Goal: Task Accomplishment & Management: Manage account settings

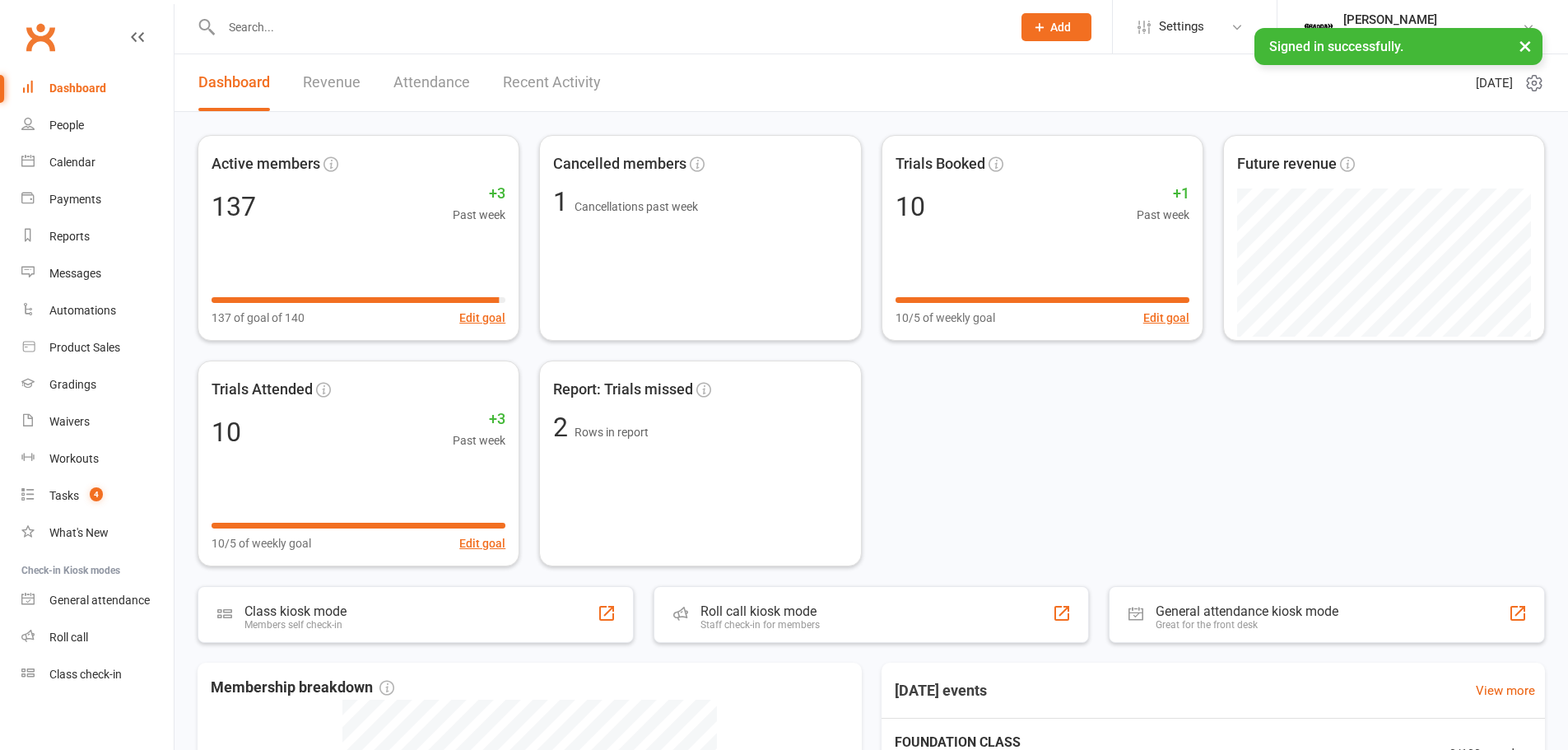
click at [292, 28] on input "text" at bounding box center [608, 27] width 784 height 23
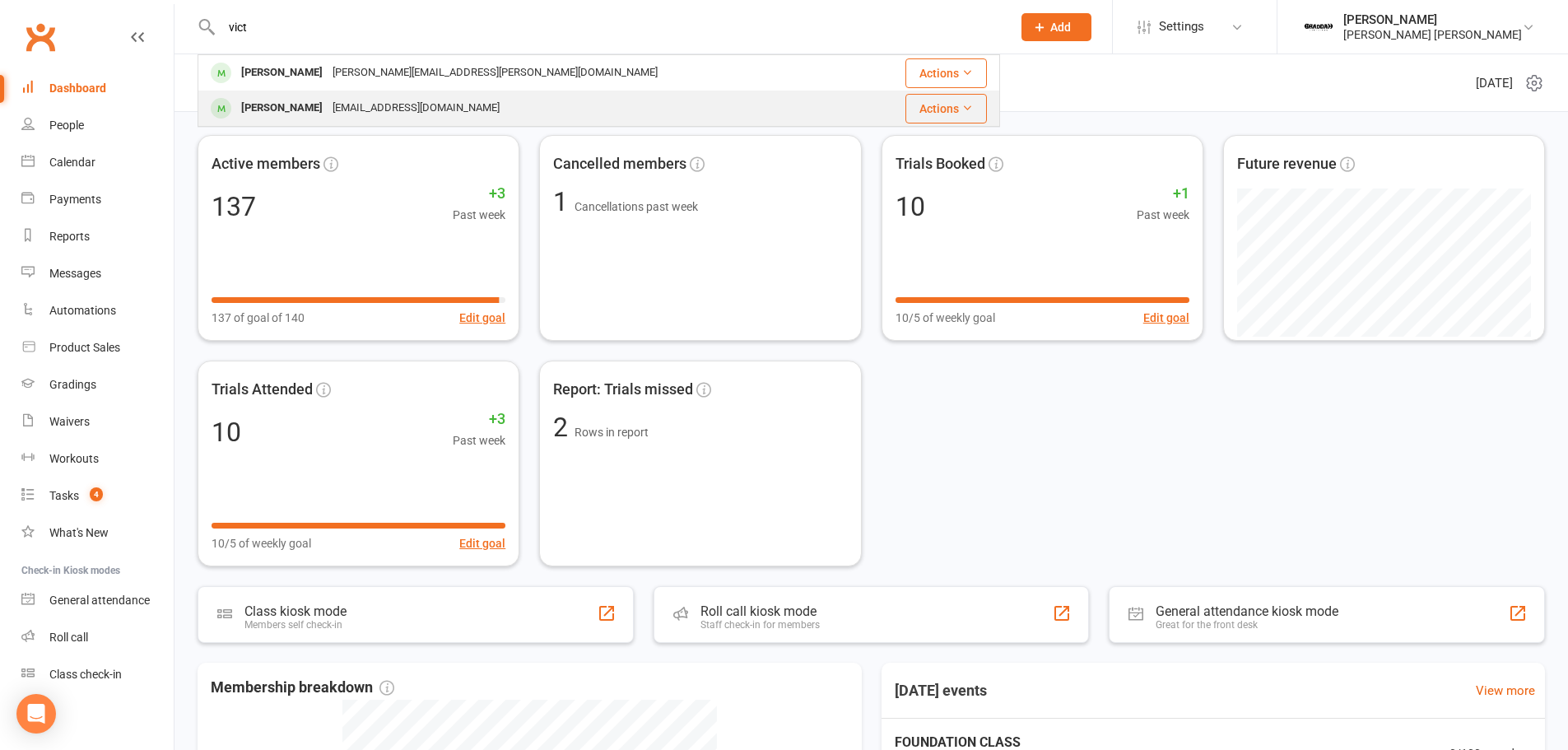
type input "vict"
click at [295, 113] on div "[PERSON_NAME]" at bounding box center [282, 108] width 92 height 24
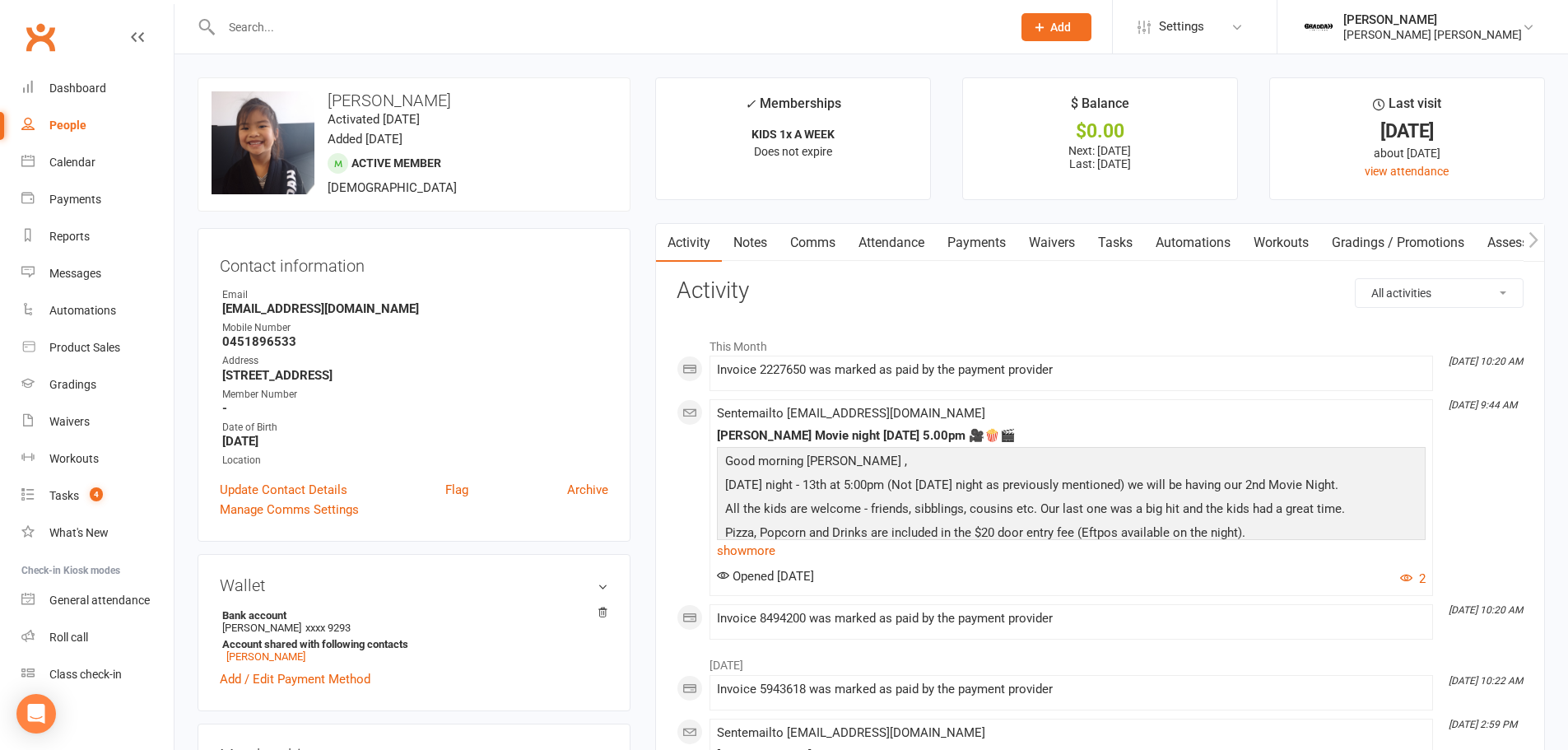
click at [1056, 248] on link "Waivers" at bounding box center [1051, 243] width 69 height 38
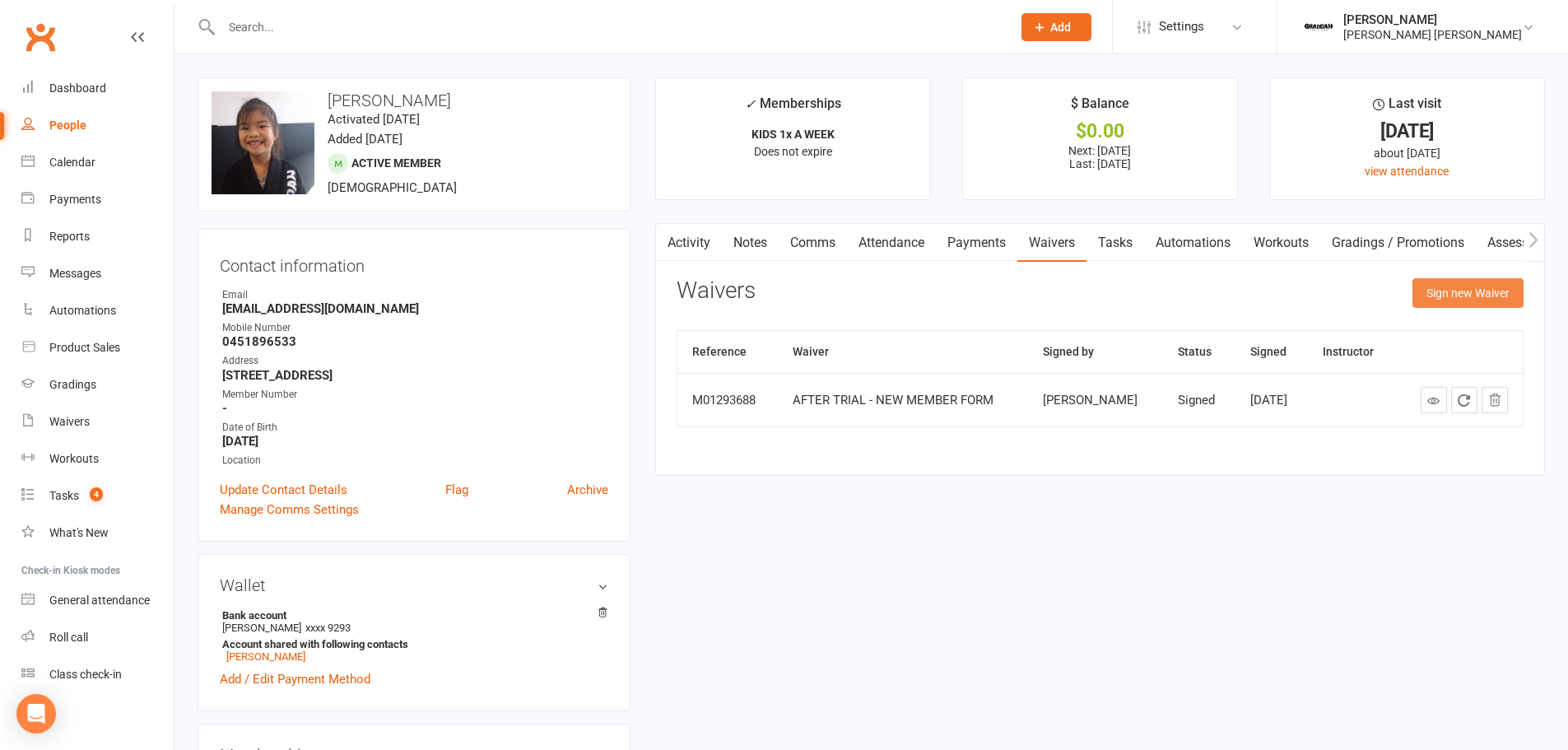
click at [1485, 296] on button "Sign new Waiver" at bounding box center [1467, 294] width 111 height 30
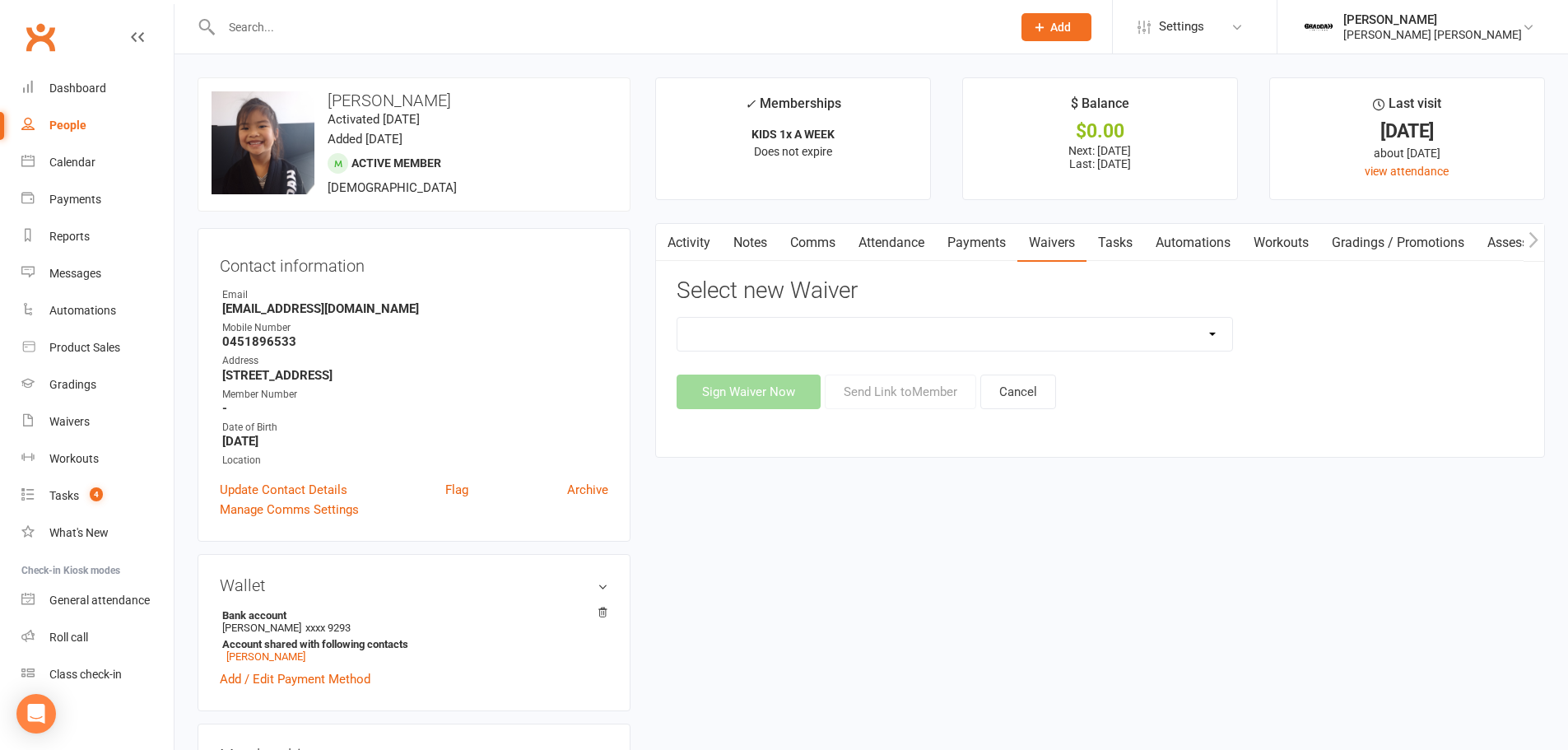
click at [841, 326] on select "Active Kids Voucher Collection AFTER TRIAL - NEW MEMBER FORM Injury Reporting a…" at bounding box center [954, 334] width 555 height 33
select select "13536"
click at [677, 318] on select "Active Kids Voucher Collection AFTER TRIAL - NEW MEMBER FORM Injury Reporting a…" at bounding box center [954, 334] width 555 height 33
click at [892, 400] on button "Send Link to Member" at bounding box center [900, 391] width 152 height 35
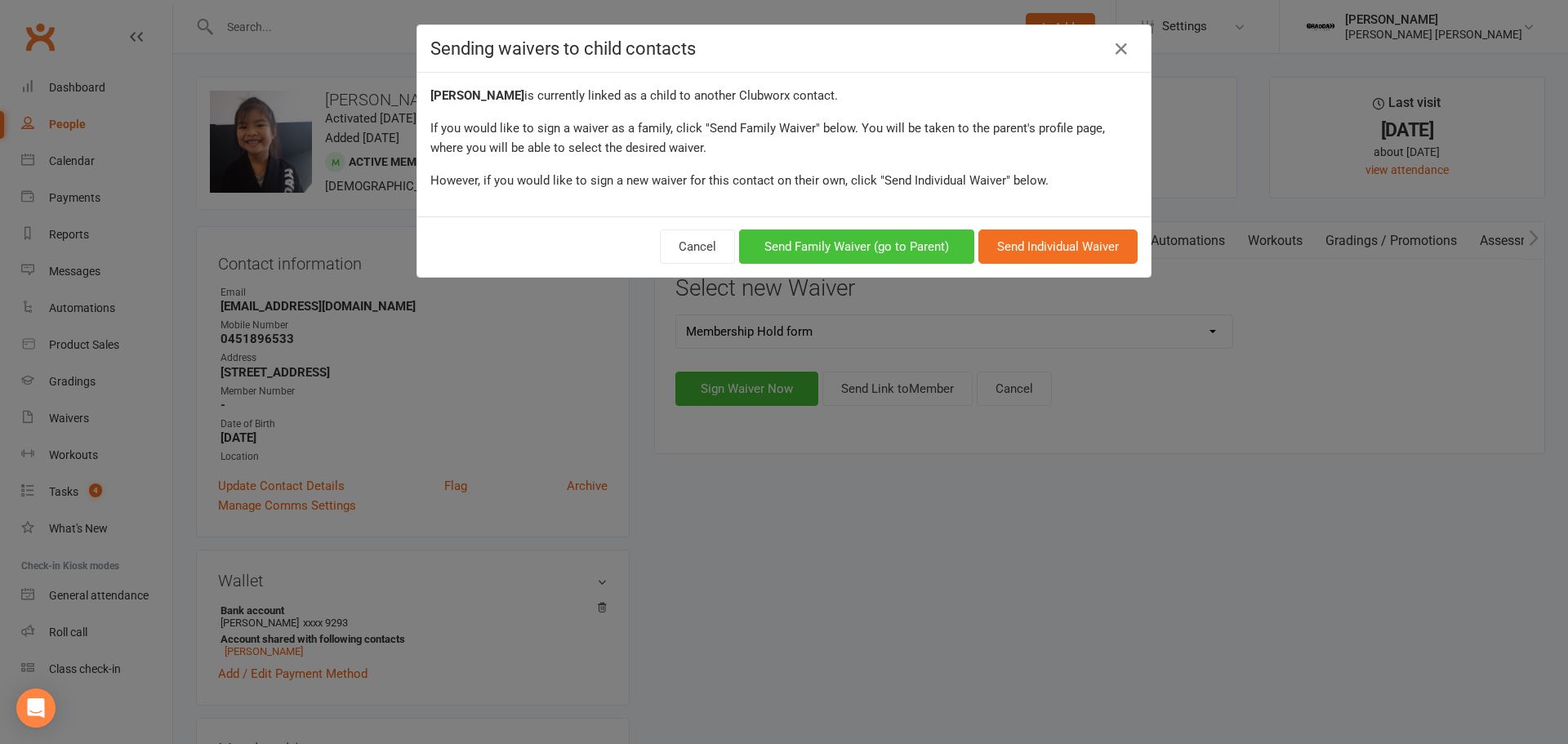
click at [887, 253] on button "Send Family Waiver (go to Parent)" at bounding box center [856, 247] width 235 height 35
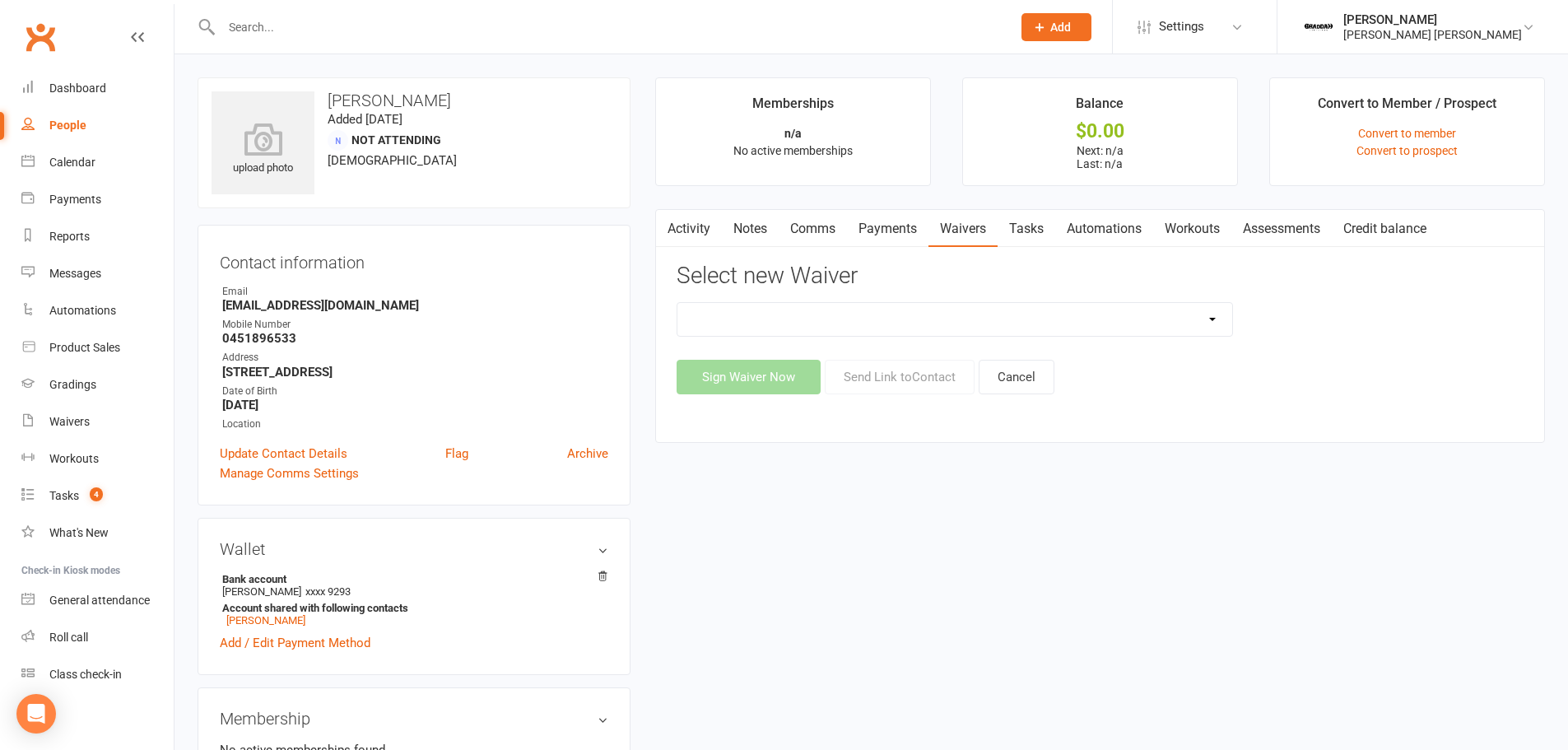
click at [908, 314] on select "Active Kids Voucher Collection AFTER TRIAL - NEW MEMBER FORM Injury Reporting a…" at bounding box center [954, 319] width 555 height 33
select select "13536"
click at [677, 303] on select "Active Kids Voucher Collection AFTER TRIAL - NEW MEMBER FORM Injury Reporting a…" at bounding box center [954, 319] width 555 height 33
click at [881, 373] on button "Send Link to Contact" at bounding box center [899, 376] width 150 height 35
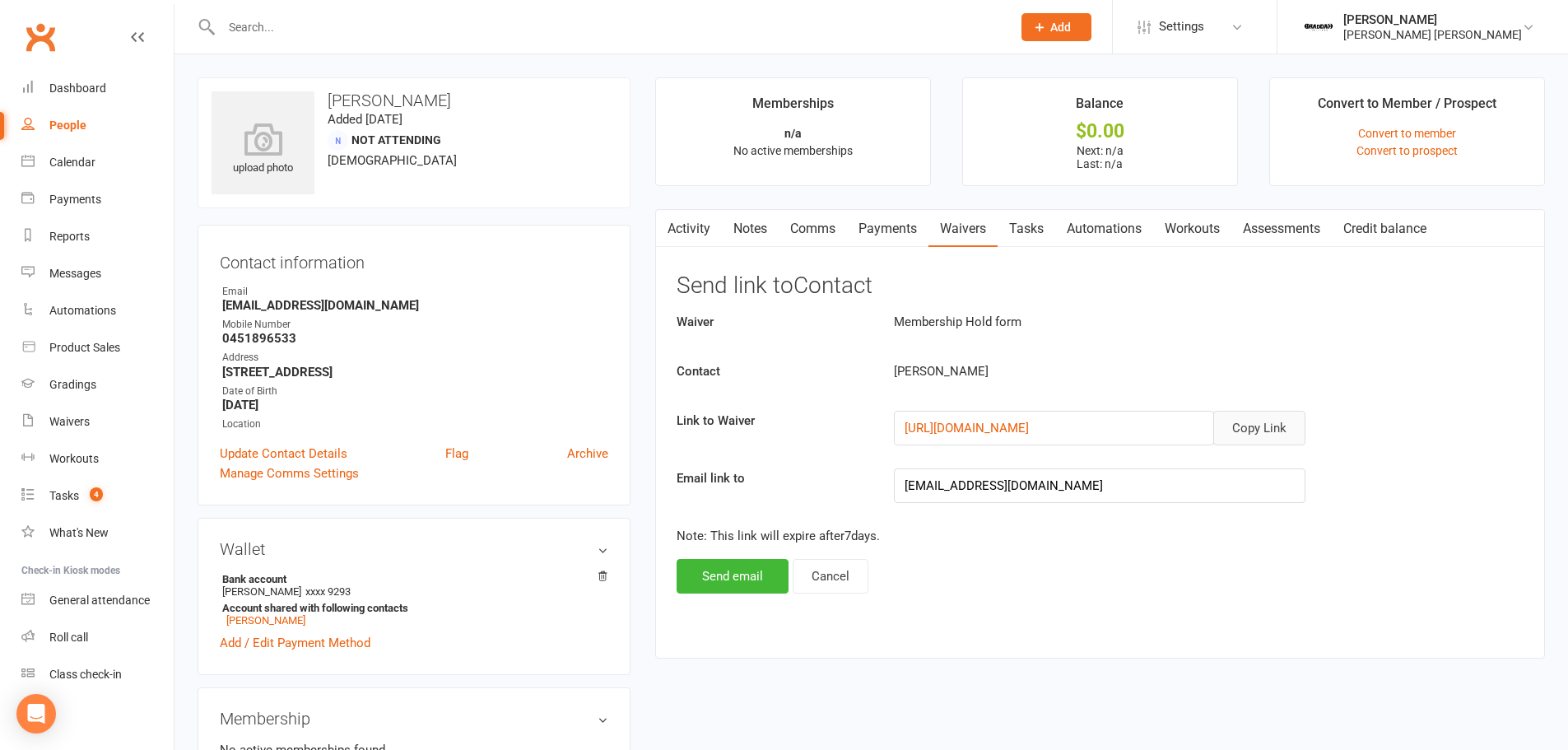
click at [1253, 425] on button "Copy Link" at bounding box center [1259, 427] width 92 height 35
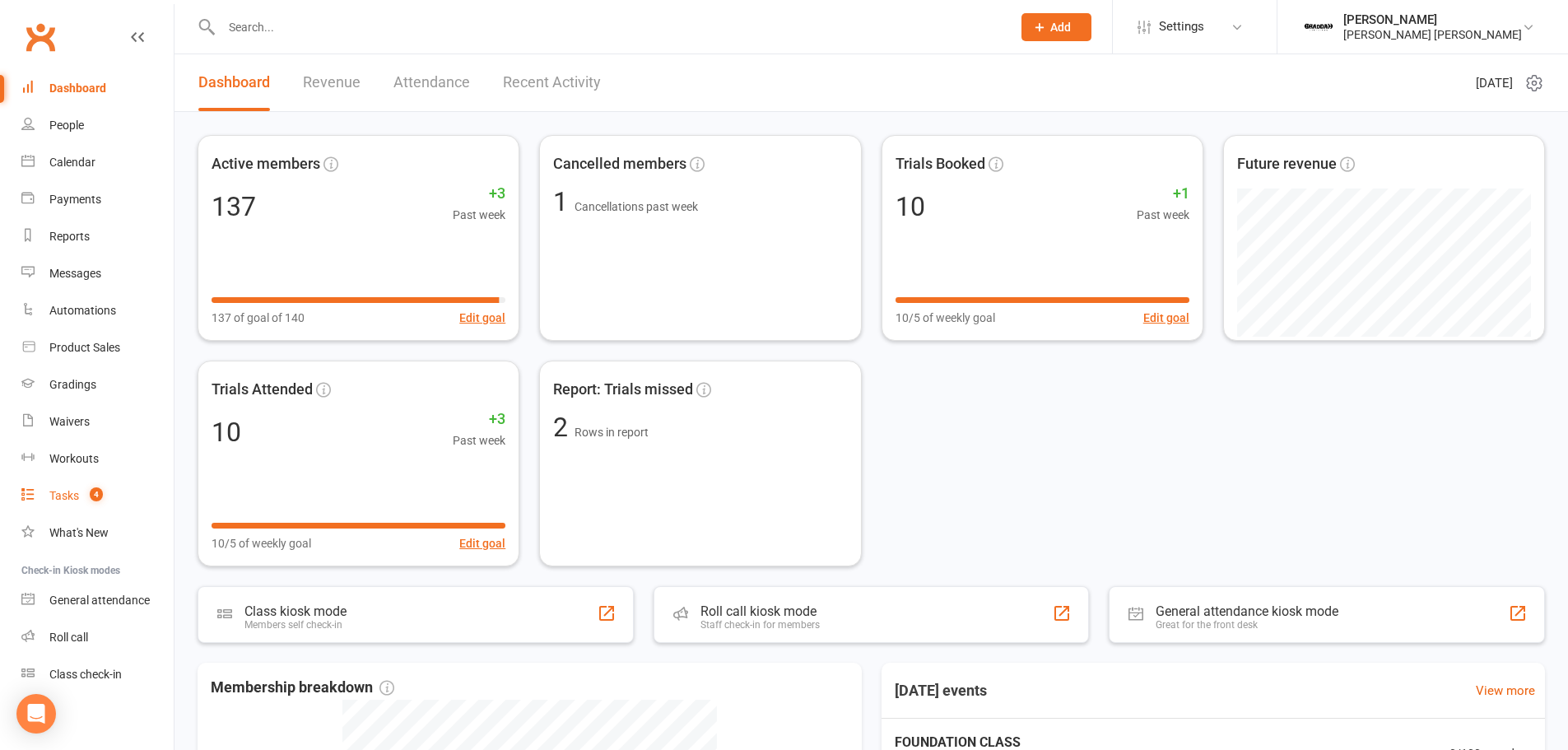
click at [70, 490] on div "Tasks" at bounding box center [64, 495] width 30 height 13
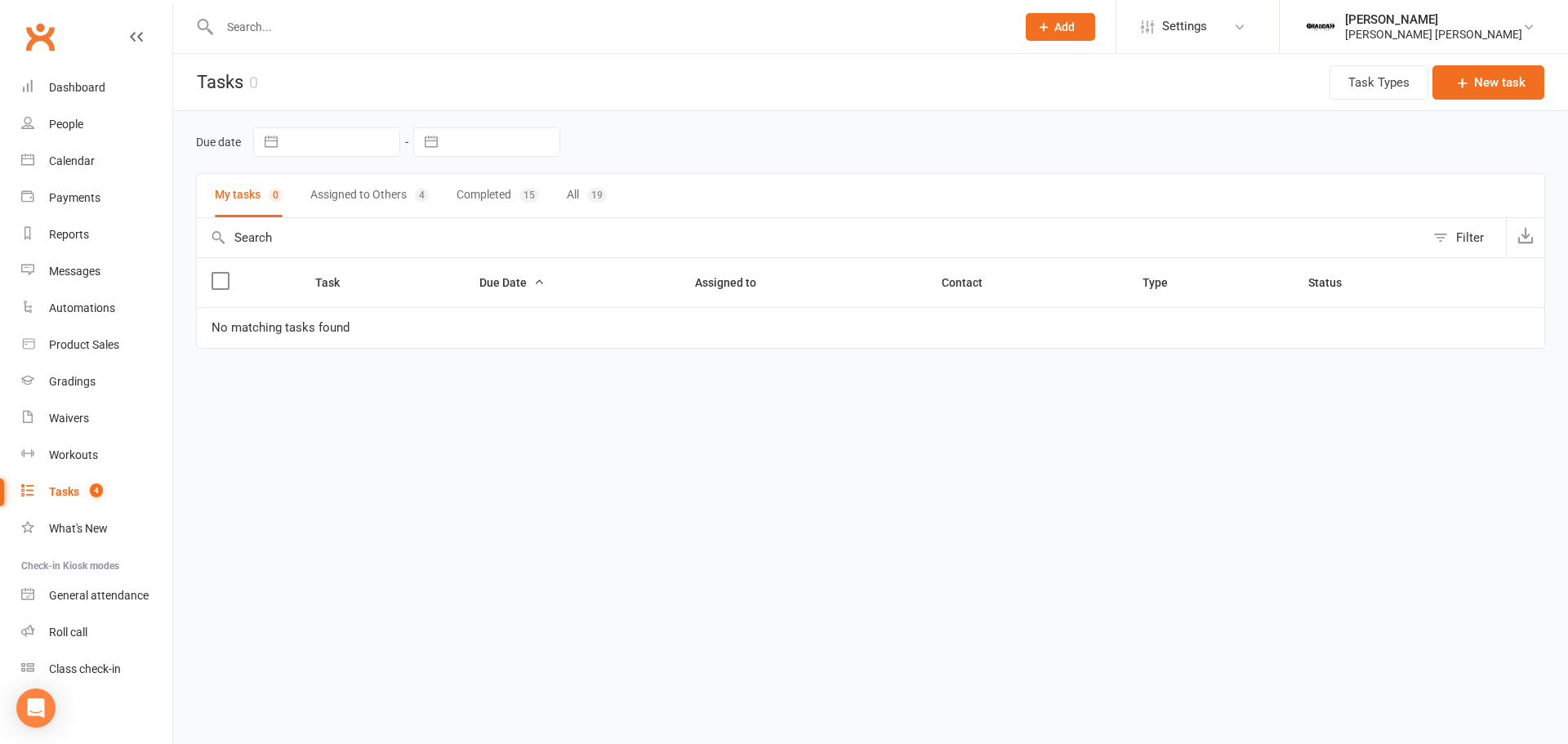
click at [371, 197] on button "Assigned to Others 4" at bounding box center [369, 196] width 119 height 44
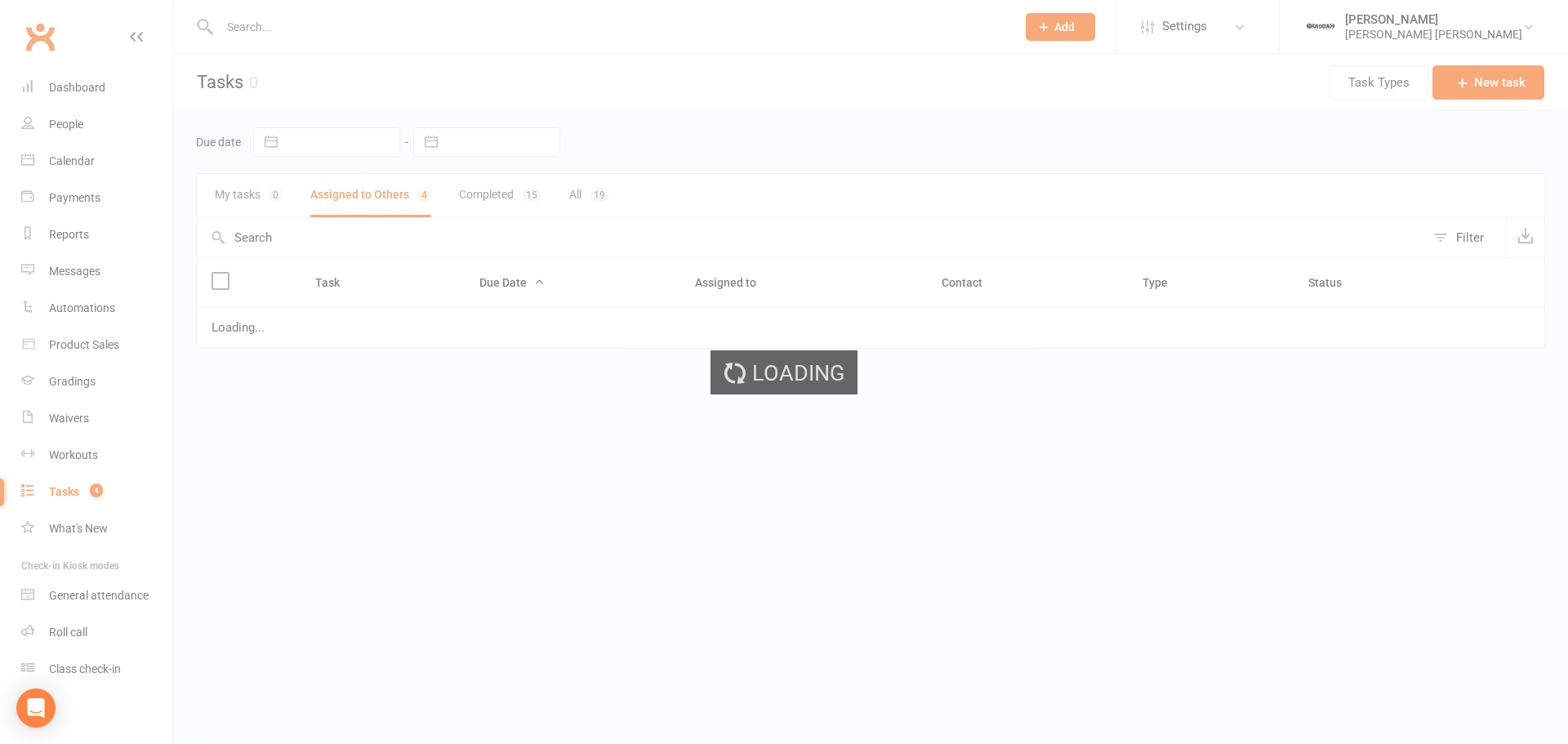
select select "started"
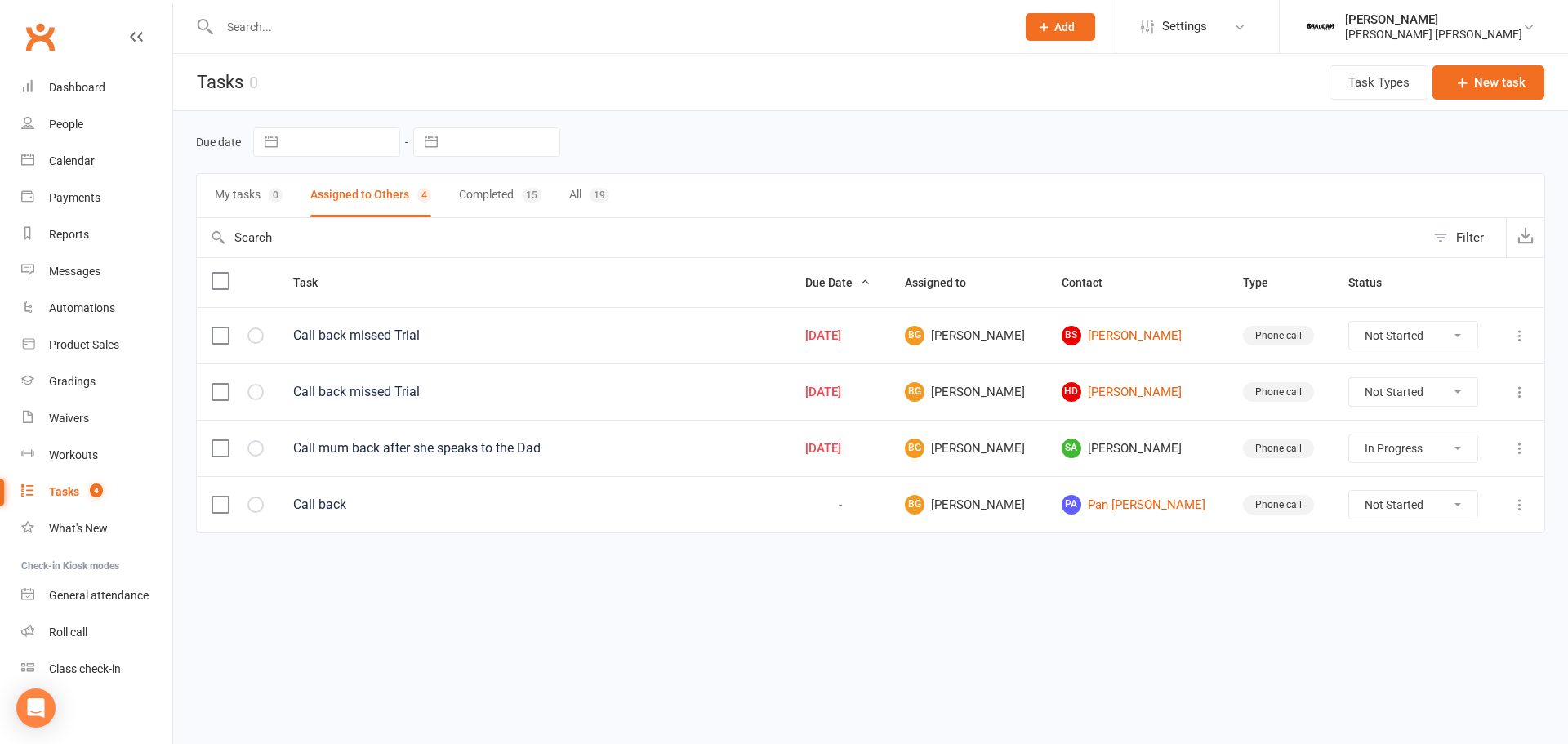
select select "started"
click at [1104, 505] on link "PA Pan [PERSON_NAME]" at bounding box center [1137, 505] width 152 height 20
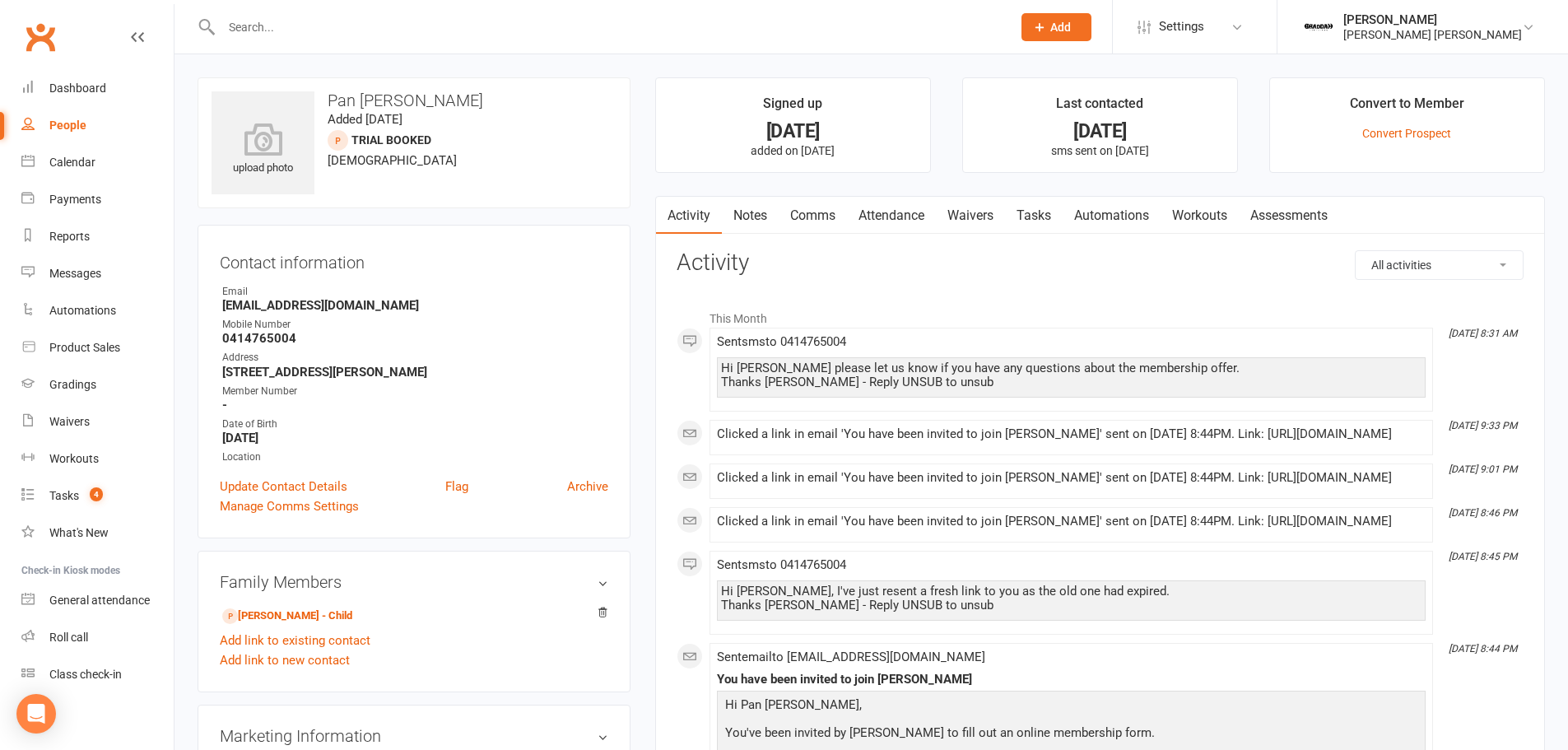
click at [250, 336] on strong "0414765004" at bounding box center [415, 338] width 386 height 15
click at [54, 482] on link "Tasks 4" at bounding box center [97, 495] width 153 height 37
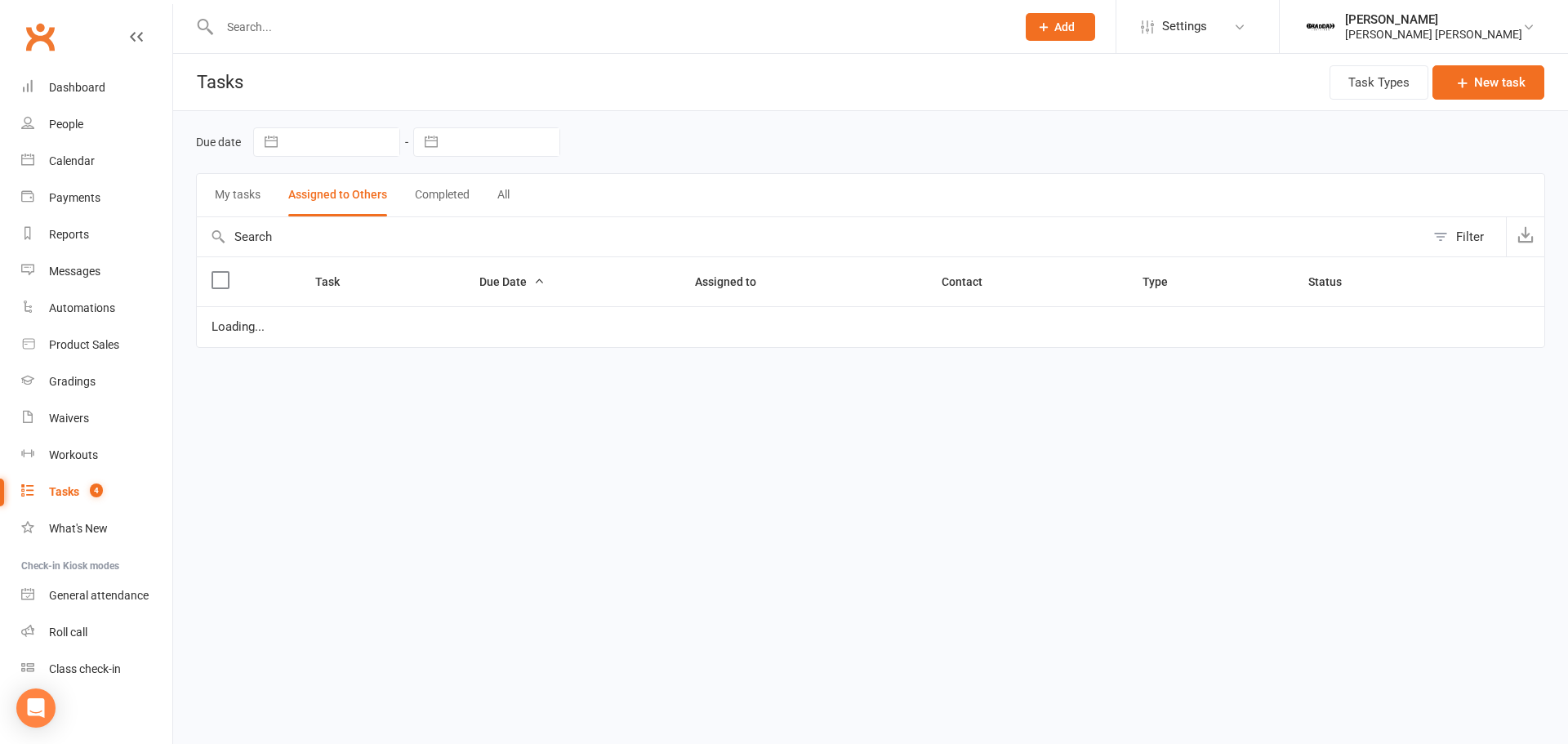
select select "started"
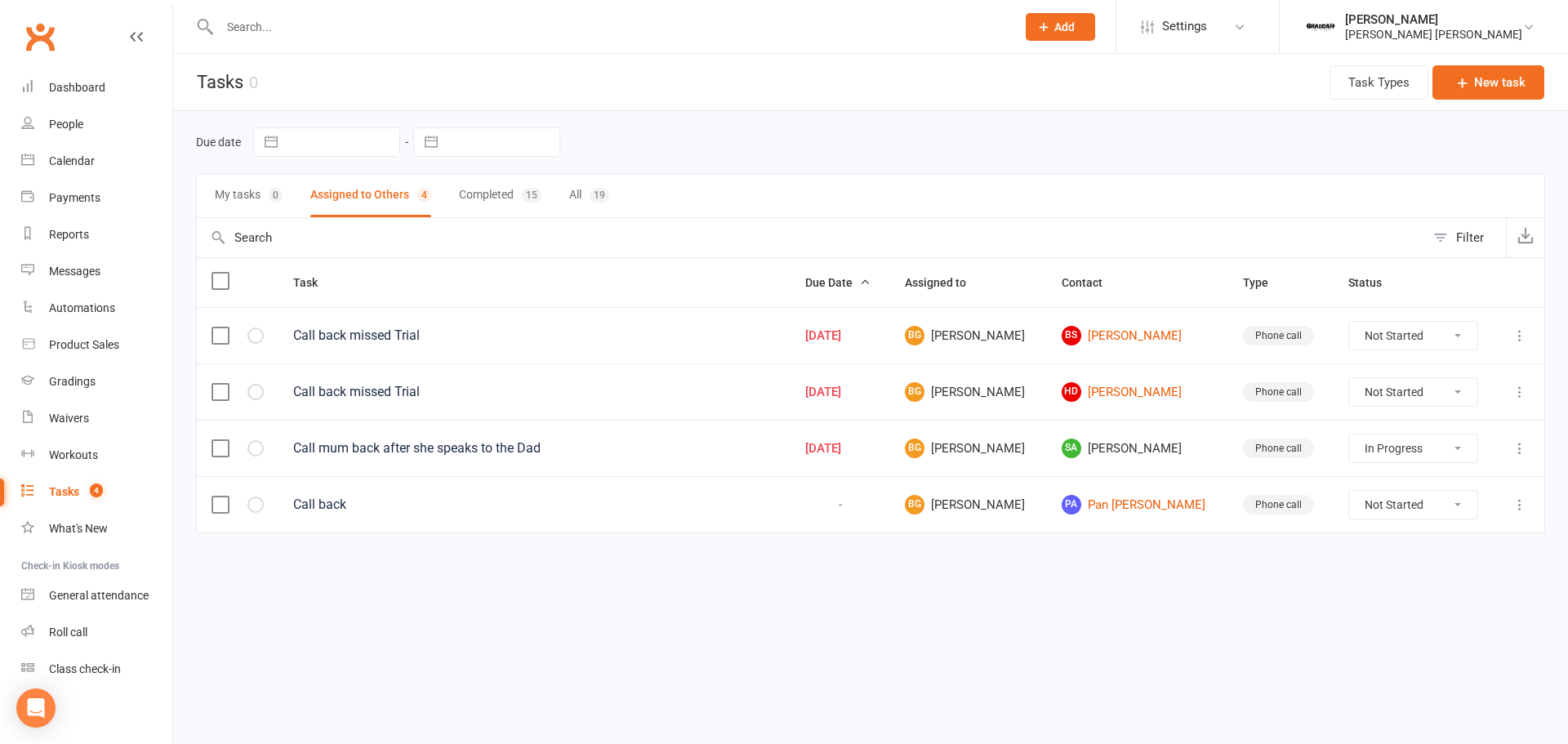
click at [1254, 449] on div "Phone call" at bounding box center [1279, 449] width 71 height 20
click at [1070, 449] on span "SA" at bounding box center [1072, 449] width 20 height 20
click at [1114, 449] on span "SA [PERSON_NAME]" at bounding box center [1137, 449] width 152 height 20
click at [1113, 449] on span "SA [PERSON_NAME]" at bounding box center [1137, 449] width 152 height 20
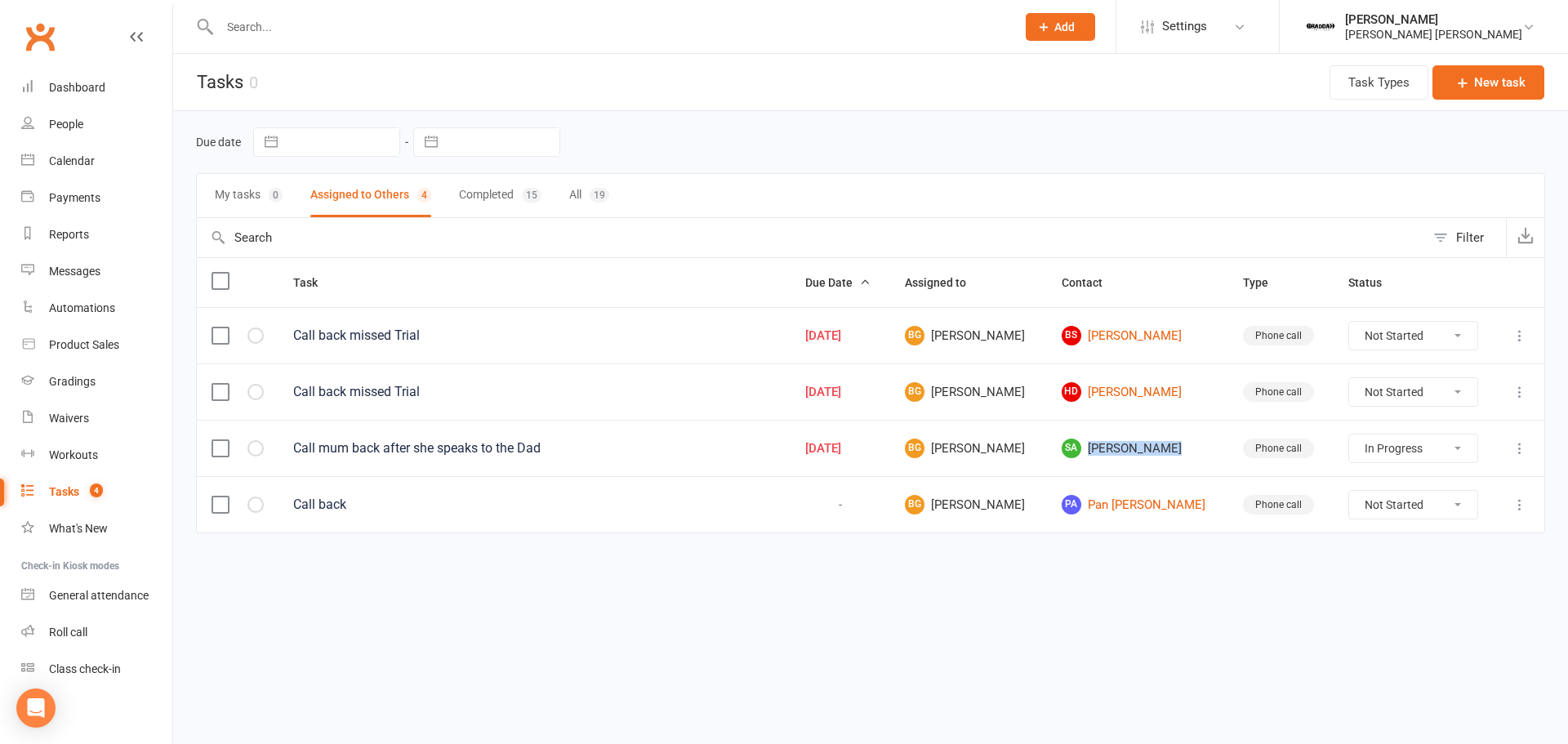
drag, startPoint x: 1113, startPoint y: 449, endPoint x: 1091, endPoint y: 450, distance: 22.0
click at [1106, 449] on span "SA [PERSON_NAME]" at bounding box center [1137, 449] width 152 height 20
click at [1125, 449] on span "SA [PERSON_NAME]" at bounding box center [1137, 449] width 152 height 20
click at [1067, 449] on span "SA" at bounding box center [1072, 449] width 20 height 20
click at [490, 442] on div "Call mum back after she speaks to the Dad" at bounding box center [534, 448] width 482 height 16
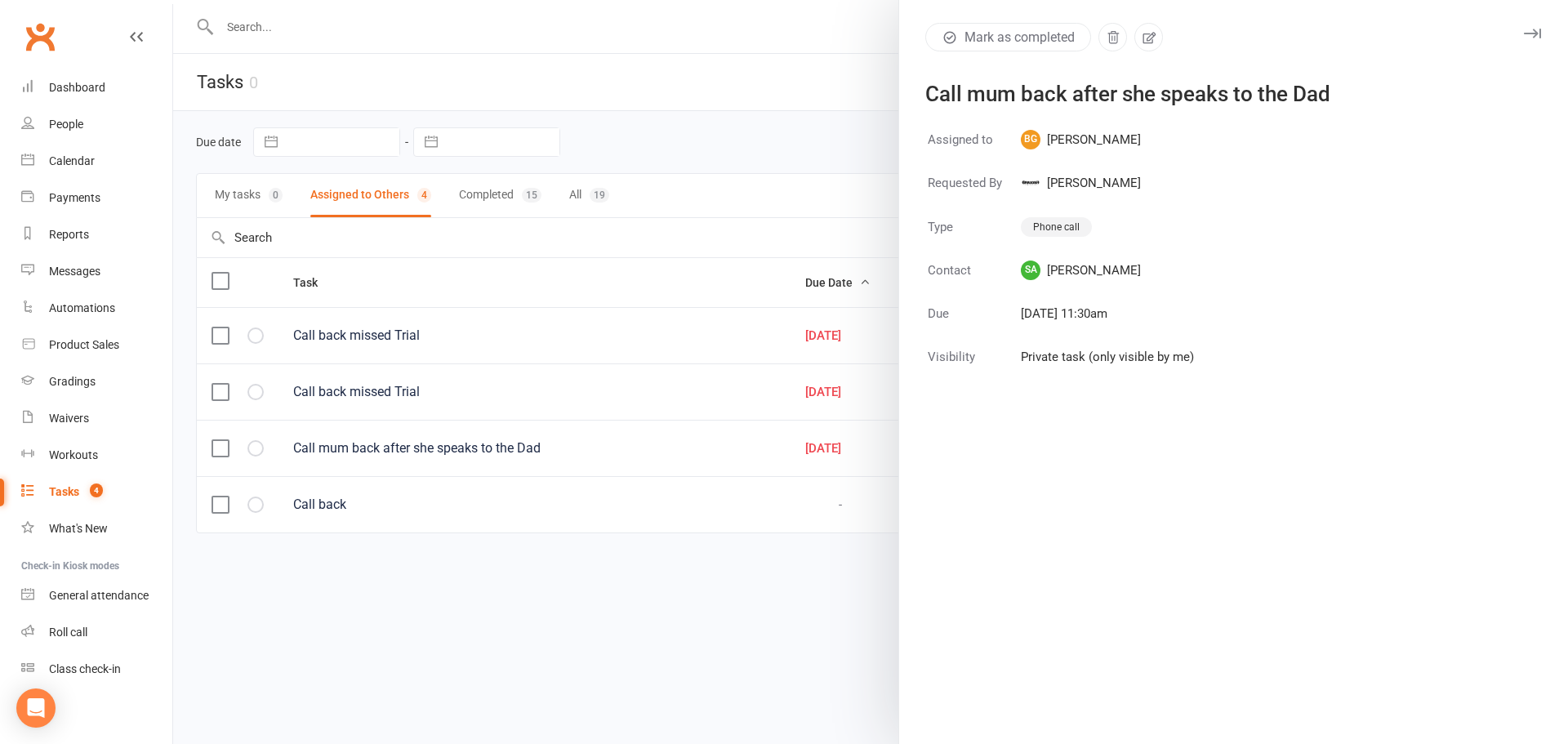
click at [1091, 267] on span "SA [PERSON_NAME]" at bounding box center [1107, 270] width 173 height 20
drag, startPoint x: 998, startPoint y: 273, endPoint x: 1028, endPoint y: 273, distance: 30.0
click at [1004, 273] on td "Contact" at bounding box center [973, 280] width 91 height 42
click at [1034, 272] on span "SA" at bounding box center [1031, 270] width 20 height 20
click at [1013, 37] on button "Mark as completed" at bounding box center [1007, 37] width 165 height 29
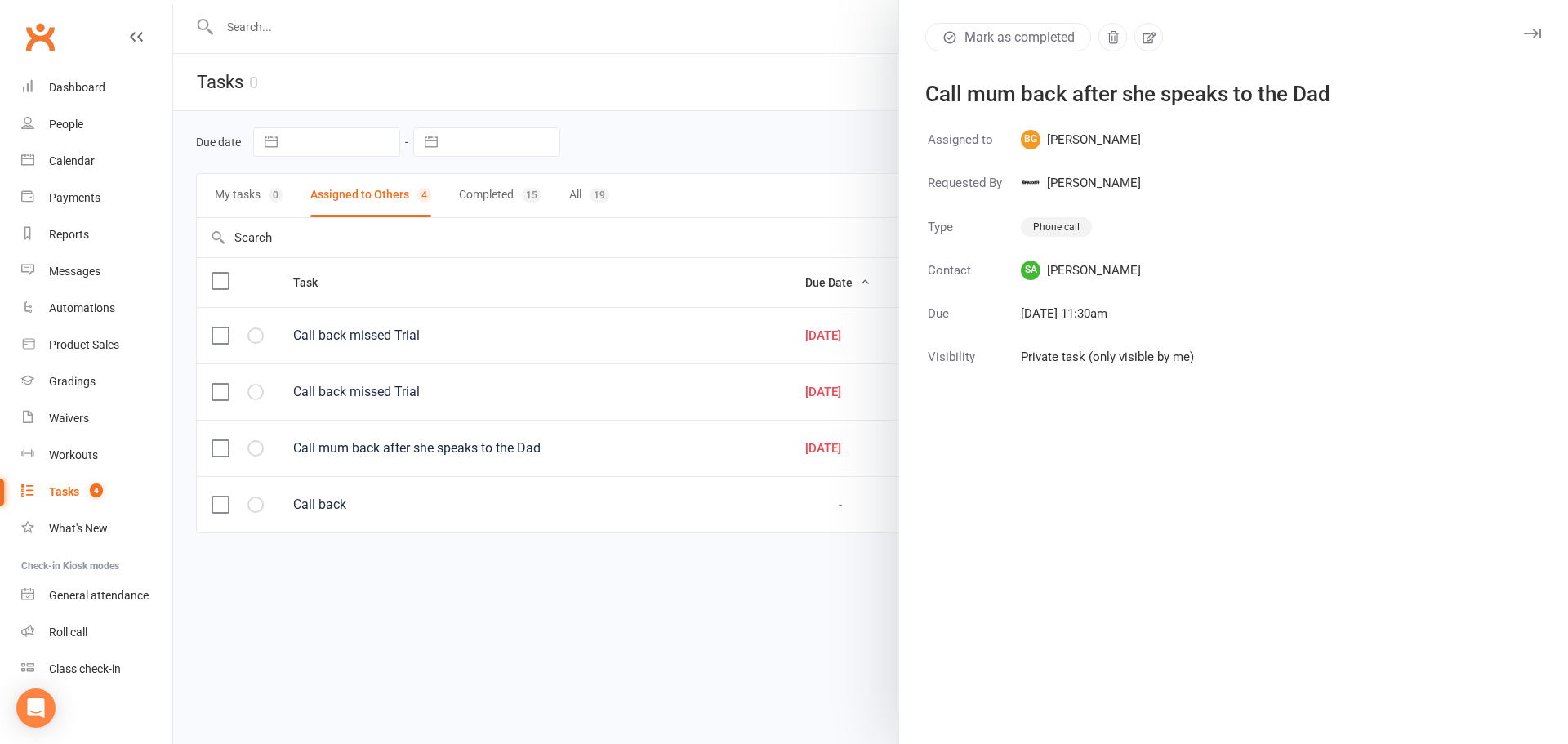
select select "started"
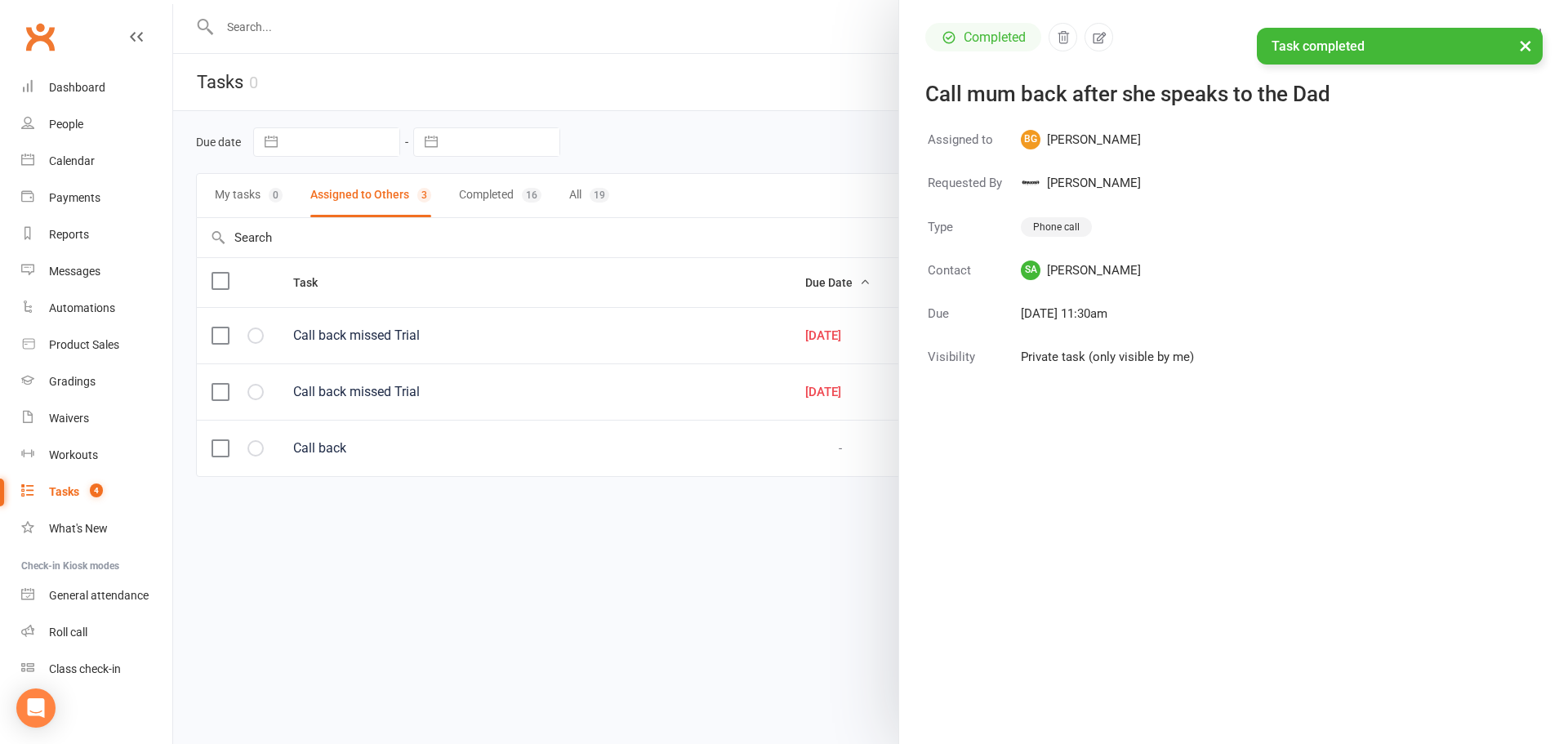
click at [667, 658] on div at bounding box center [871, 372] width 1395 height 744
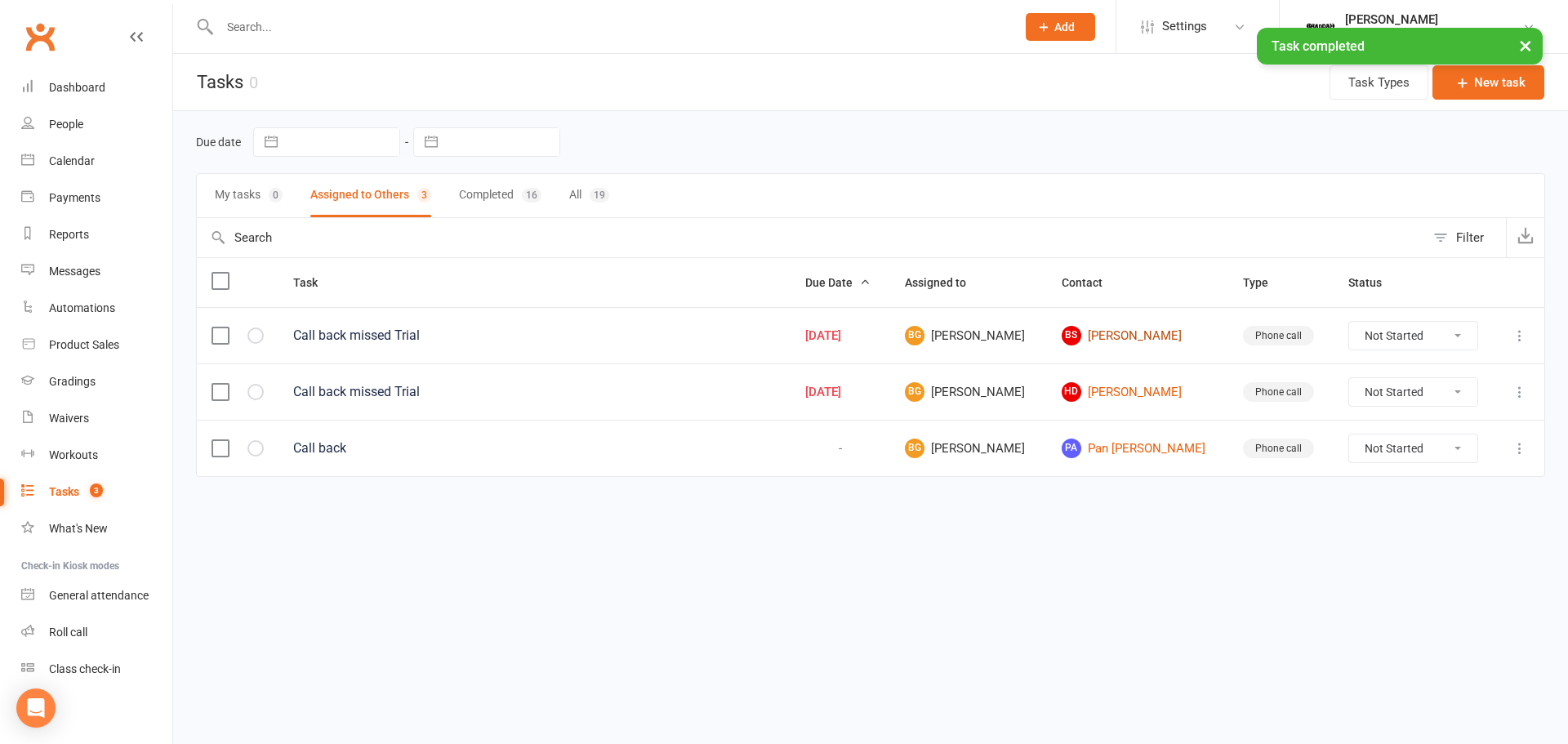
click at [1119, 332] on link "BS [PERSON_NAME]" at bounding box center [1137, 336] width 152 height 20
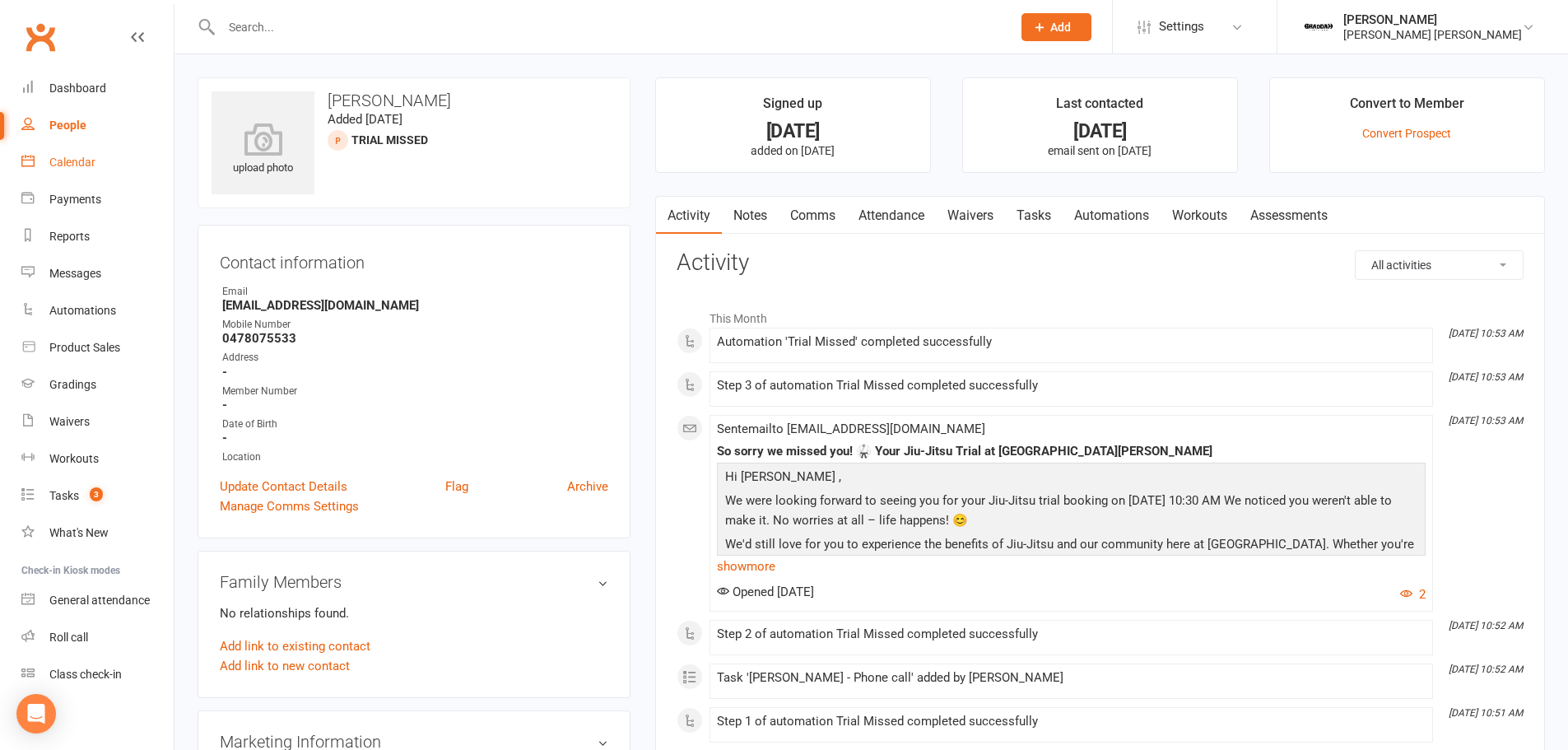
click at [74, 168] on div "Calendar" at bounding box center [72, 162] width 46 height 13
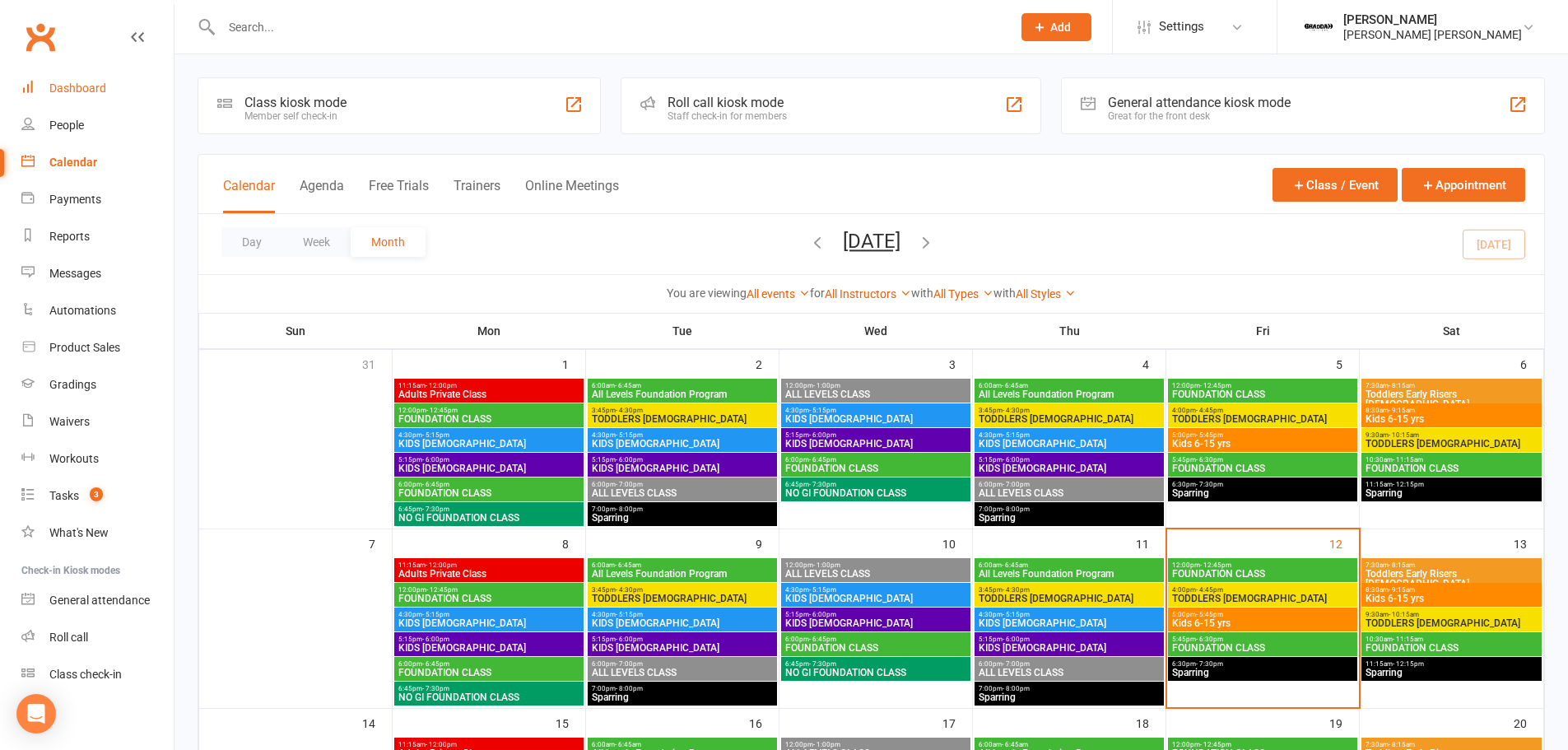
click at [74, 90] on div "Dashboard" at bounding box center [77, 88] width 57 height 13
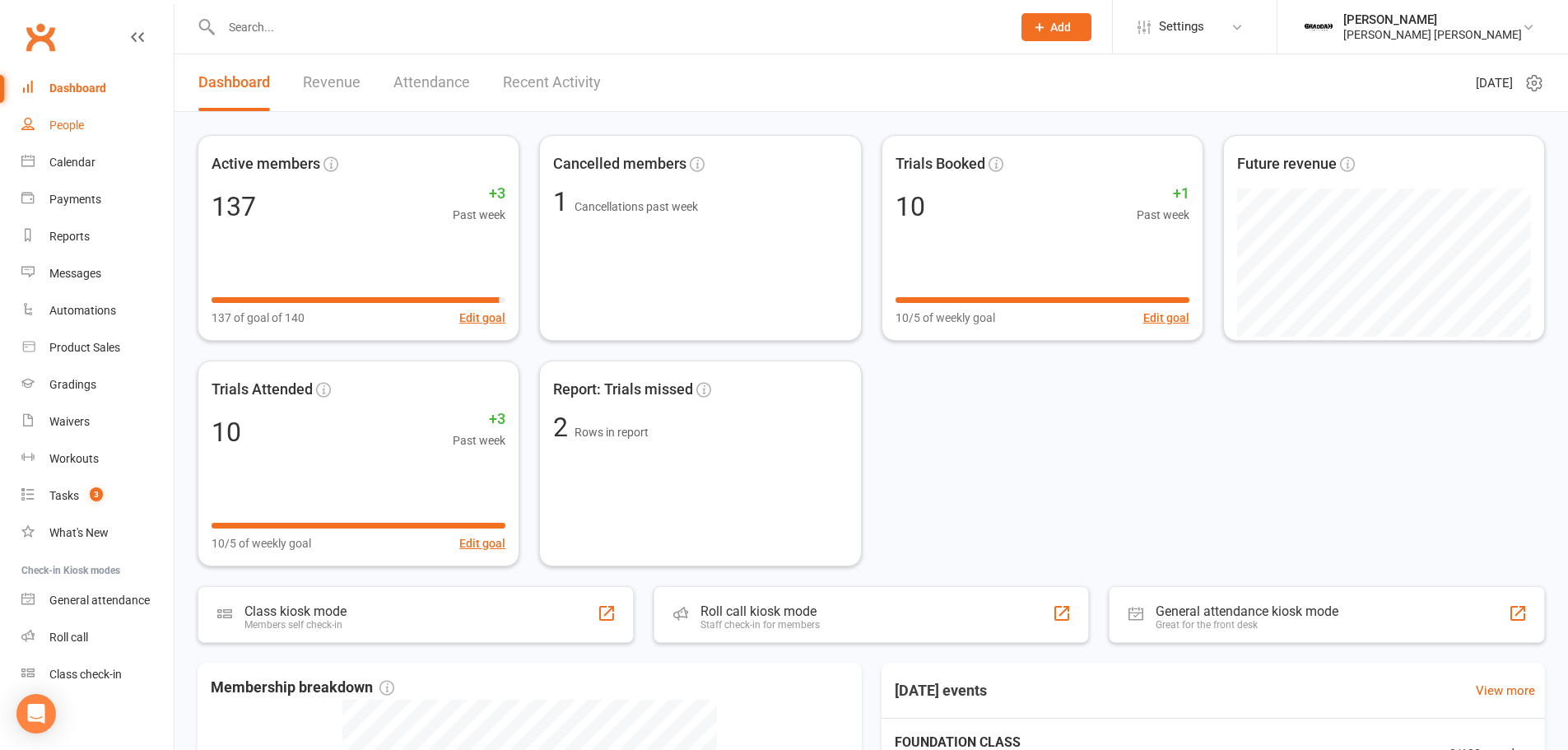
click at [90, 125] on link "People" at bounding box center [97, 125] width 153 height 37
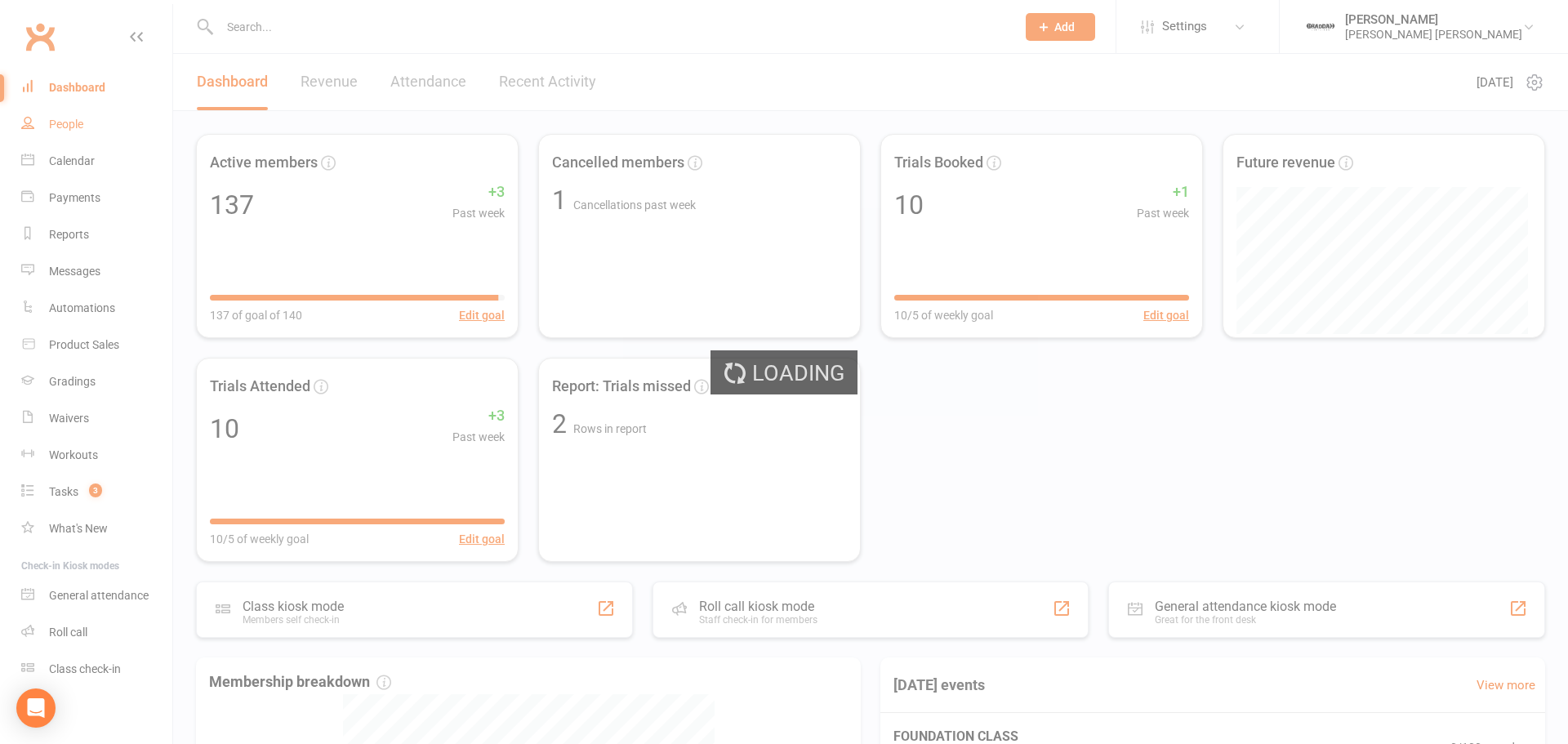
select select "100"
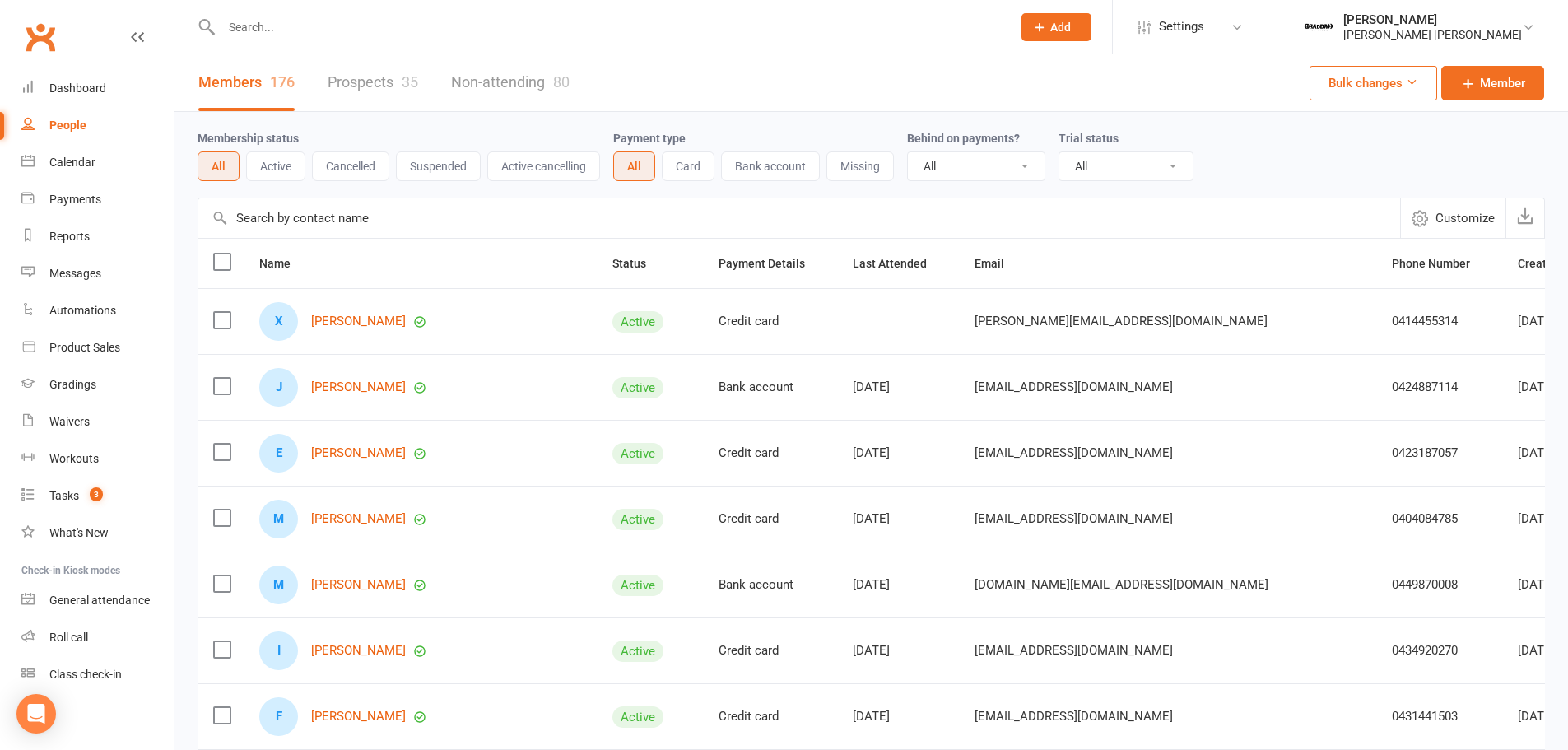
click at [343, 90] on link "Prospects 35" at bounding box center [372, 82] width 91 height 57
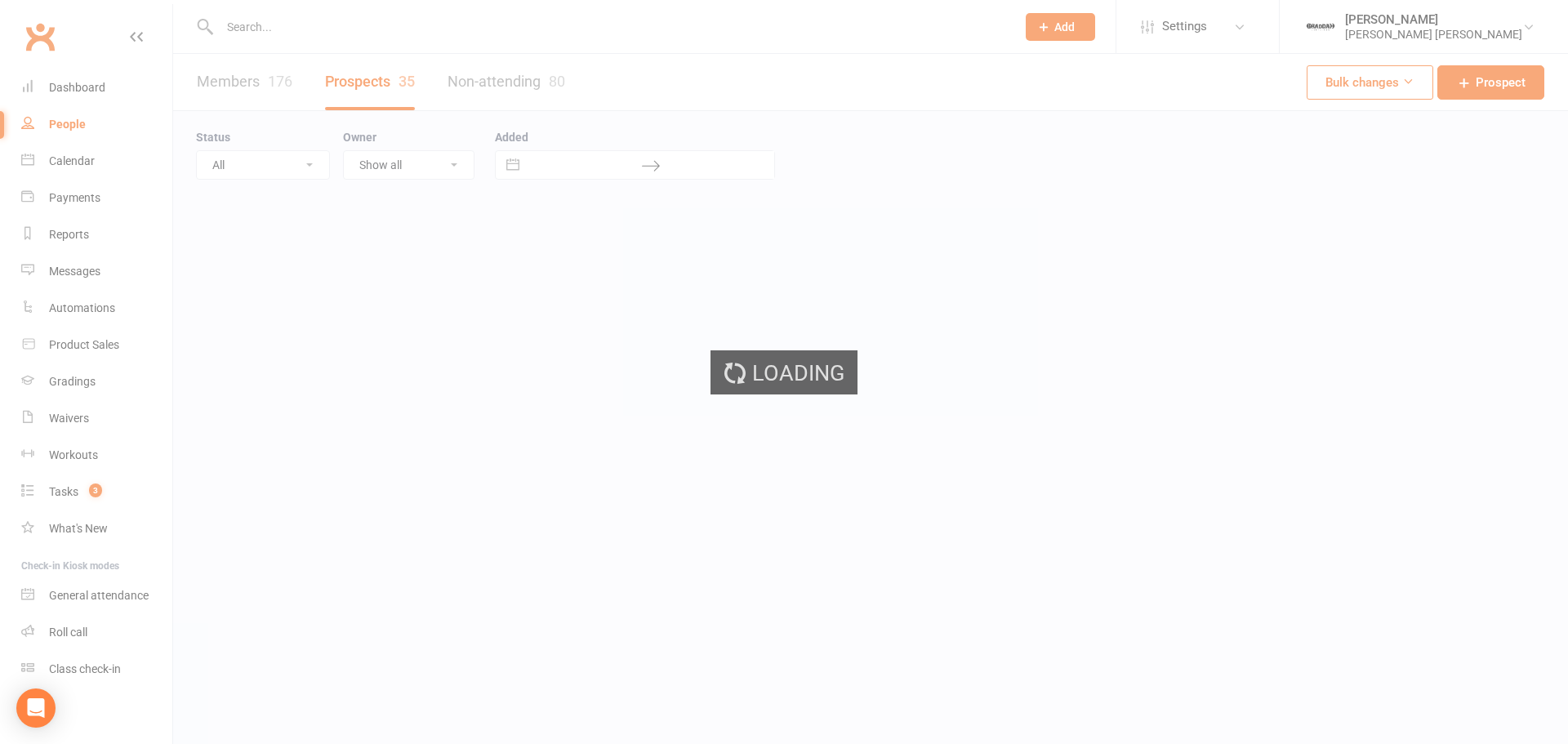
select select "100"
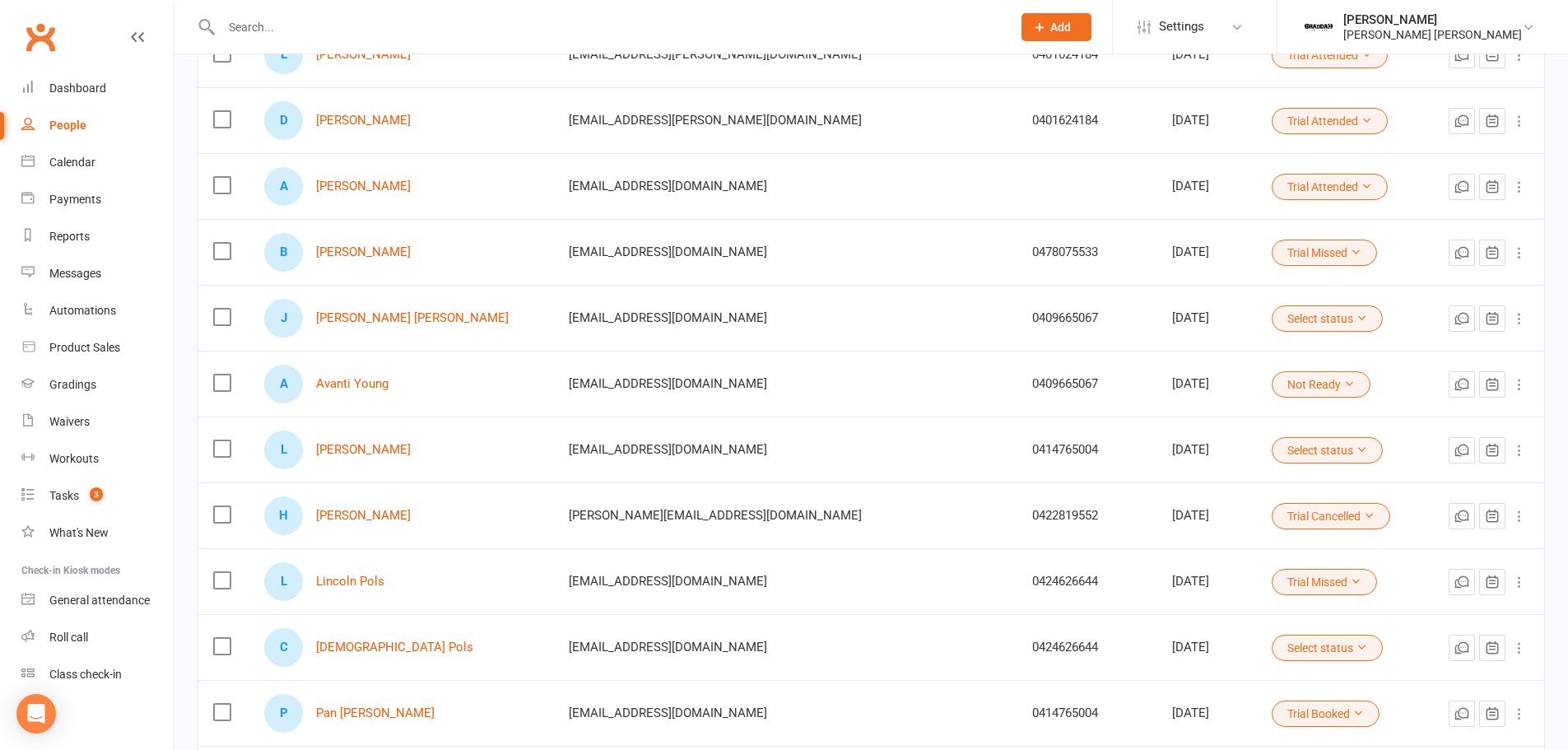
scroll to position [494, 0]
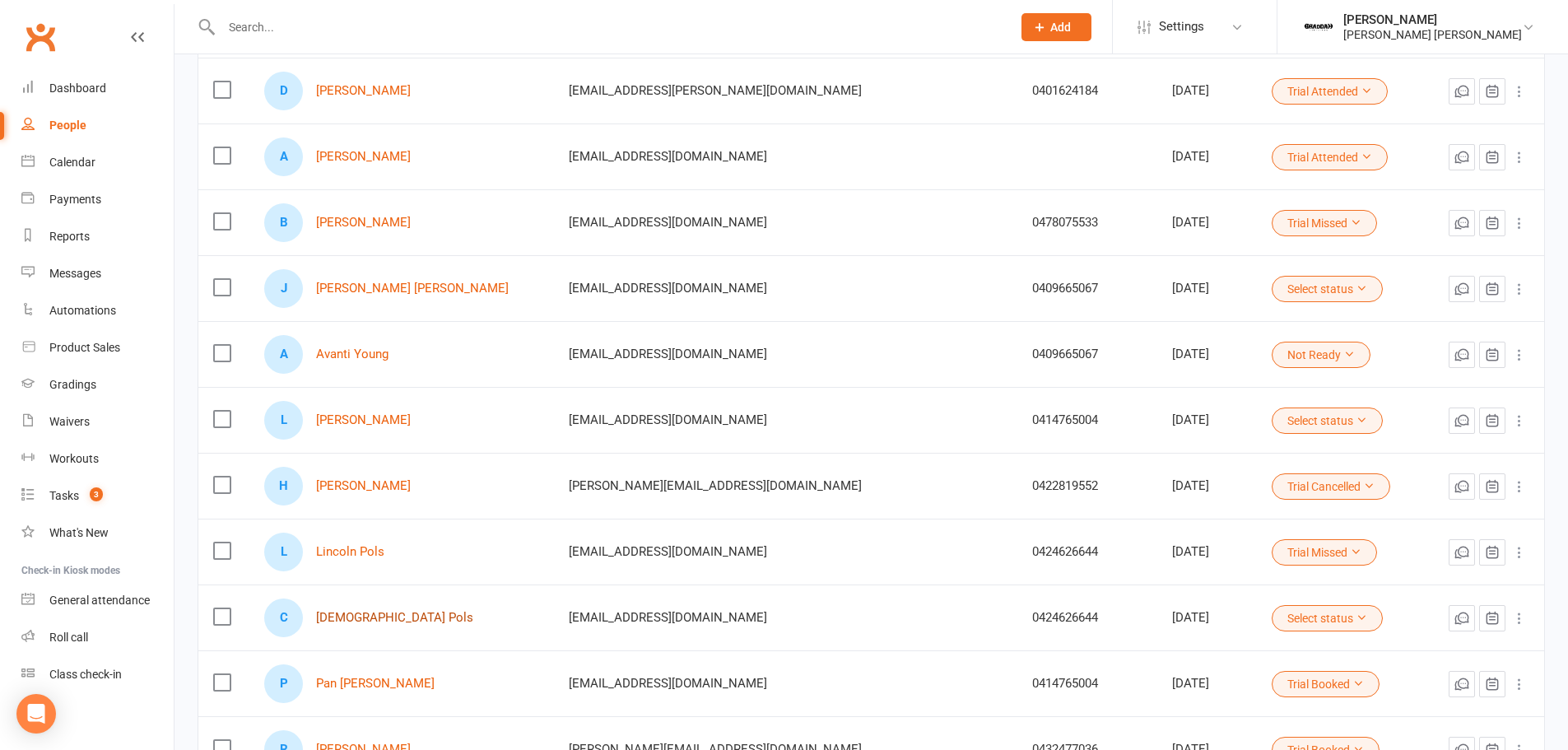
click at [379, 620] on link "[DEMOGRAPHIC_DATA] Pols" at bounding box center [394, 618] width 157 height 14
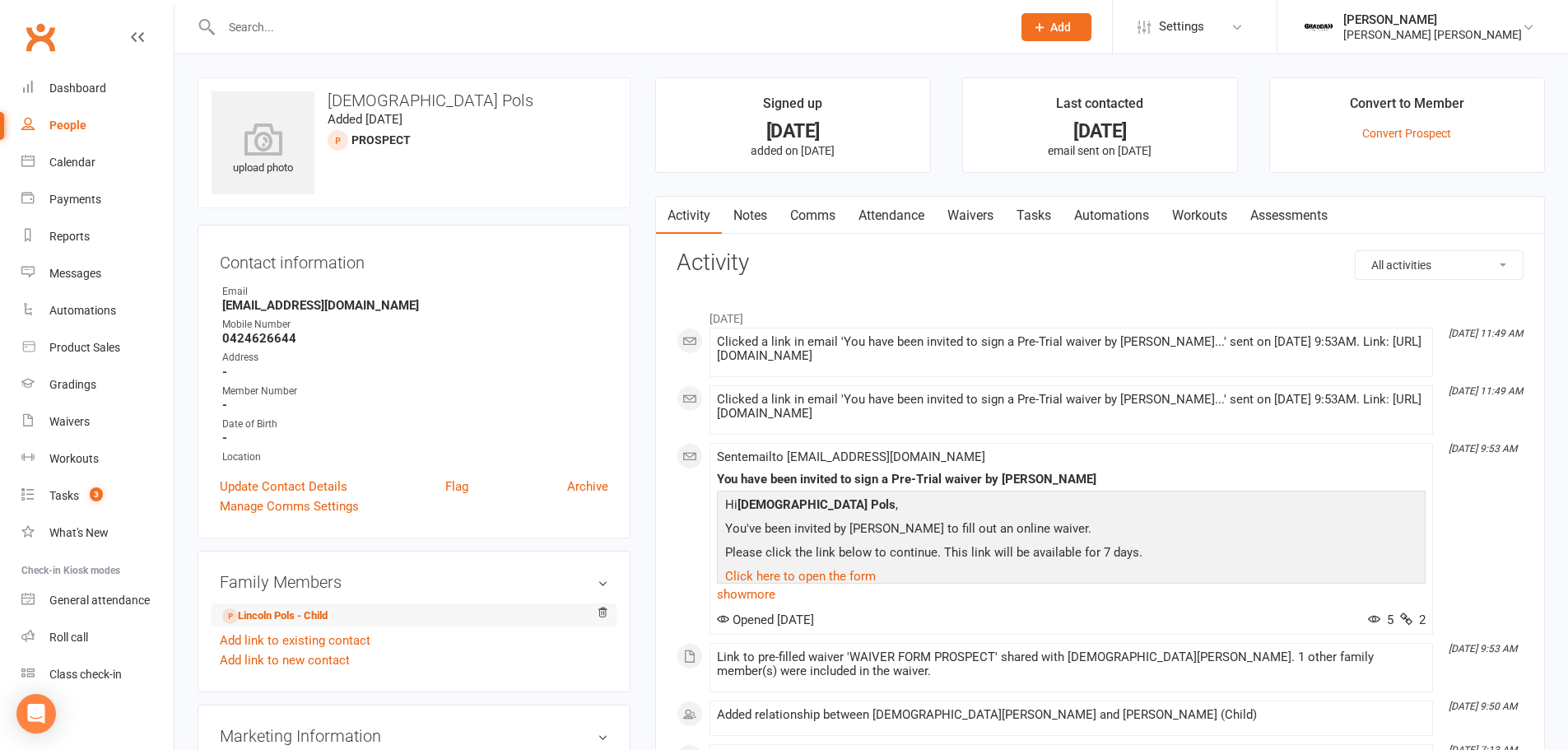
click at [283, 604] on li "Lincoln Pols - Child" at bounding box center [413, 614] width 388 height 23
click at [294, 618] on link "Lincoln Pols - Child" at bounding box center [275, 615] width 106 height 17
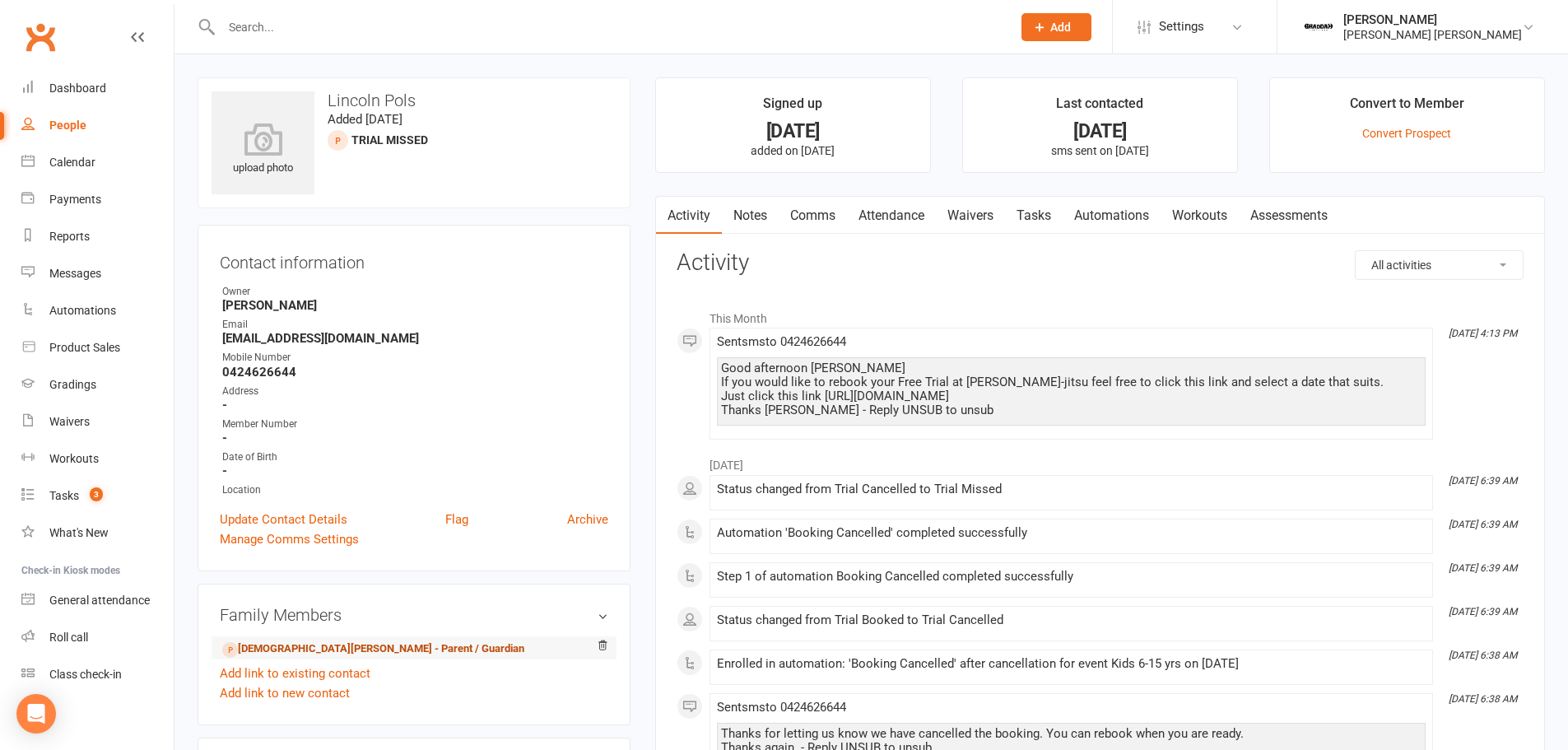
click at [262, 645] on link "[DEMOGRAPHIC_DATA][PERSON_NAME] - Parent / Guardian" at bounding box center [373, 648] width 302 height 17
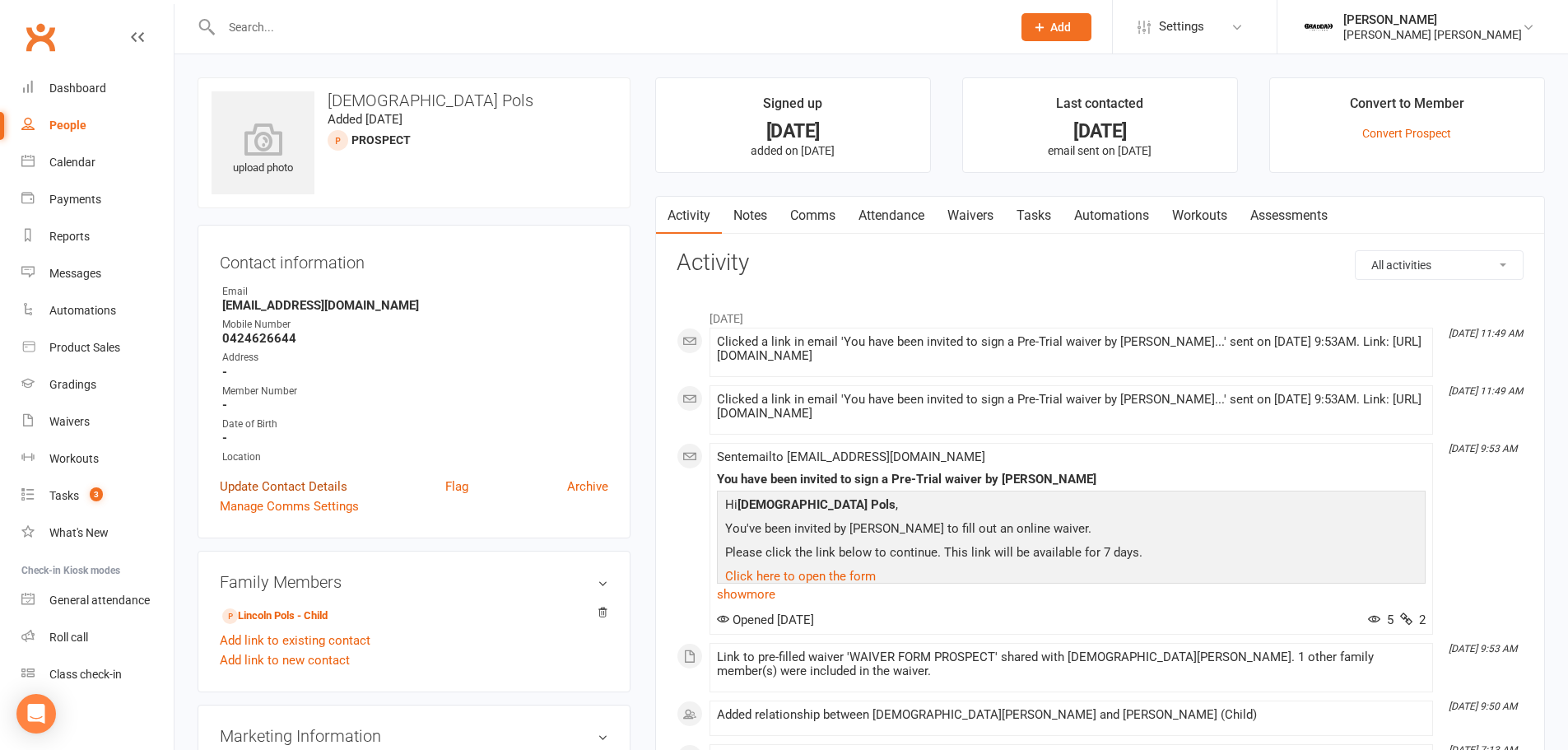
click at [281, 487] on link "Update Contact Details" at bounding box center [283, 486] width 128 height 20
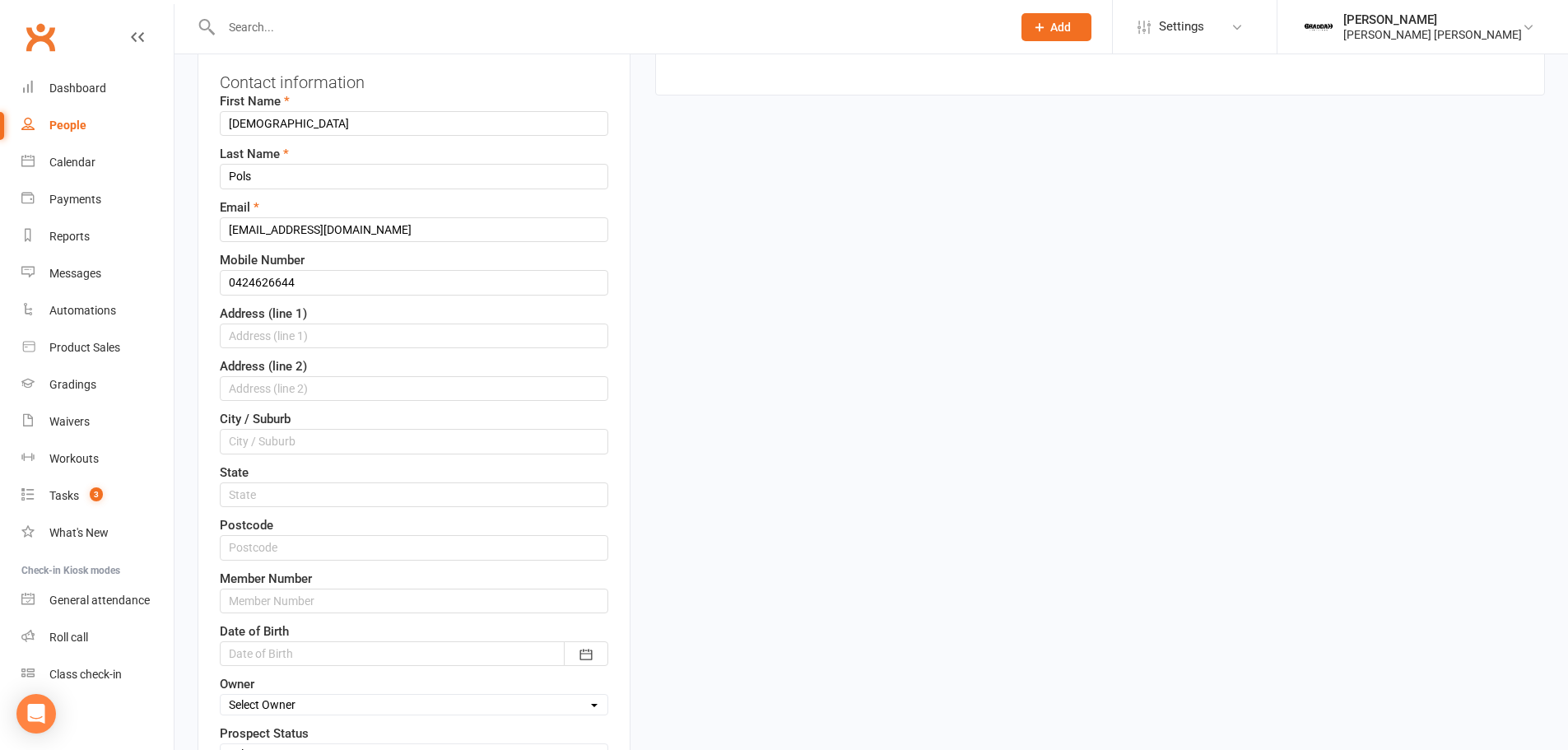
scroll to position [325, 0]
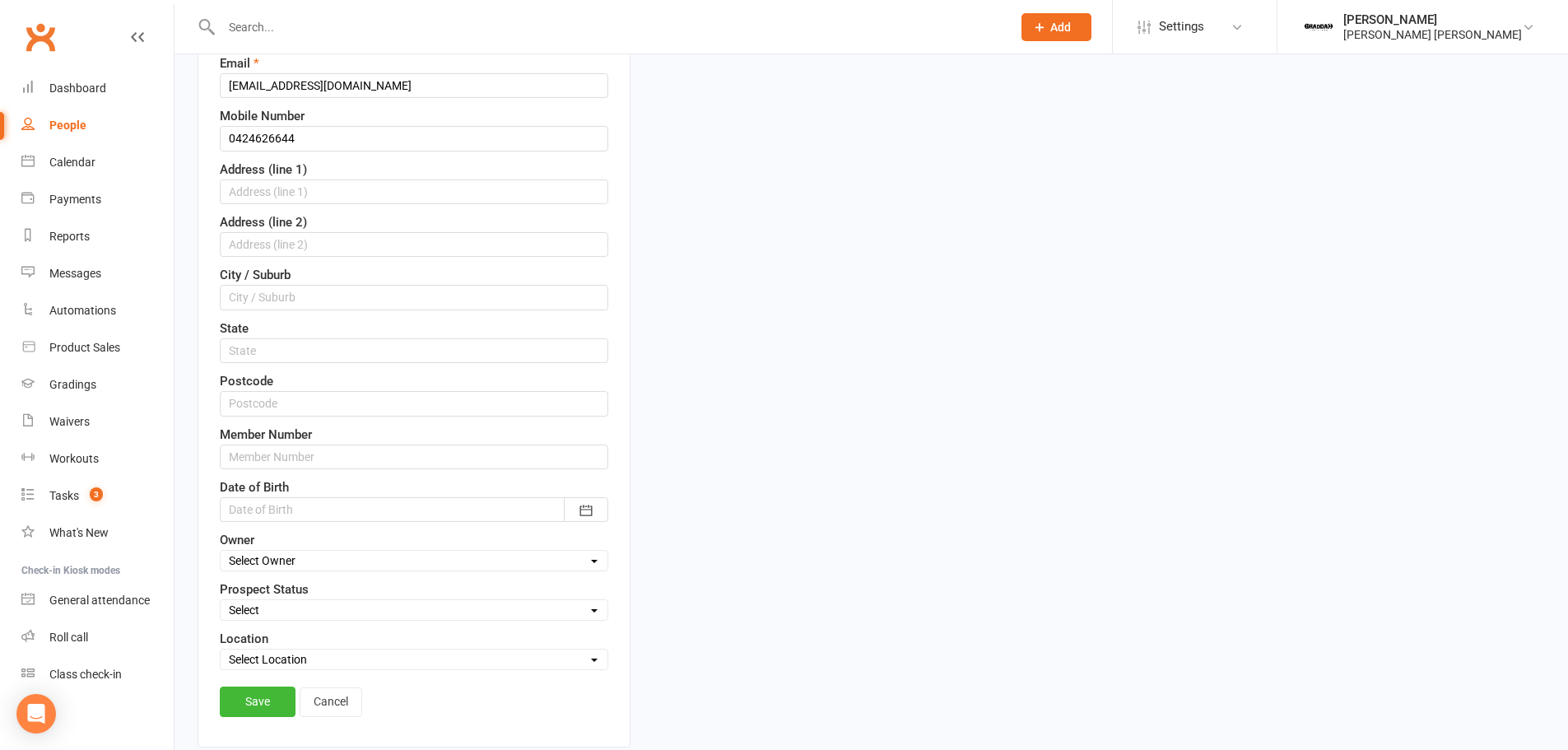
click at [480, 655] on select "Select Location [GEOGRAPHIC_DATA]" at bounding box center [413, 659] width 386 height 18
drag, startPoint x: 479, startPoint y: 655, endPoint x: 454, endPoint y: 615, distance: 47.2
click at [477, 655] on select "Select Location [GEOGRAPHIC_DATA]" at bounding box center [413, 659] width 386 height 18
click at [446, 598] on div "Prospect Status Select Initial Contact Follow-up Call Follow-up Email Almost Re…" at bounding box center [413, 599] width 388 height 41
click at [447, 612] on select "Select Initial Contact Follow-up Call Follow-up Email Almost Ready Not Ready No…" at bounding box center [413, 610] width 386 height 18
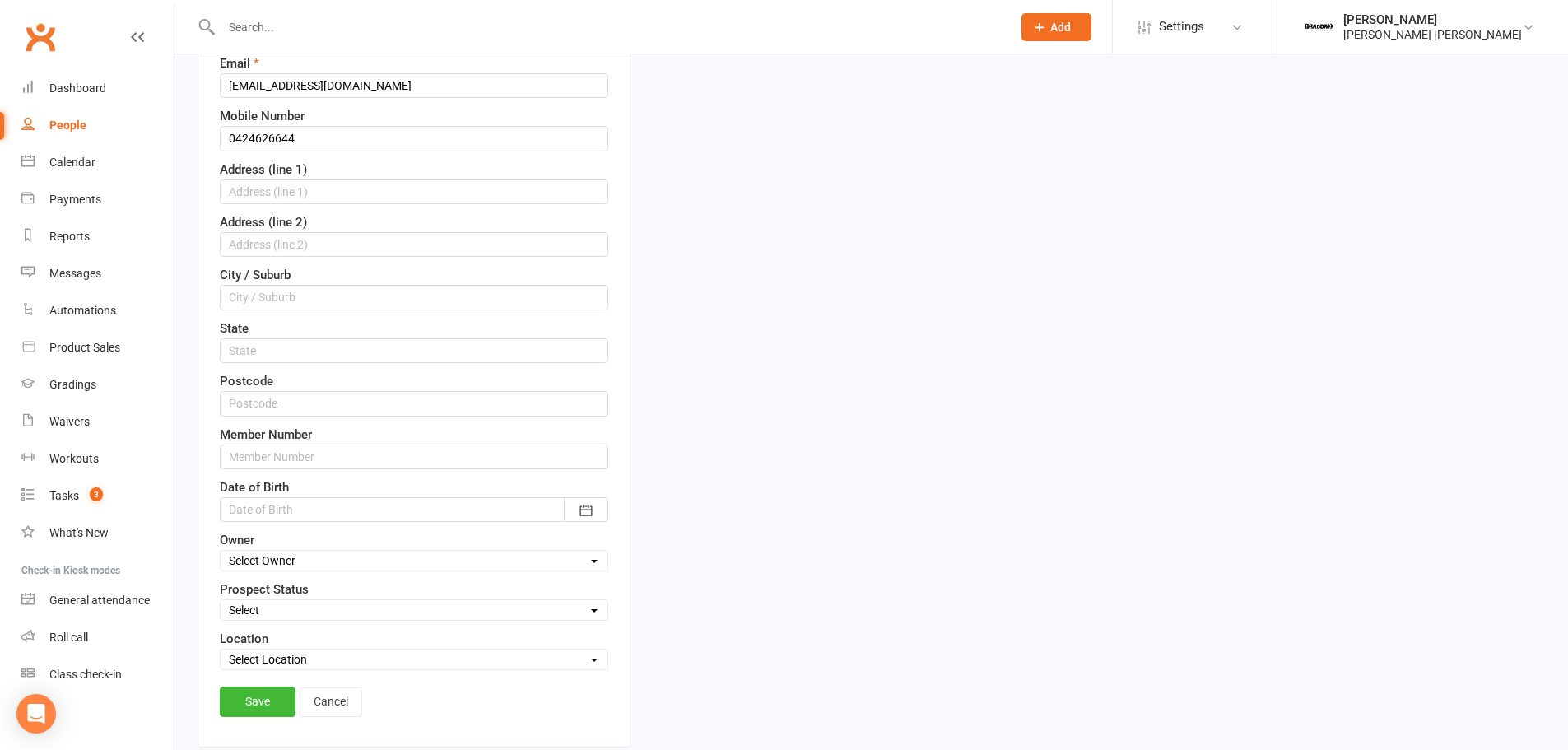
select select "Not Ready"
click at [221, 602] on select "Select Initial Contact Follow-up Call Follow-up Email Almost Ready Not Ready No…" at bounding box center [413, 610] width 386 height 18
click at [245, 710] on link "Save" at bounding box center [258, 702] width 76 height 30
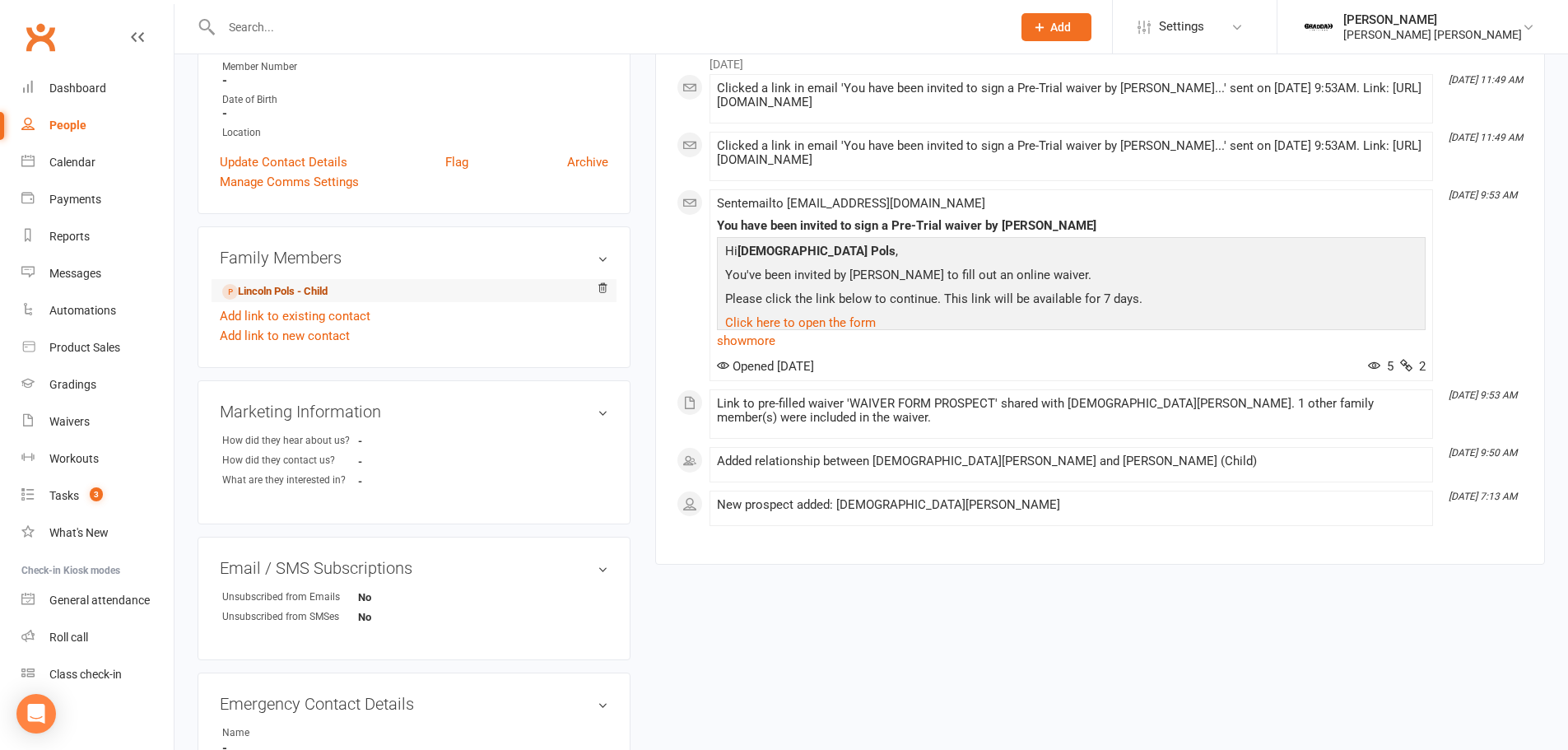
click at [267, 294] on link "Lincoln Pols - Child" at bounding box center [275, 292] width 106 height 17
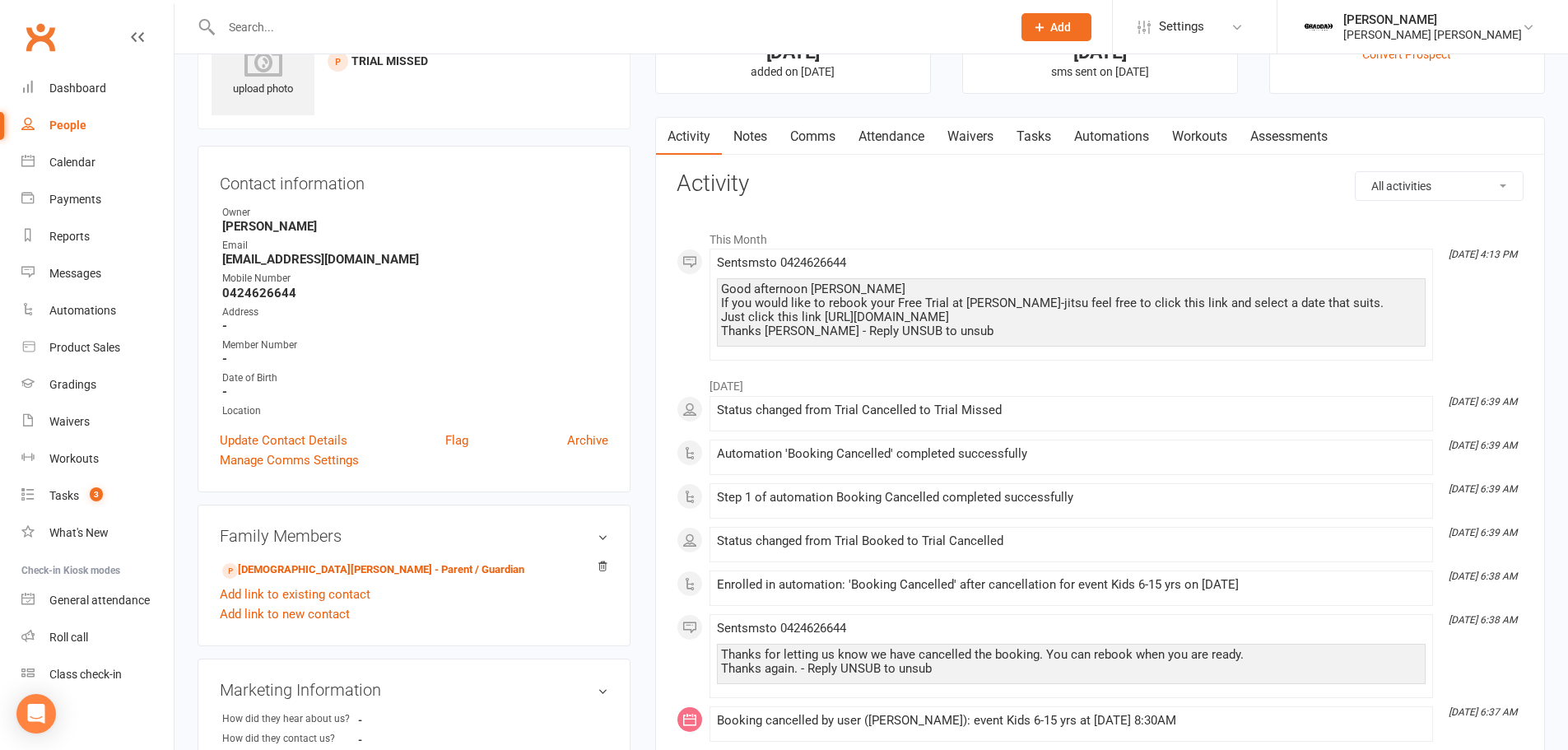
scroll to position [330, 0]
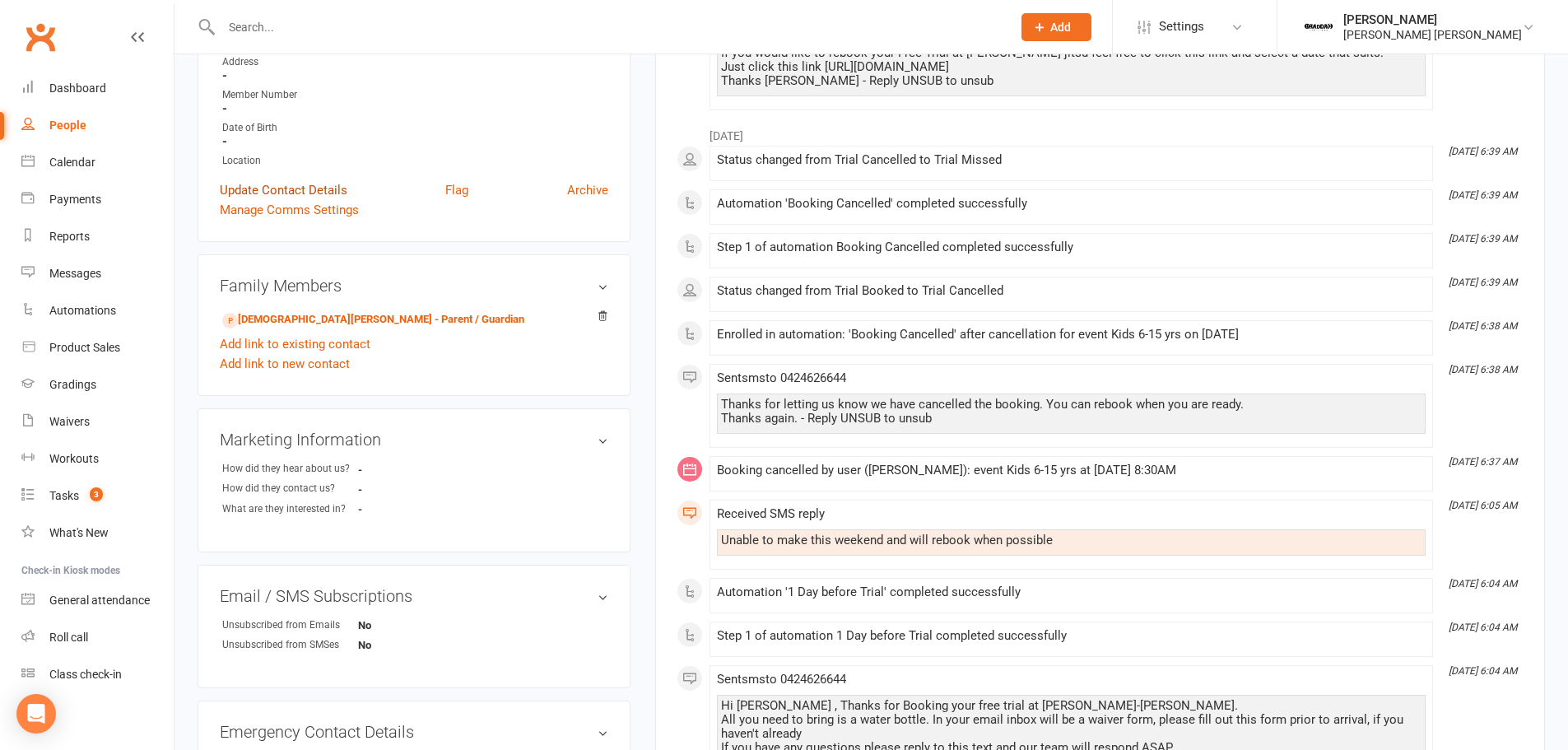
click at [274, 184] on link "Update Contact Details" at bounding box center [283, 191] width 128 height 20
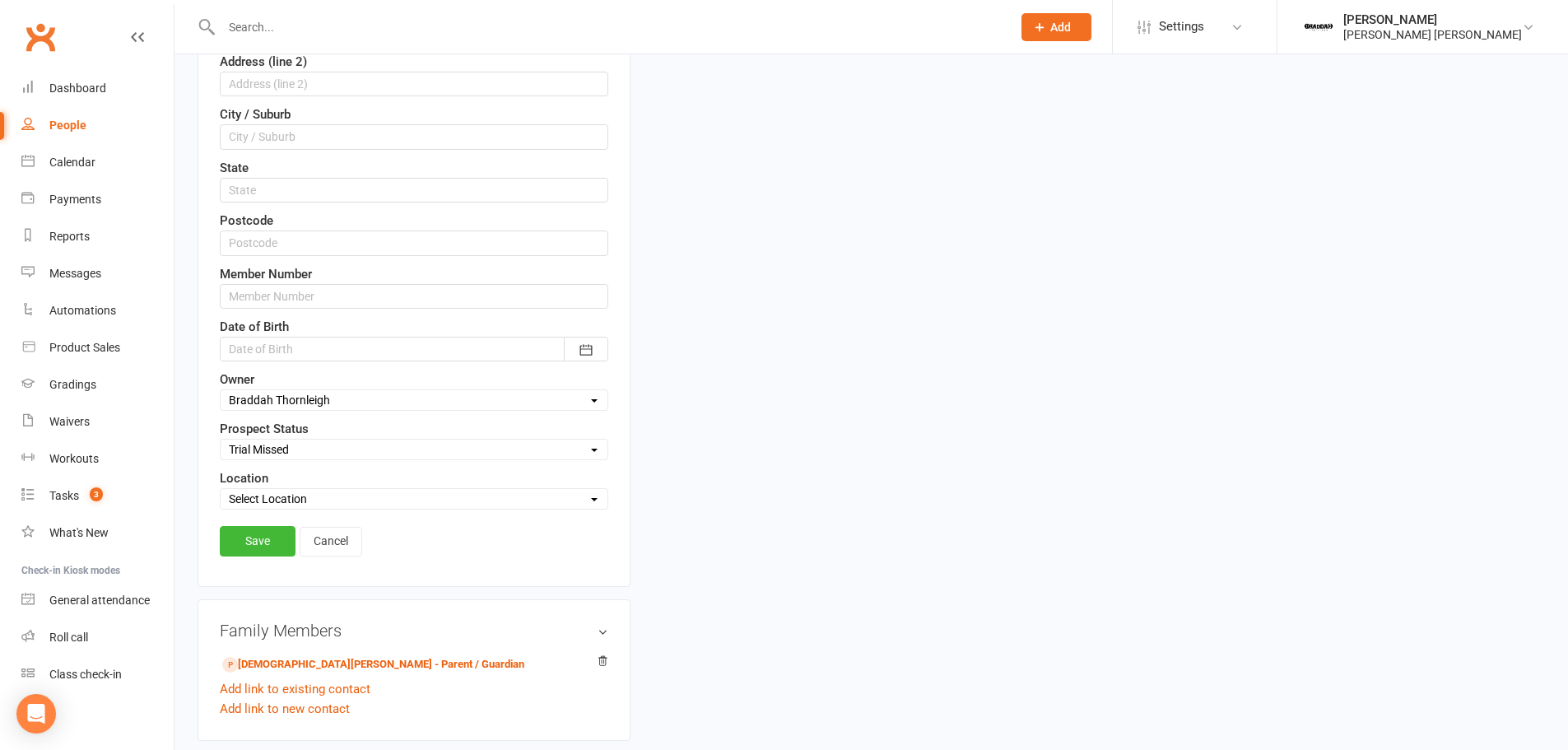
scroll to position [489, 0]
click at [270, 431] on label "Prospect Status" at bounding box center [263, 425] width 89 height 20
click at [278, 451] on select "Select Initial Contact Follow-up Call Follow-up Email Almost Ready Not Ready No…" at bounding box center [413, 445] width 386 height 18
select select "Not Ready"
click at [221, 437] on select "Select Initial Contact Follow-up Call Follow-up Email Almost Ready Not Ready No…" at bounding box center [413, 445] width 386 height 18
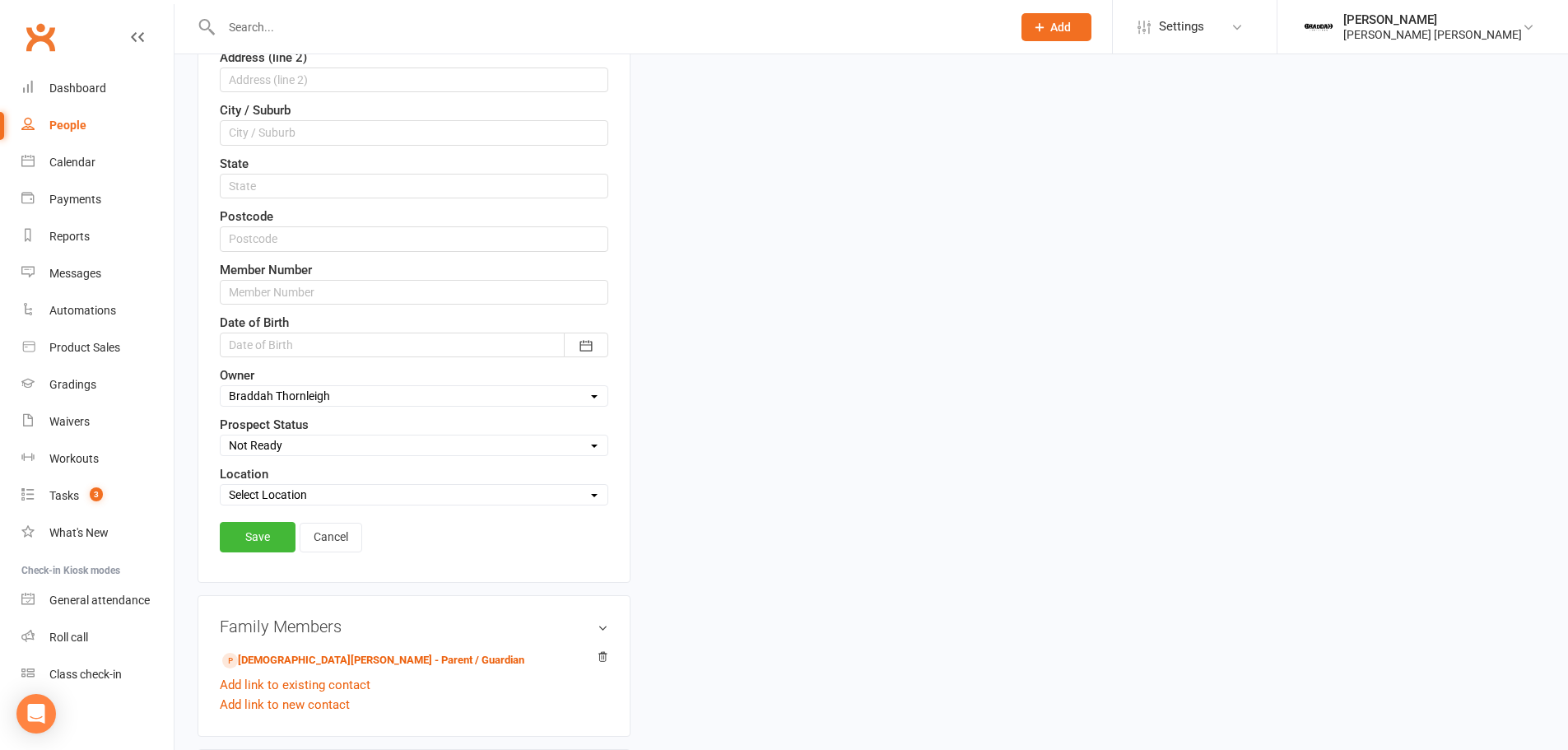
drag, startPoint x: 259, startPoint y: 541, endPoint x: 283, endPoint y: 567, distance: 35.4
click at [258, 541] on link "Save" at bounding box center [258, 537] width 76 height 30
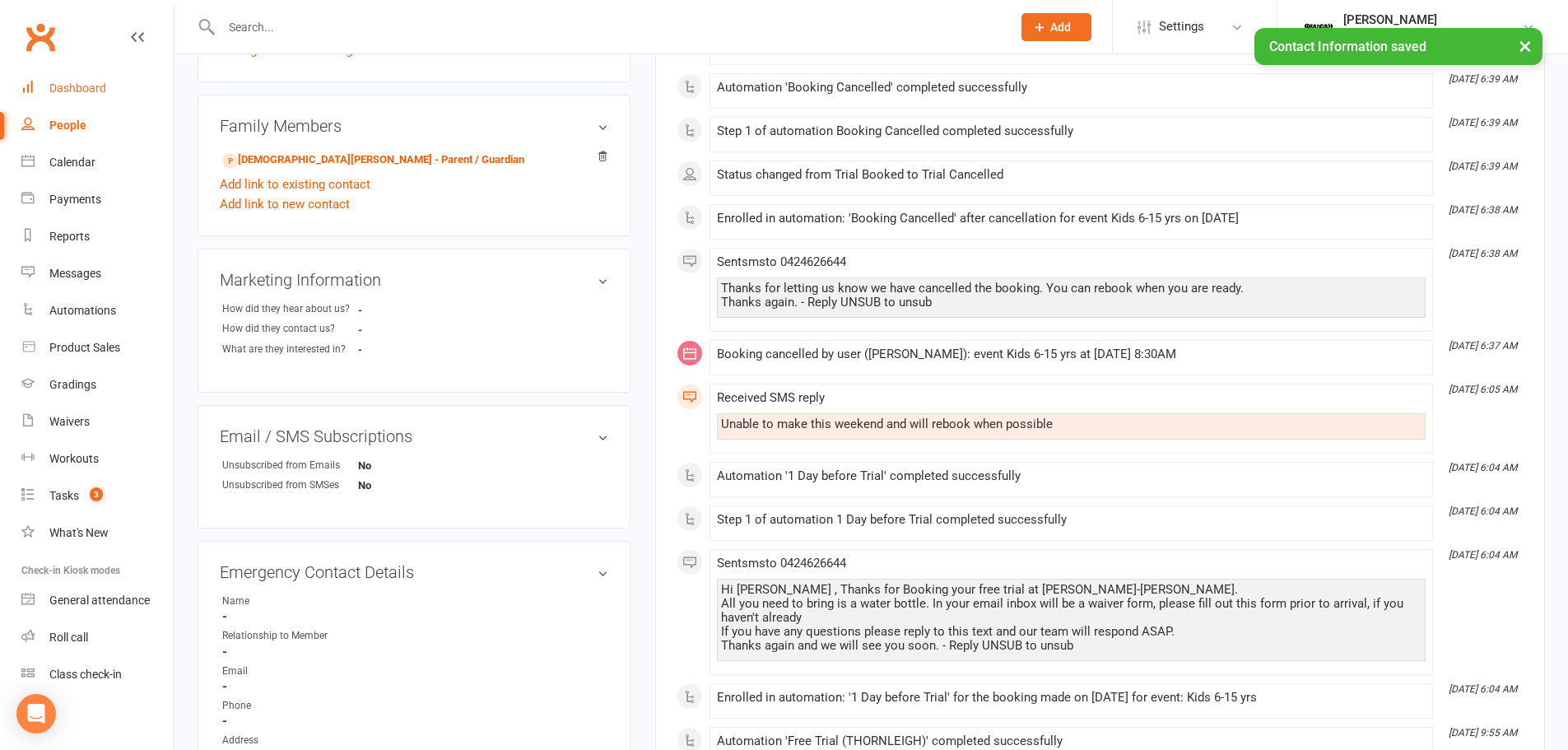
click at [73, 96] on link "Dashboard" at bounding box center [97, 88] width 153 height 37
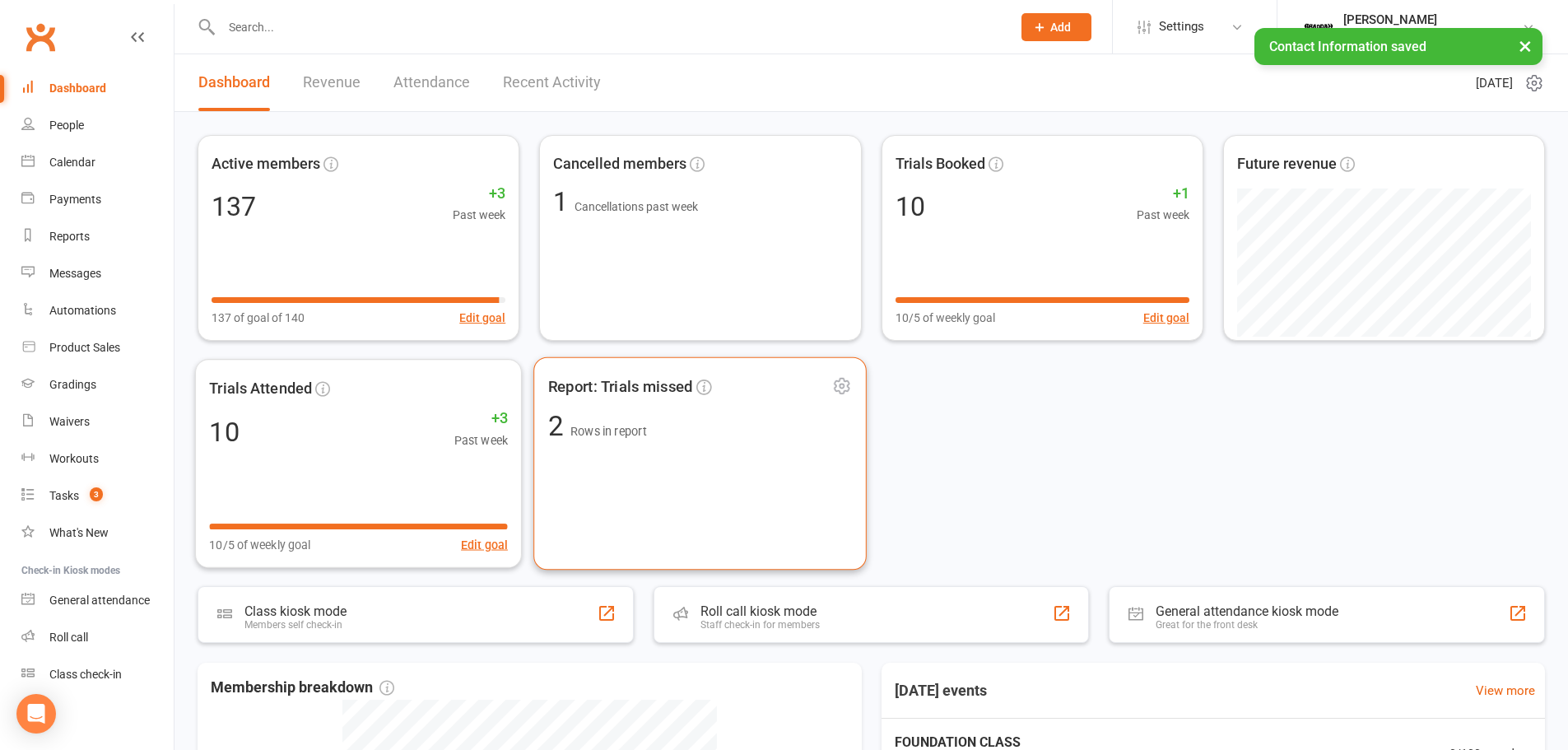
click at [689, 466] on div "Report: Trials missed 2 Rows in report" at bounding box center [700, 464] width 333 height 214
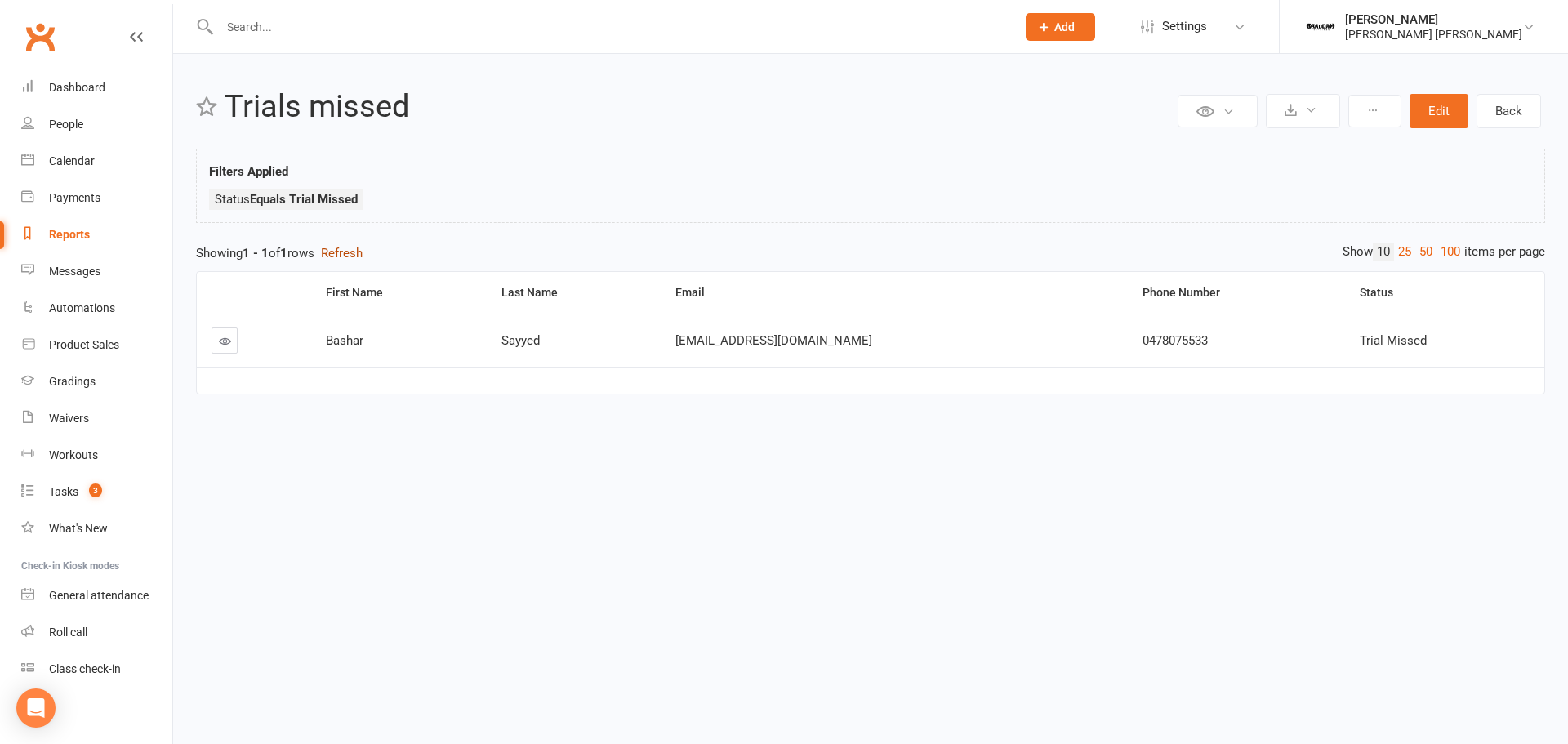
click at [343, 250] on button "Refresh" at bounding box center [342, 254] width 42 height 20
click at [1436, 109] on button "Edit" at bounding box center [1438, 111] width 58 height 35
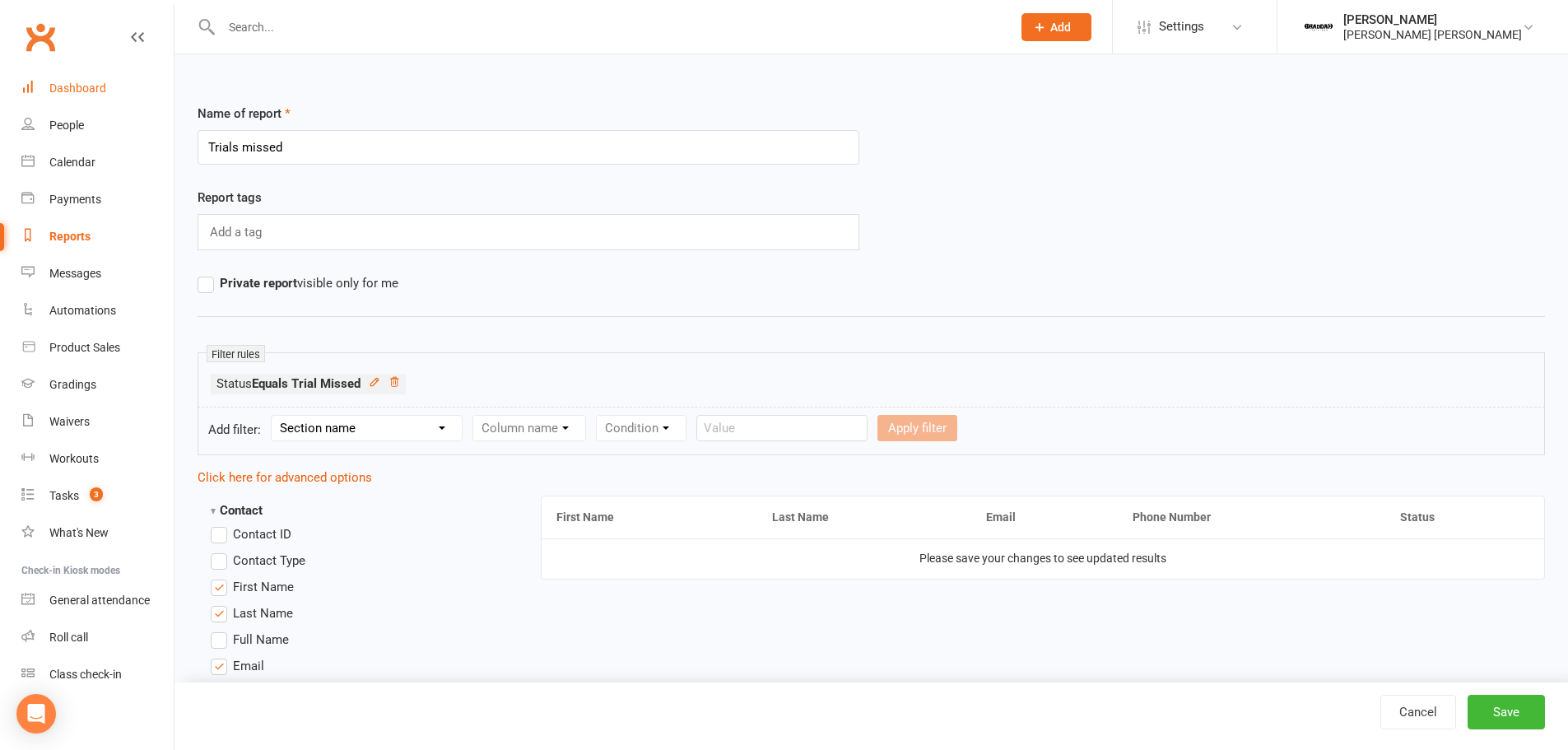
click at [51, 82] on link "Dashboard" at bounding box center [97, 88] width 153 height 37
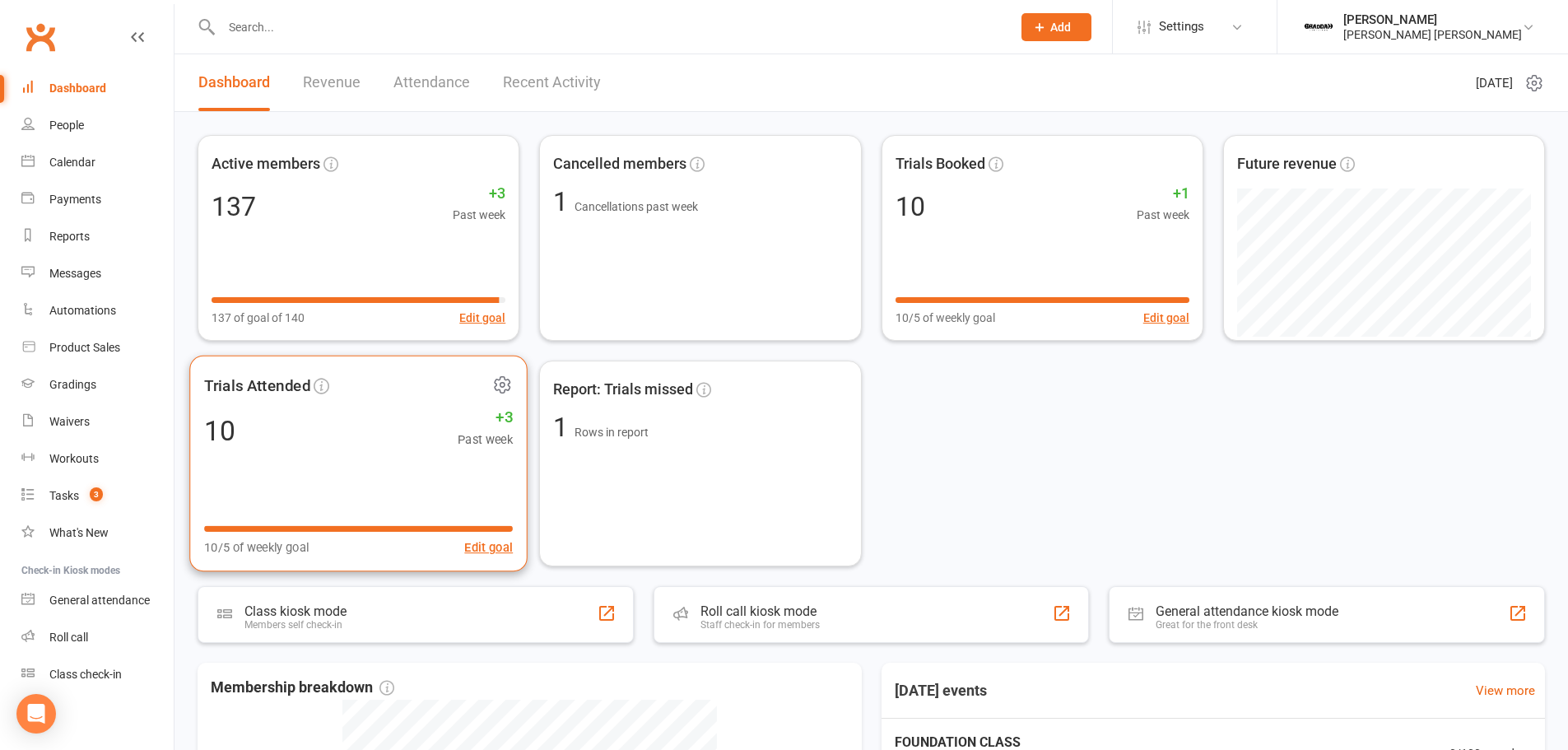
click at [329, 471] on div "Trials Attended 10 +3 Past week 10/5 of weekly goal Edit goal" at bounding box center [358, 463] width 338 height 217
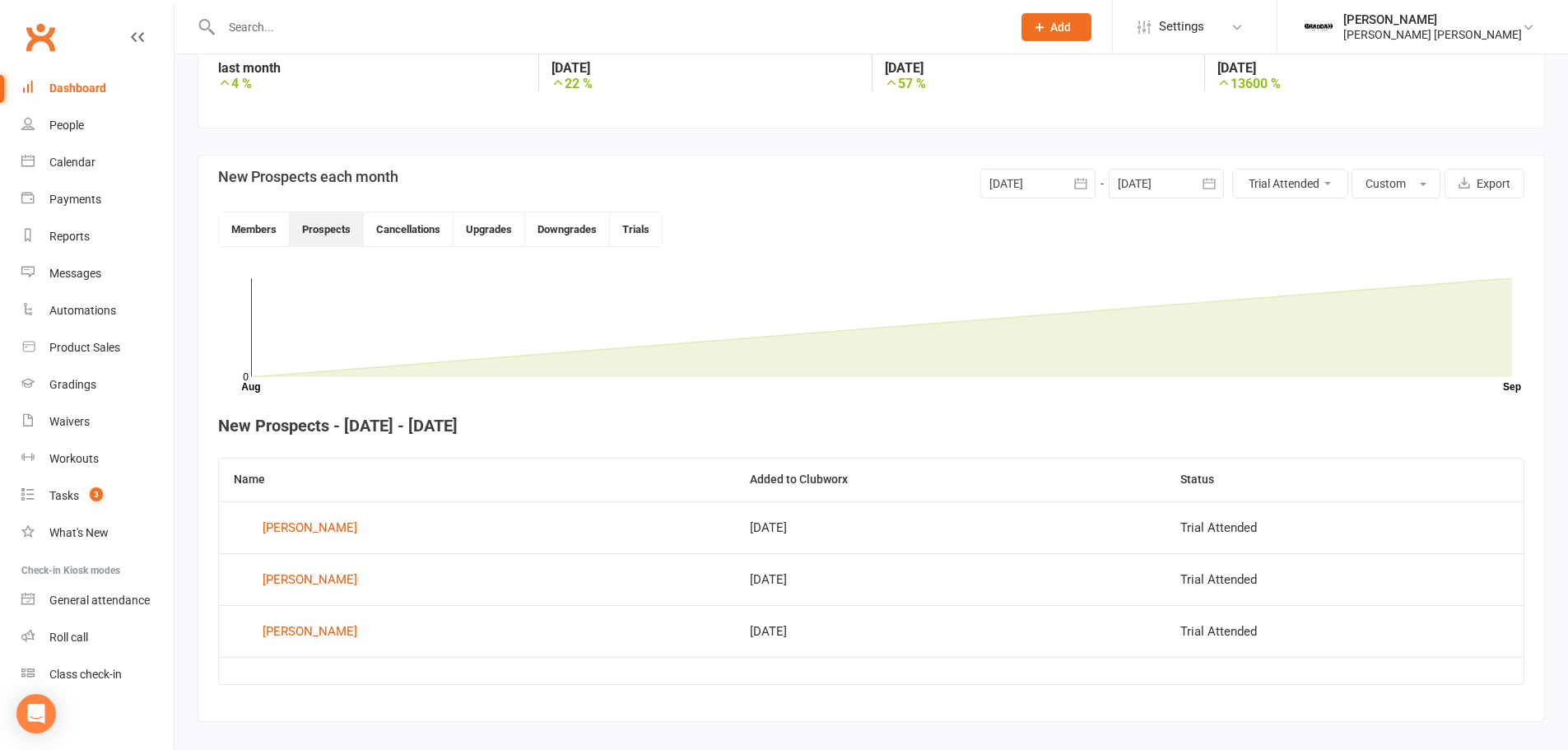
scroll to position [289, 0]
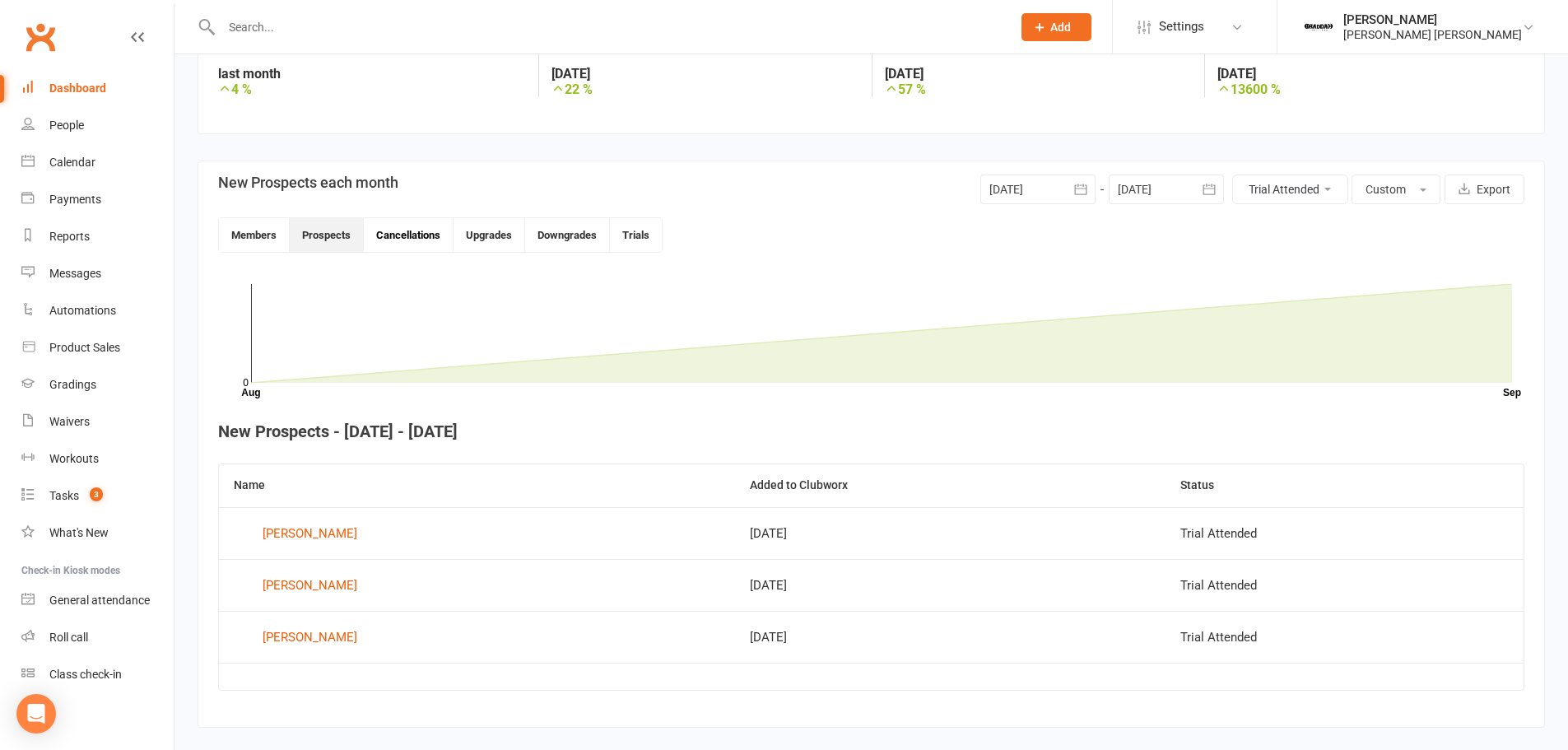
click at [415, 232] on button "Cancellations" at bounding box center [408, 235] width 90 height 34
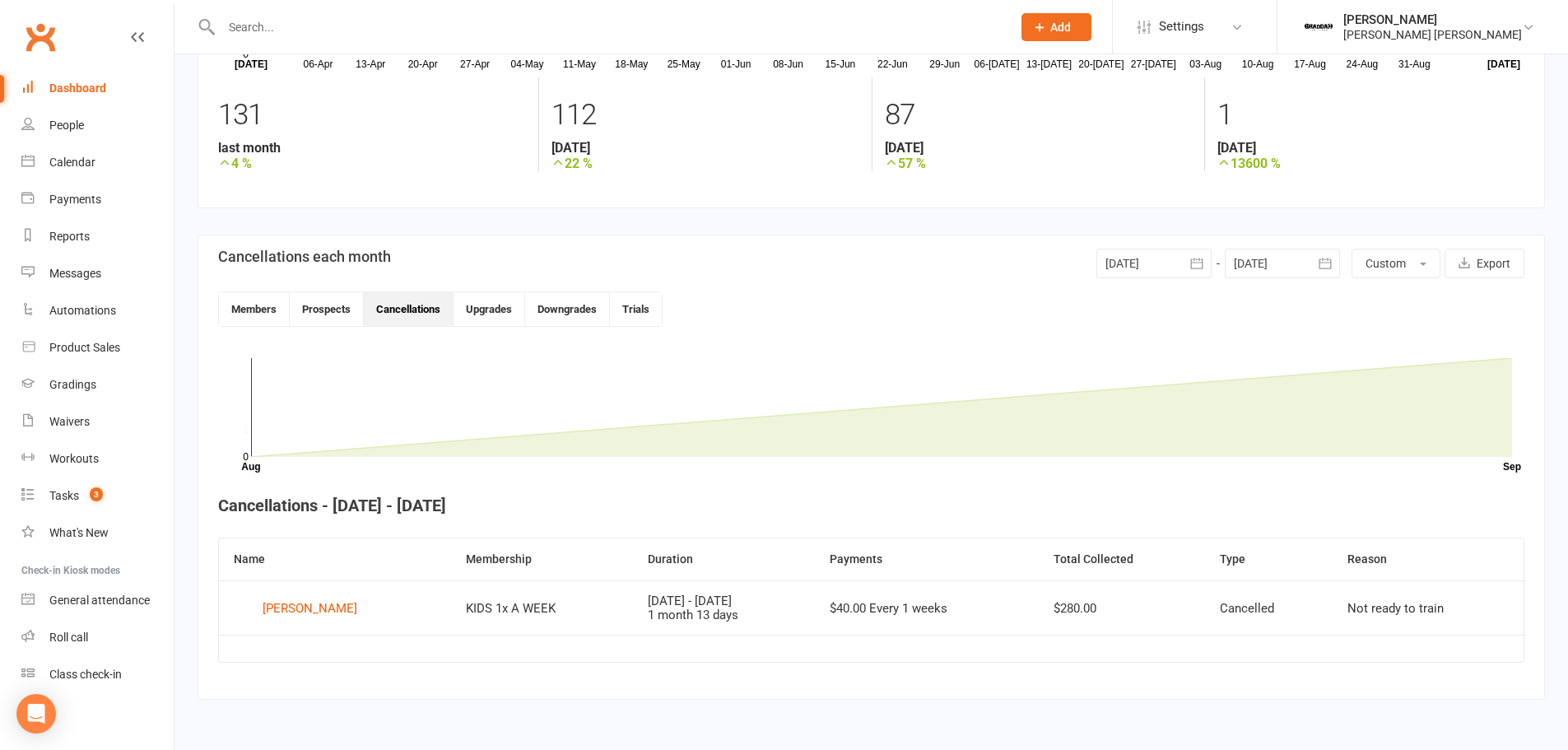
scroll to position [215, 0]
click at [331, 313] on button "Prospects" at bounding box center [326, 310] width 74 height 34
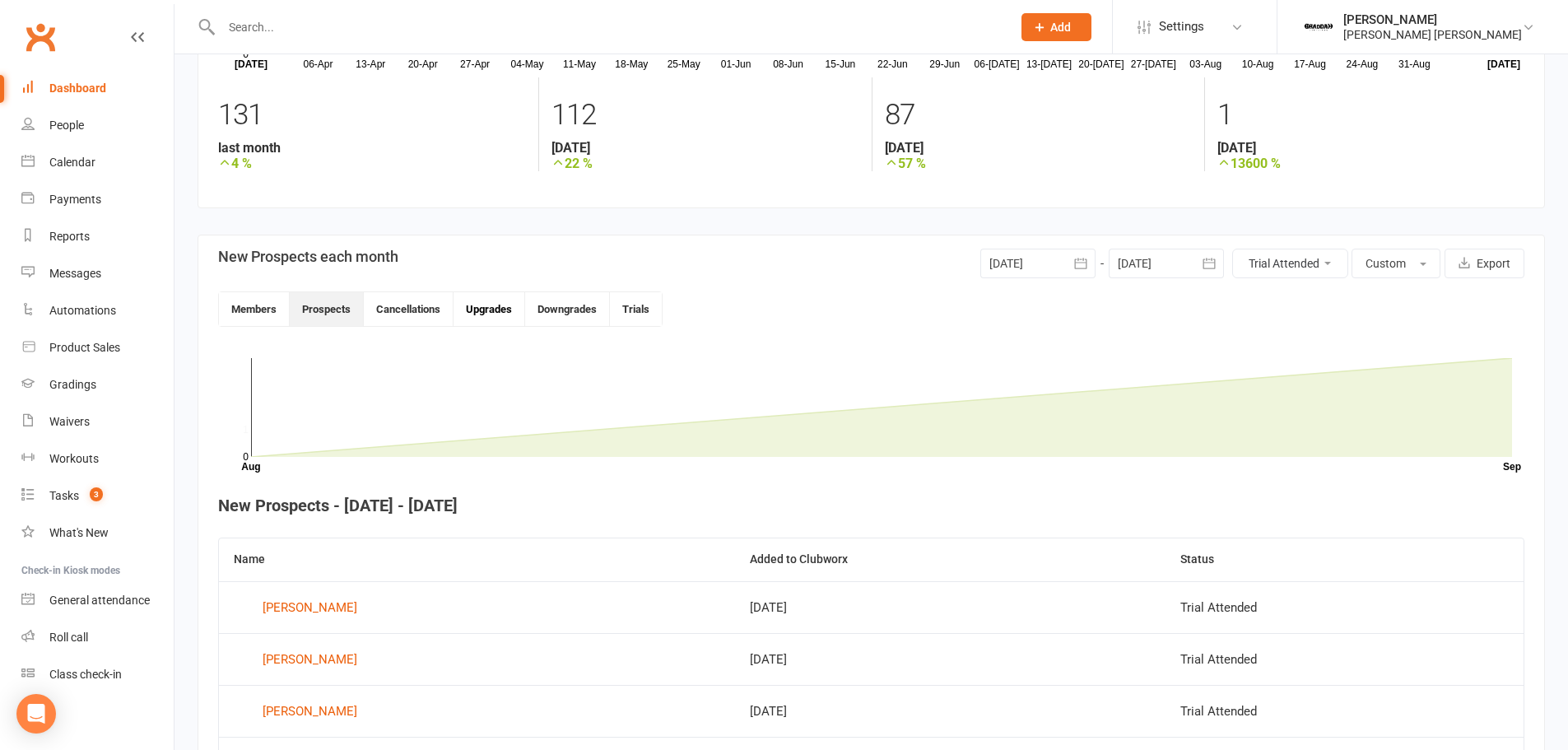
click at [485, 312] on button "Upgrades" at bounding box center [489, 310] width 72 height 34
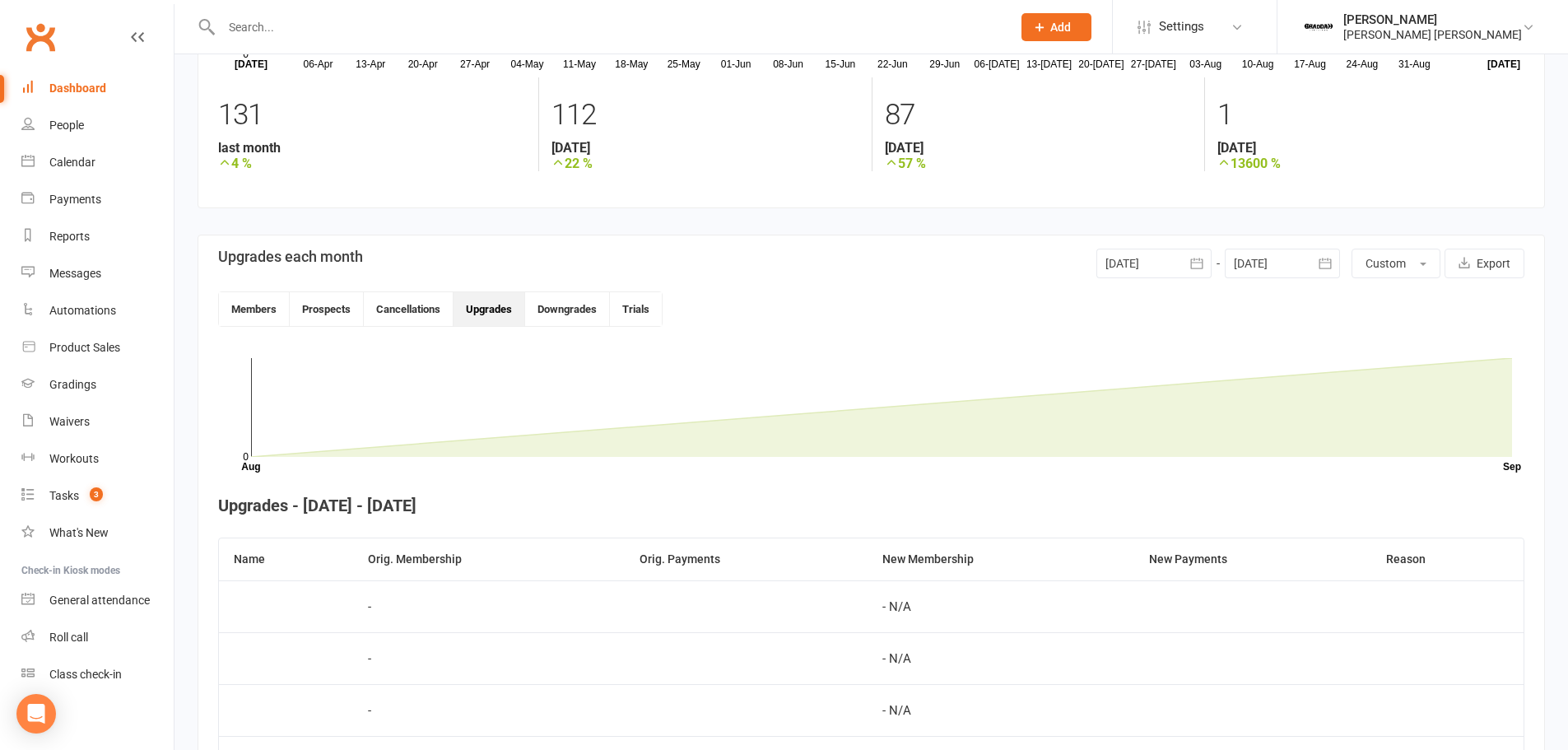
scroll to position [202, 0]
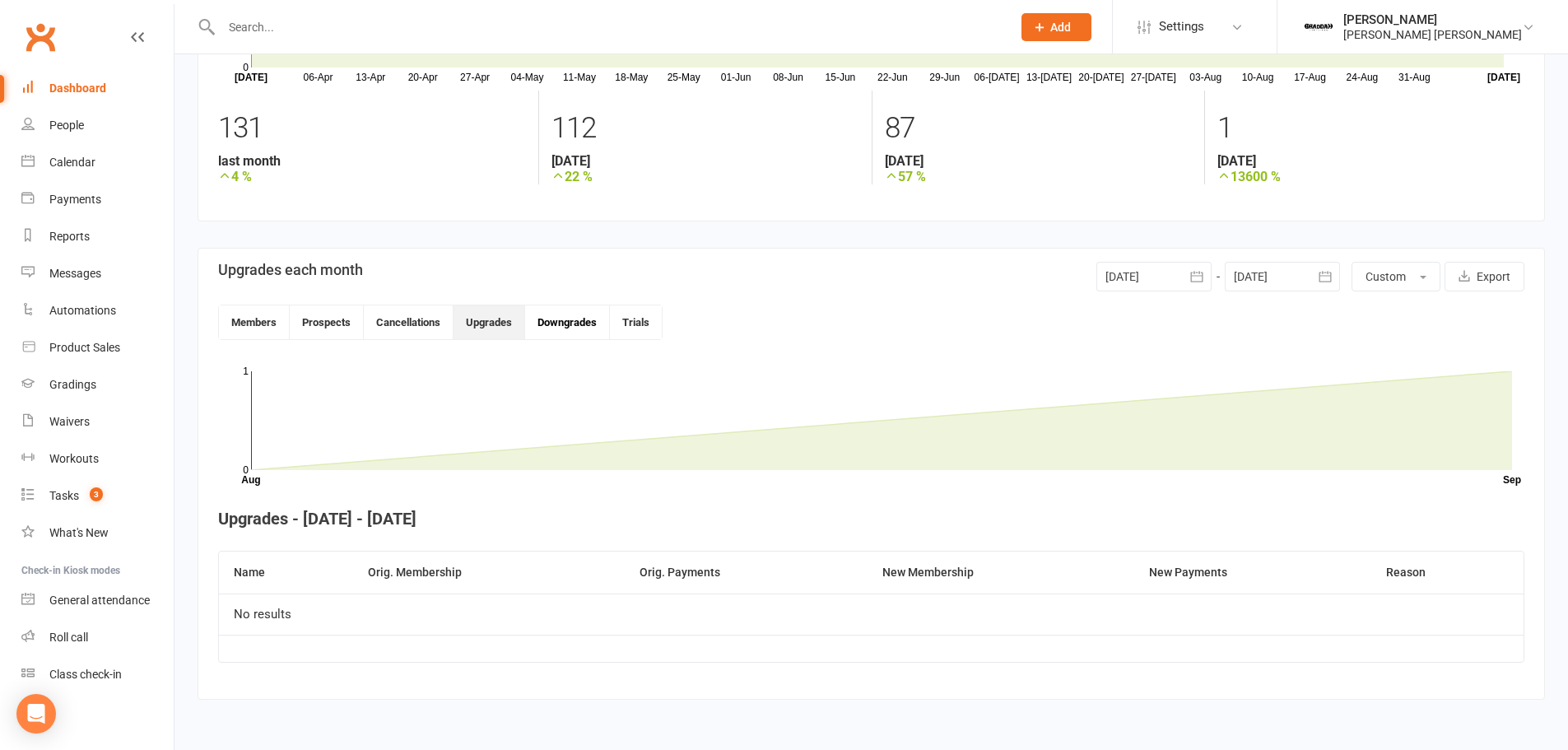
click at [574, 331] on button "Downgrades" at bounding box center [567, 323] width 85 height 34
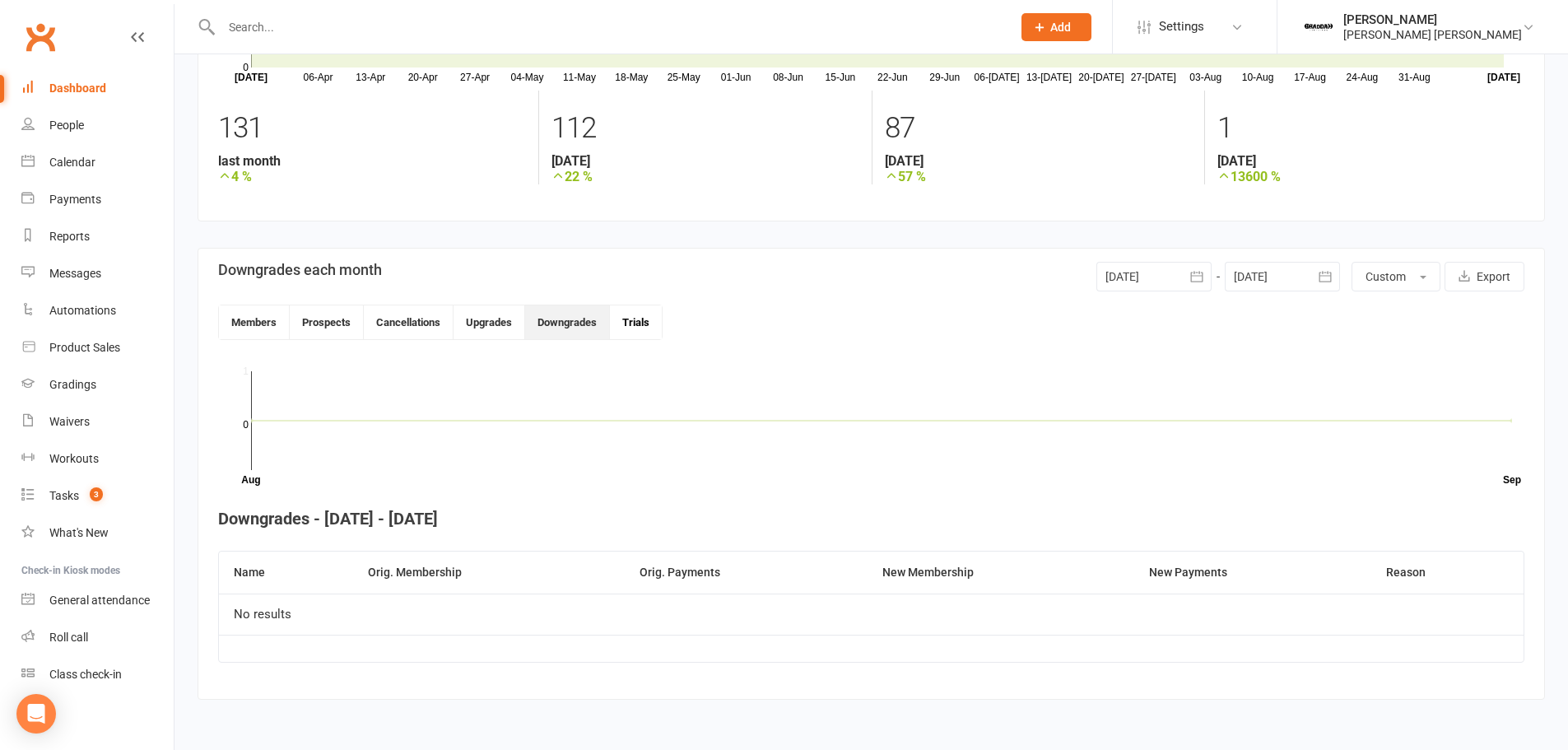
click at [656, 328] on button "Trials" at bounding box center [636, 323] width 52 height 34
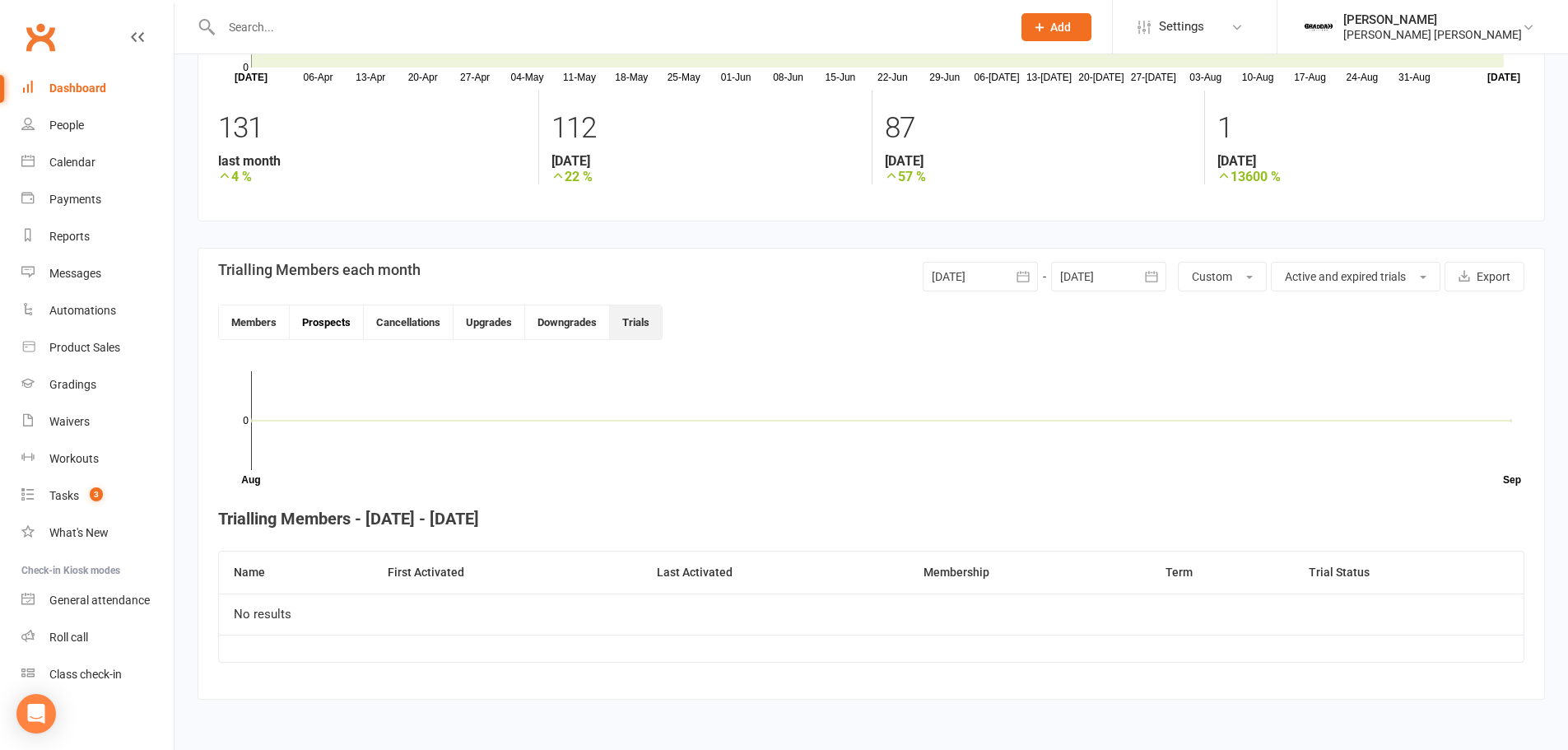
click at [323, 318] on button "Prospects" at bounding box center [326, 323] width 74 height 34
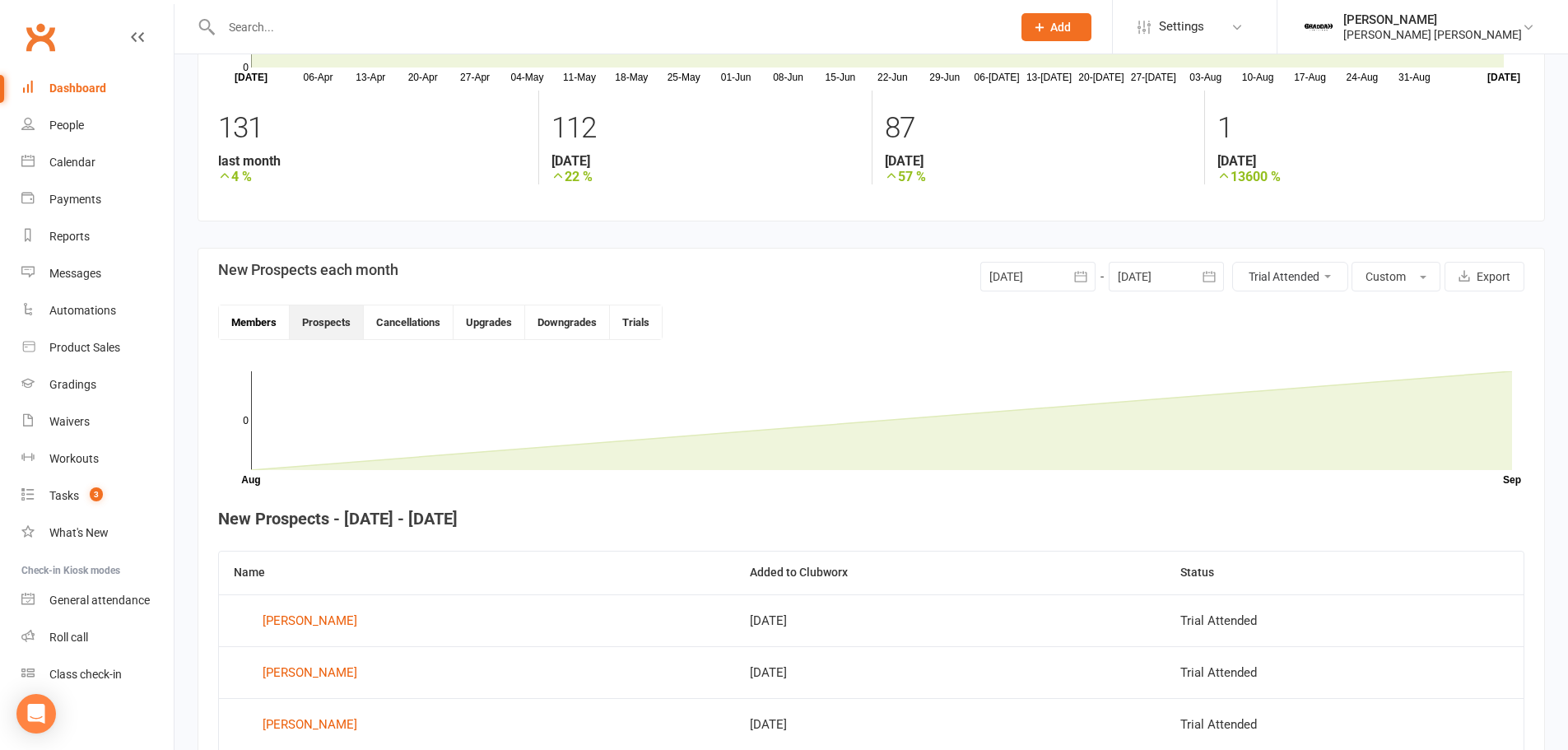
click at [222, 323] on button "Members" at bounding box center [254, 323] width 71 height 34
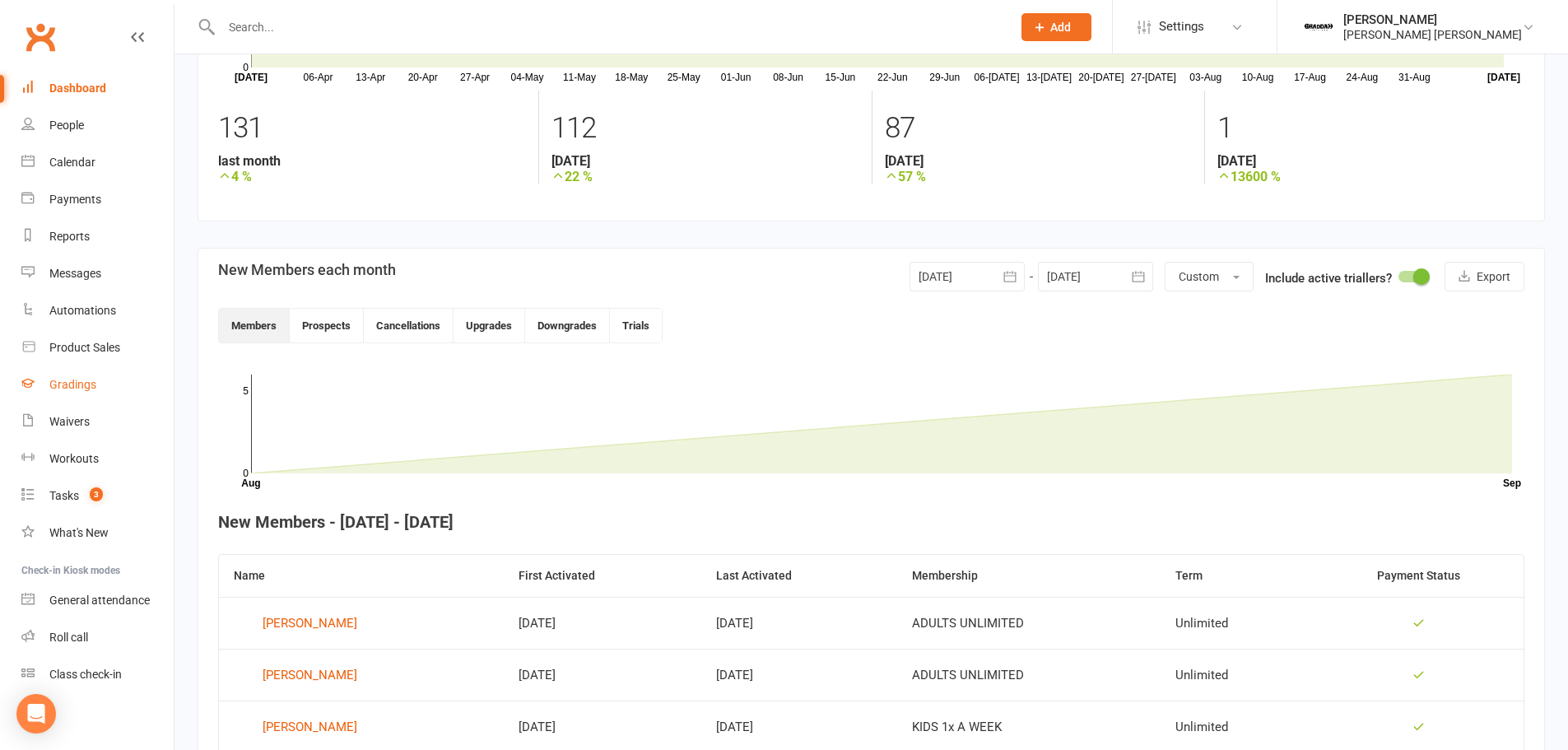
click at [80, 381] on div "Gradings" at bounding box center [72, 383] width 47 height 13
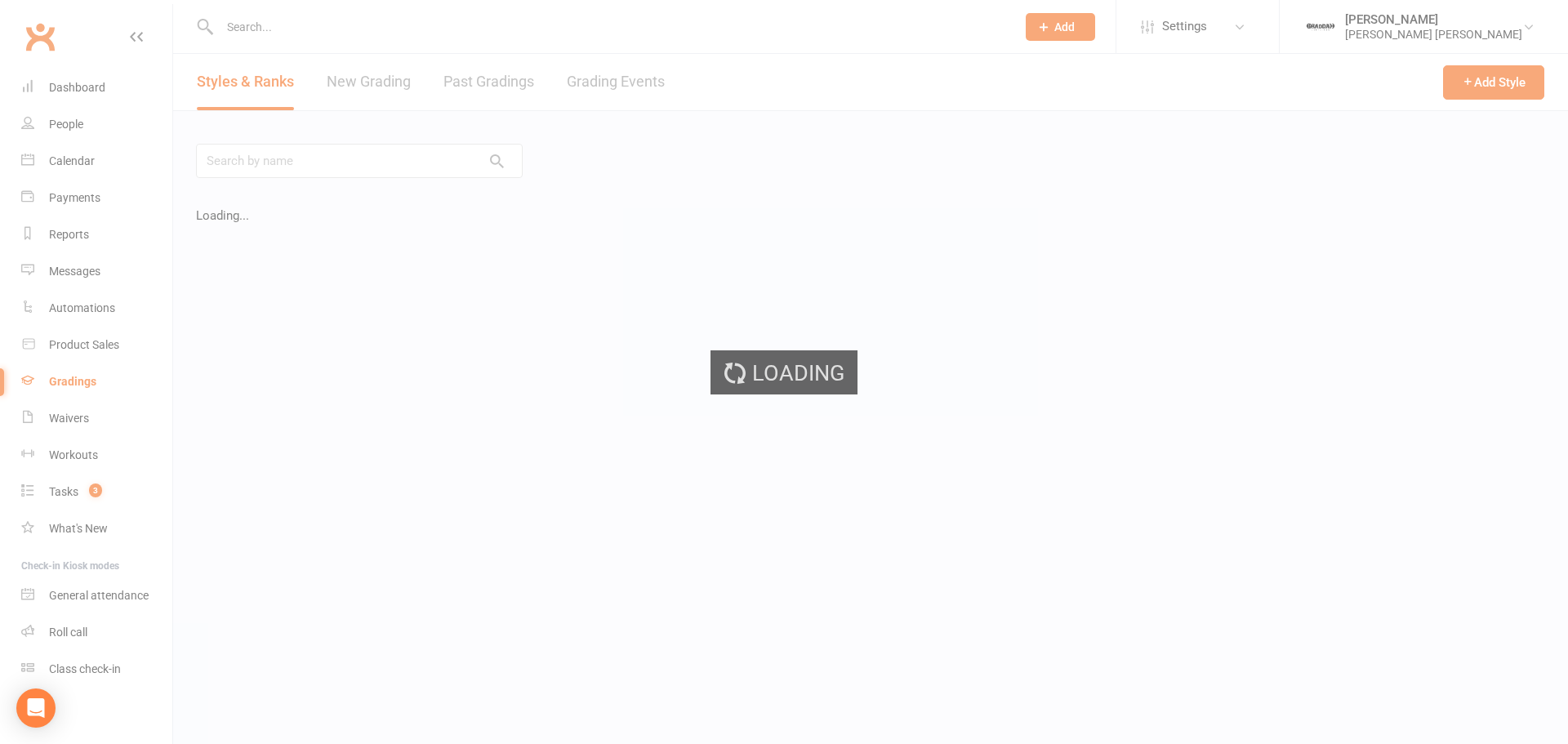
click at [356, 81] on div "Loading" at bounding box center [784, 372] width 1568 height 744
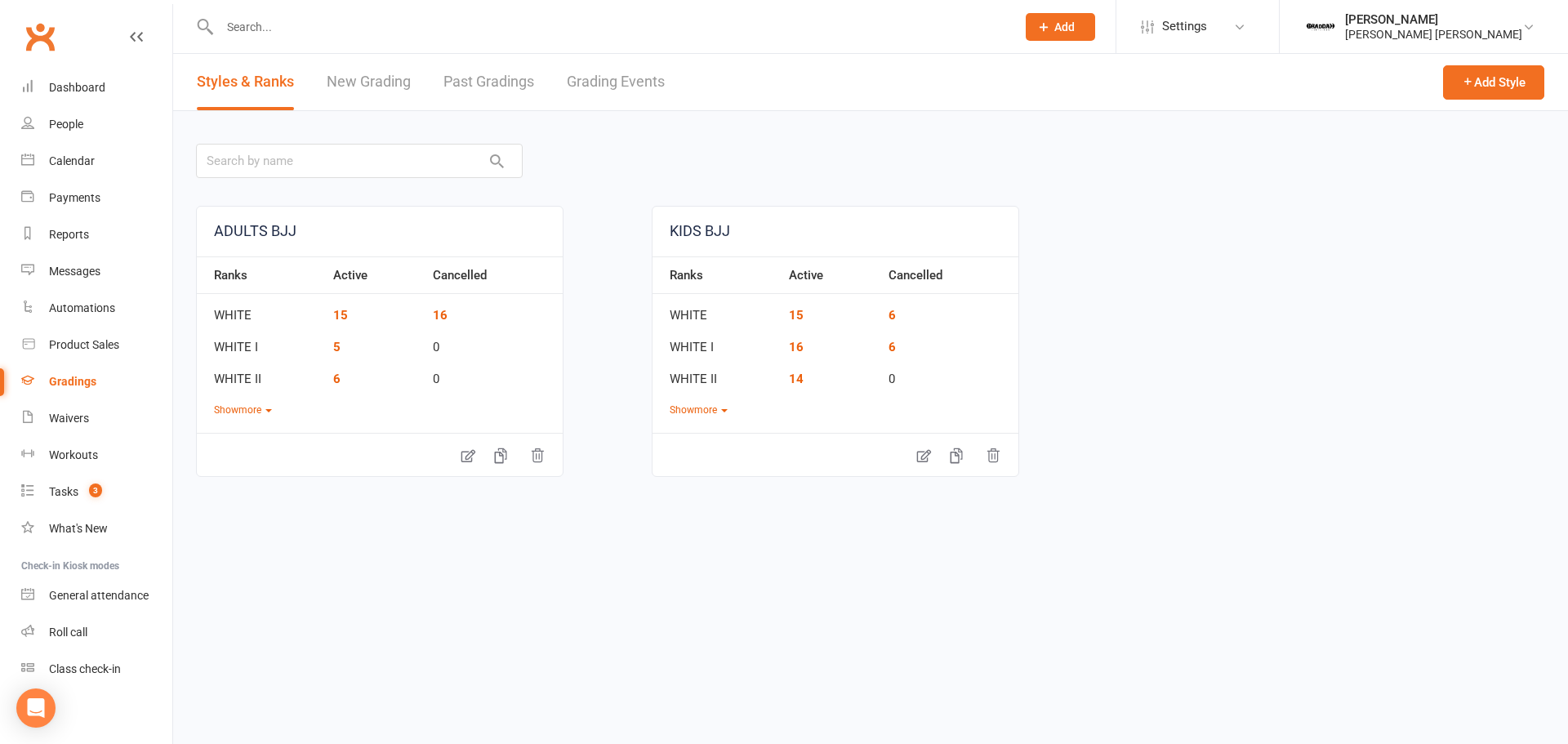
click at [354, 81] on link "New Grading" at bounding box center [368, 81] width 84 height 56
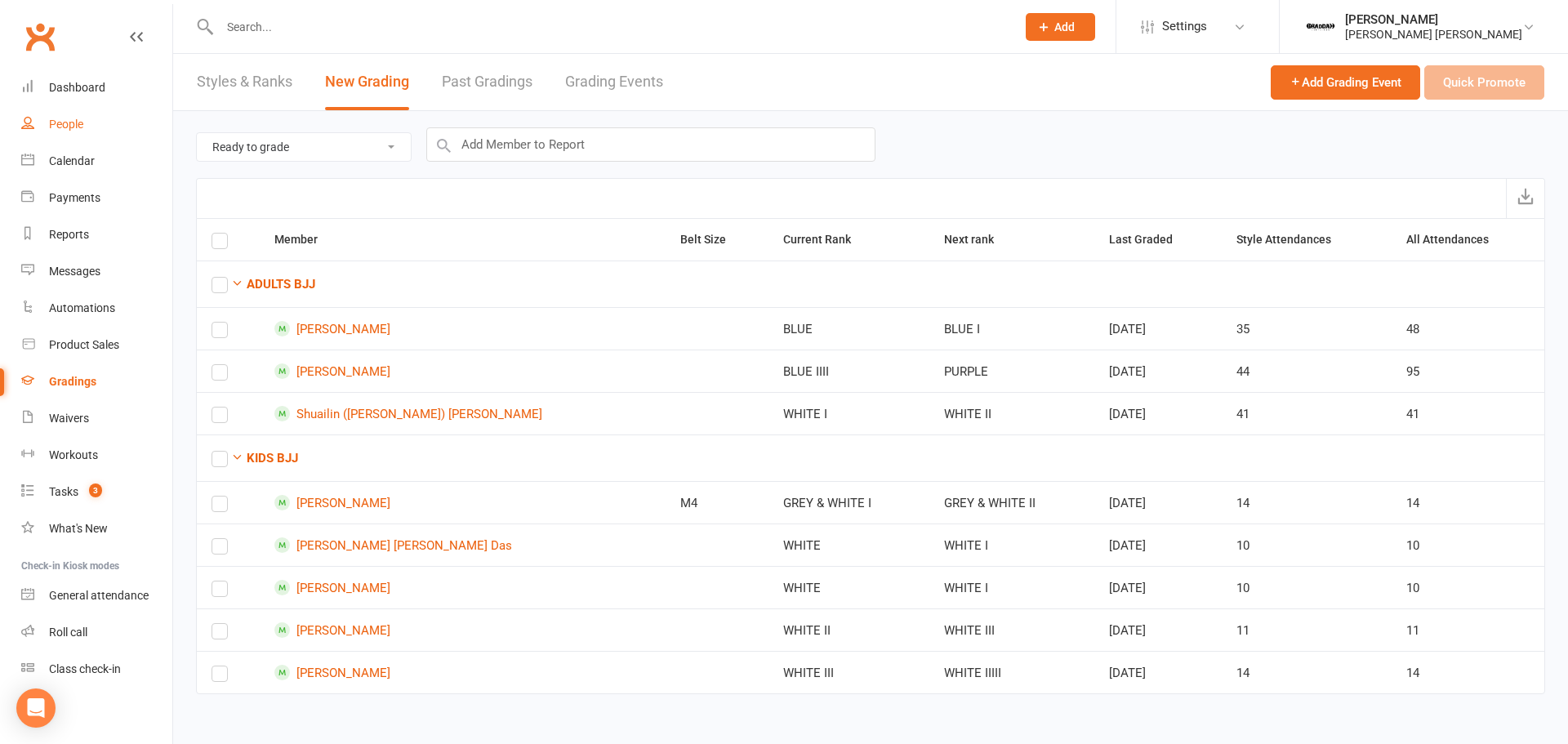
click at [62, 128] on div "People" at bounding box center [65, 124] width 35 height 13
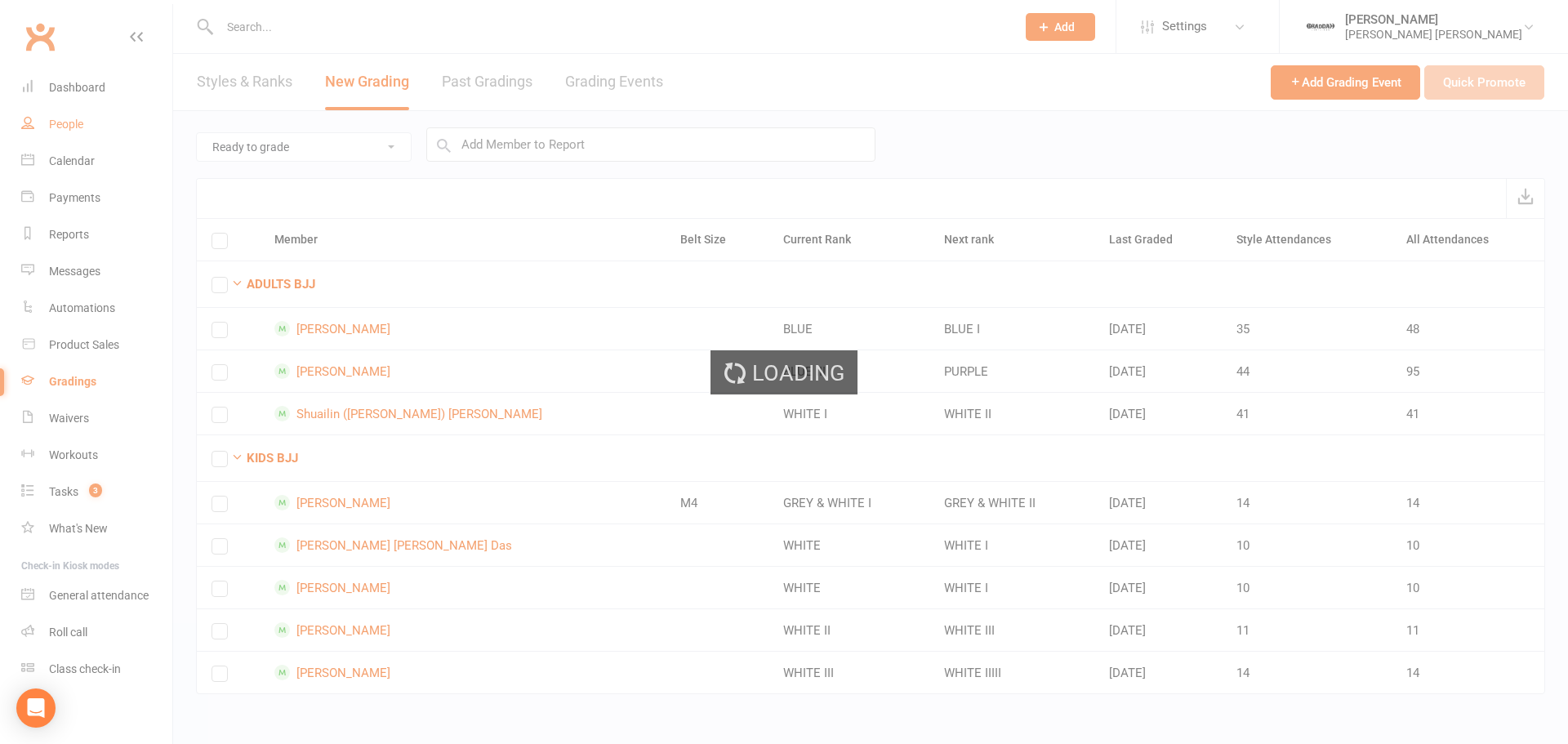
select select "100"
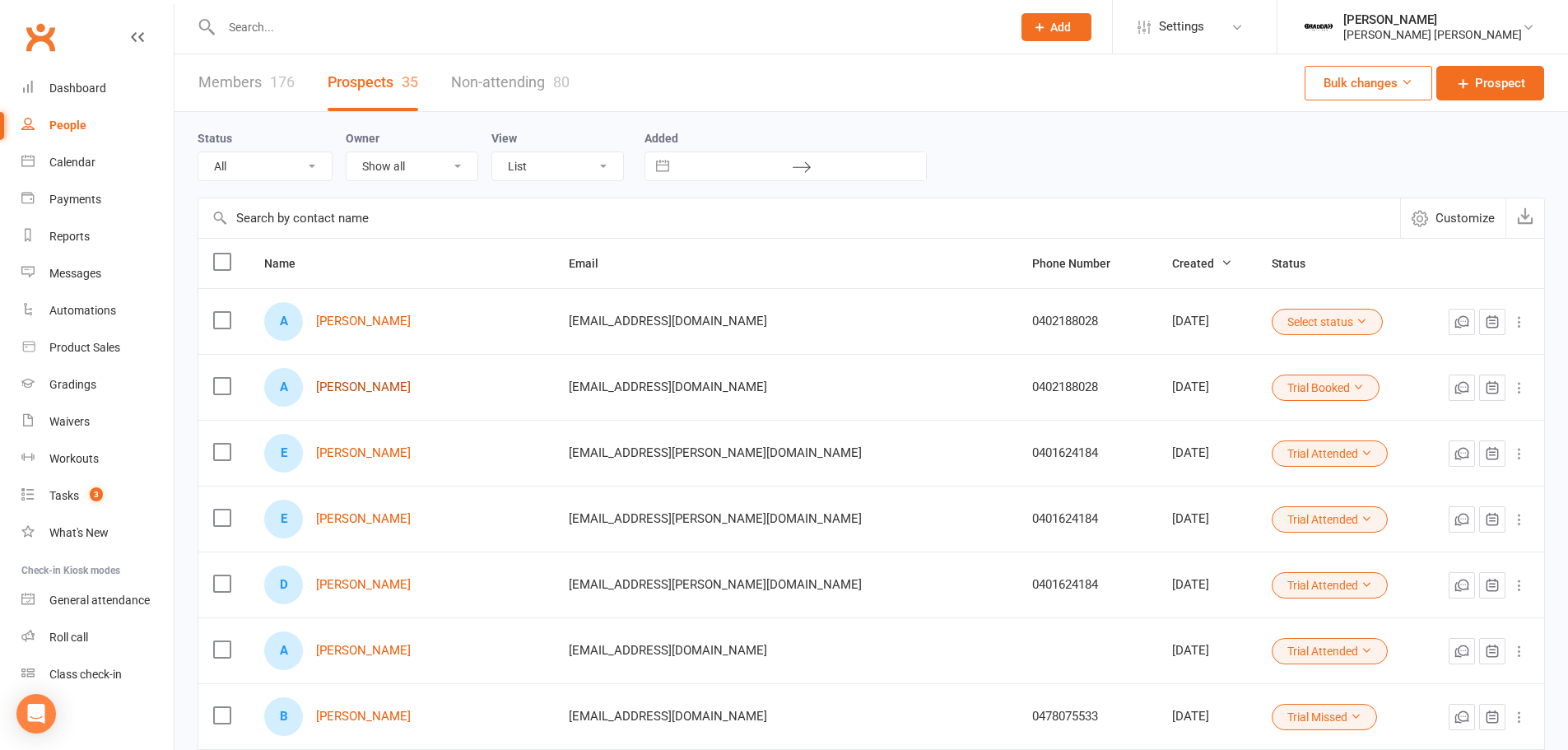
click at [339, 391] on link "[PERSON_NAME]" at bounding box center [363, 387] width 95 height 14
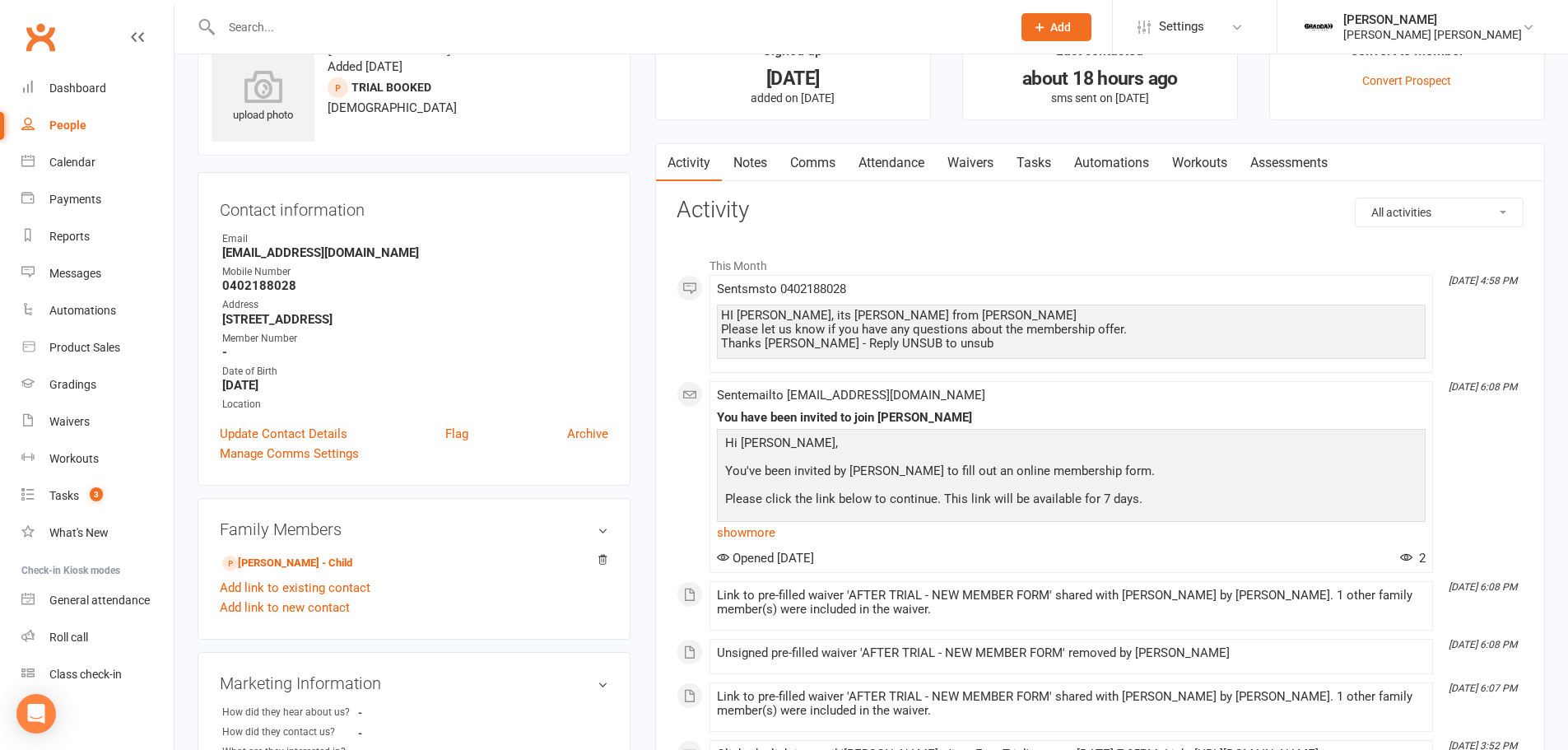
scroll to position [82, 0]
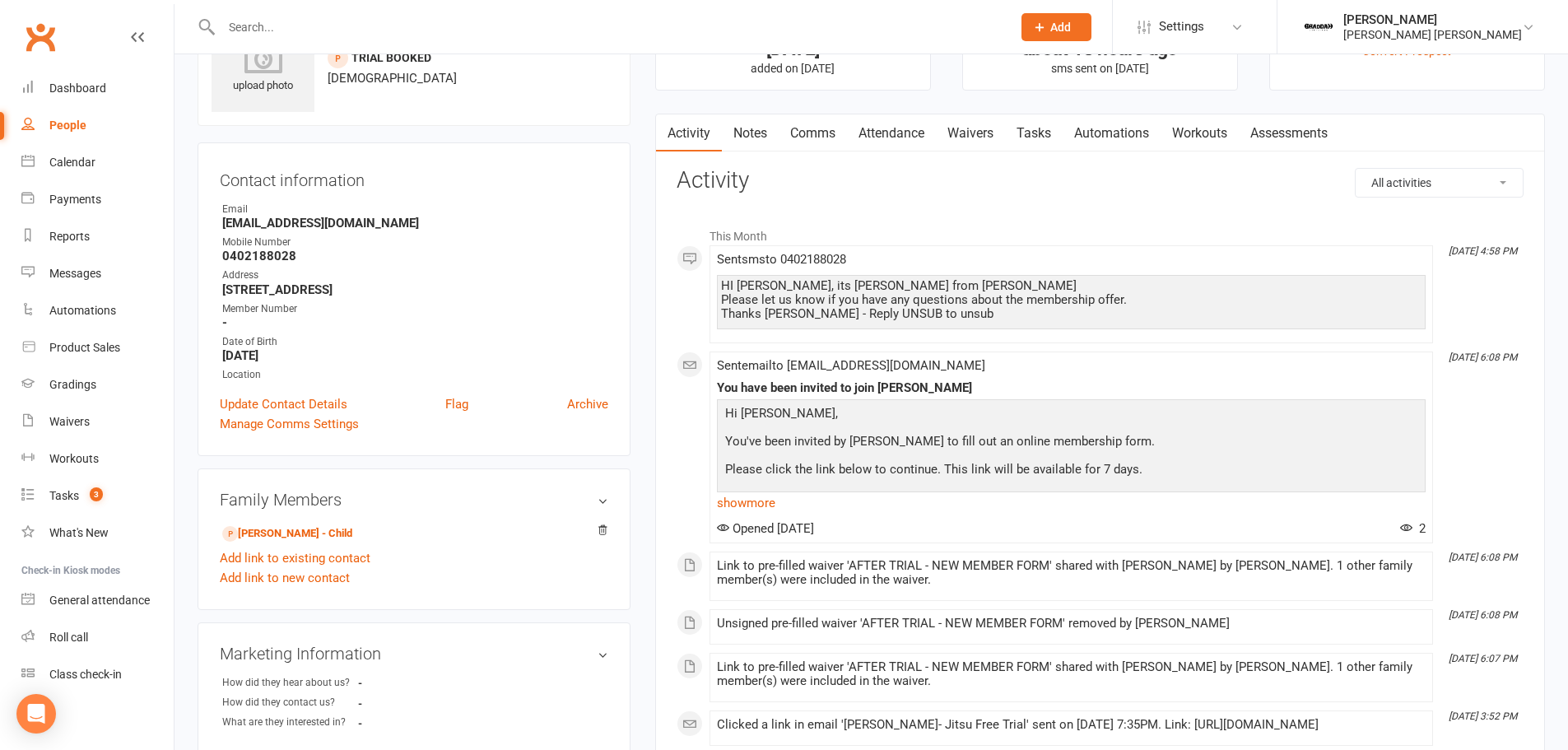
click at [763, 511] on link "show more" at bounding box center [1071, 502] width 709 height 23
